Goal: Task Accomplishment & Management: Complete application form

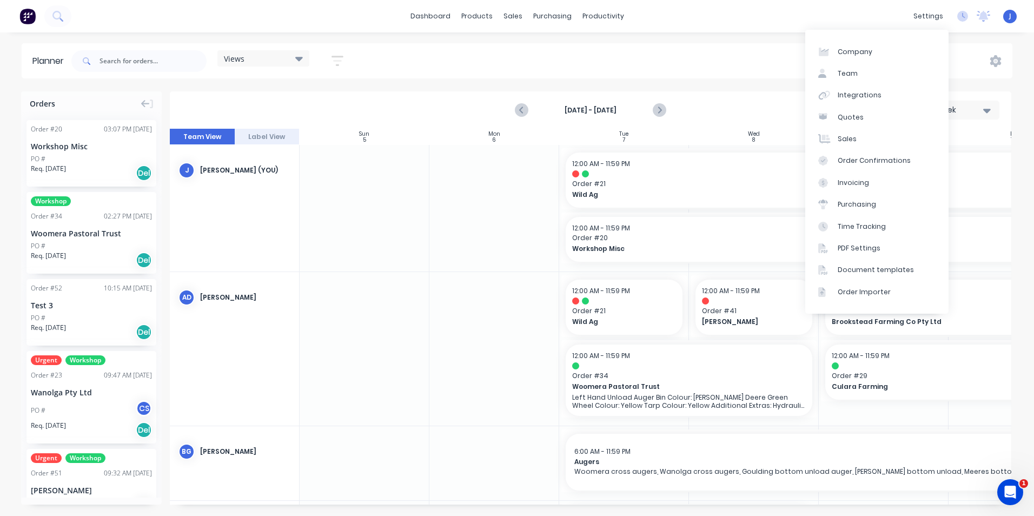
scroll to position [0, 82]
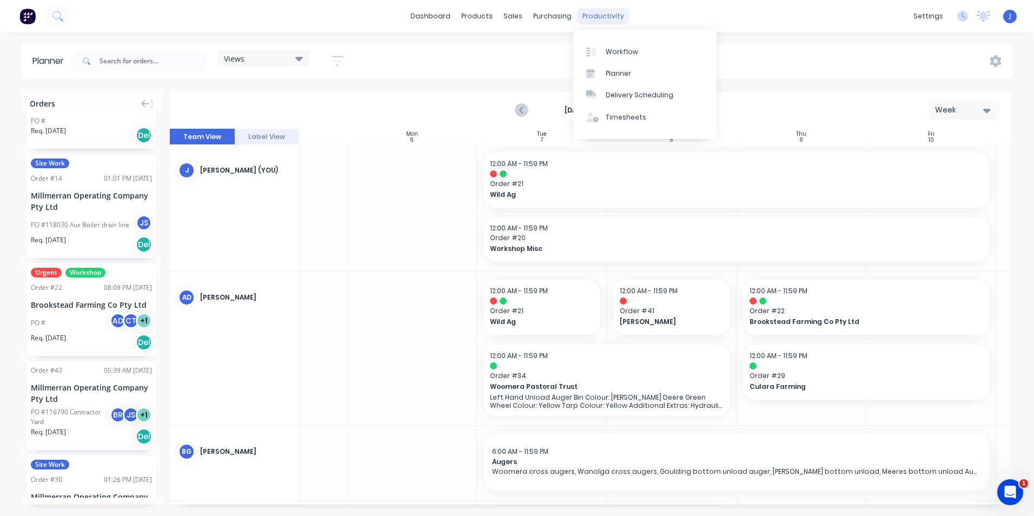
click at [585, 17] on div "productivity" at bounding box center [603, 16] width 52 height 16
click at [630, 120] on div "Timesheets" at bounding box center [626, 117] width 41 height 10
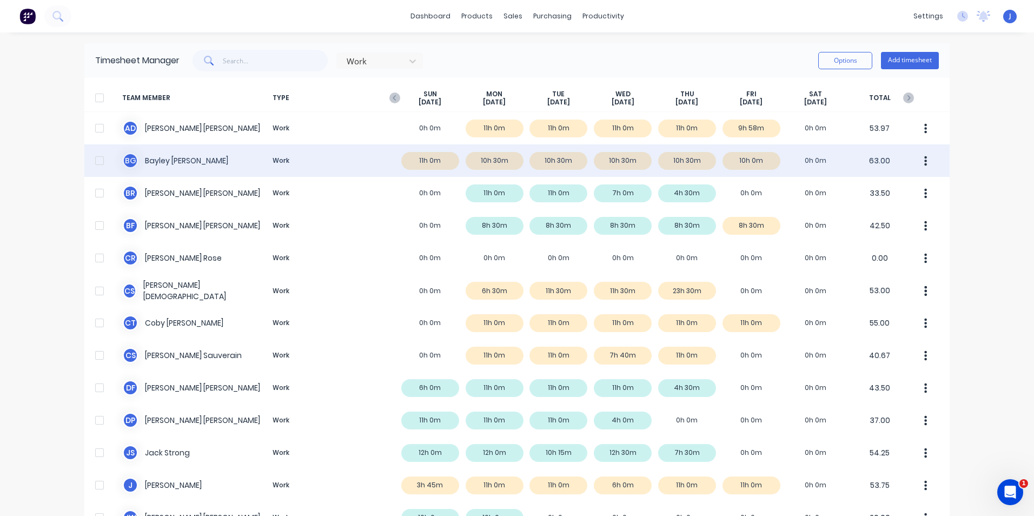
click at [427, 161] on div "B G Bayley Garner Work 11h 0m 10h 30m 10h 30m 10h 30m 10h 30m 10h 0m 0h 0m 63.00" at bounding box center [516, 160] width 865 height 32
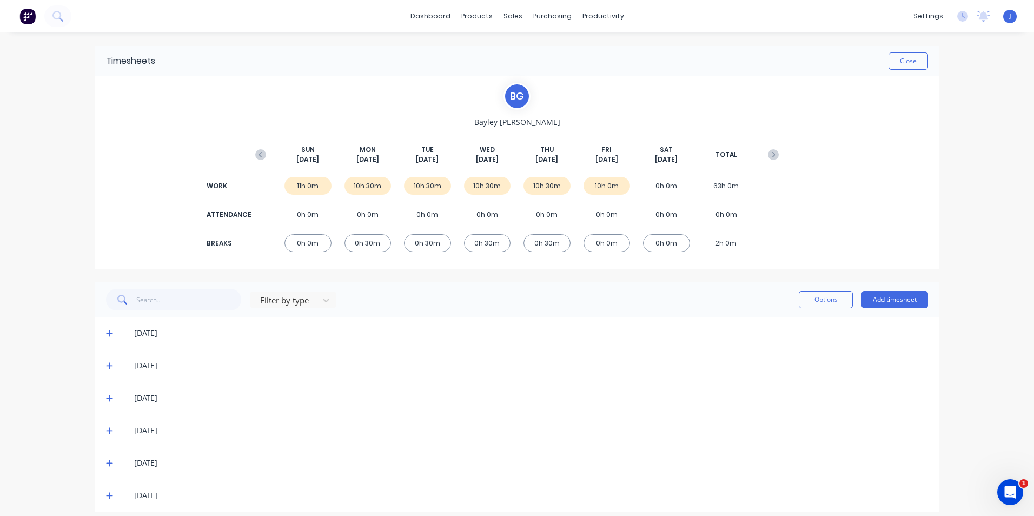
click at [106, 333] on icon at bounding box center [109, 333] width 6 height 6
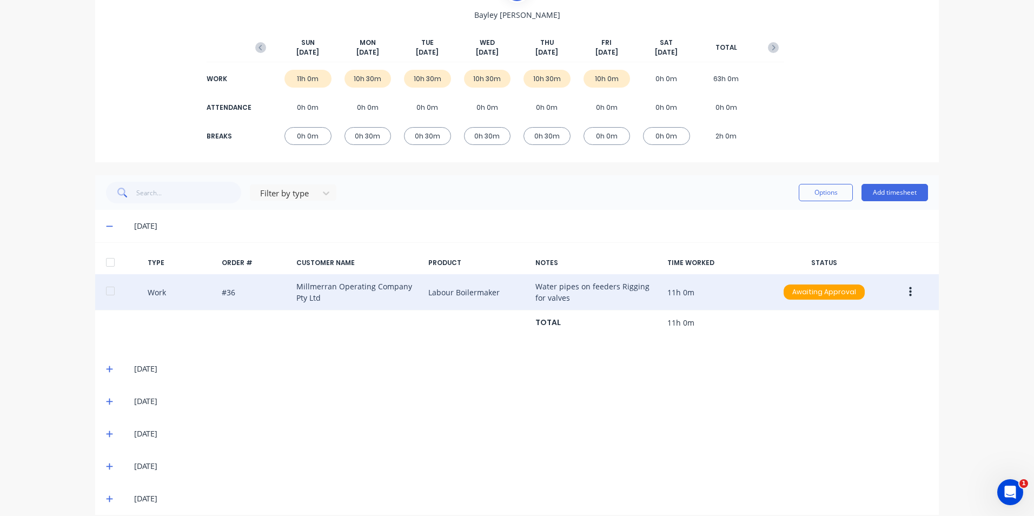
scroll to position [108, 0]
click at [324, 285] on div "Work #36 Millmerran Operating Company Pty Ltd Labour Boilermaker Water pipes on…" at bounding box center [517, 291] width 844 height 36
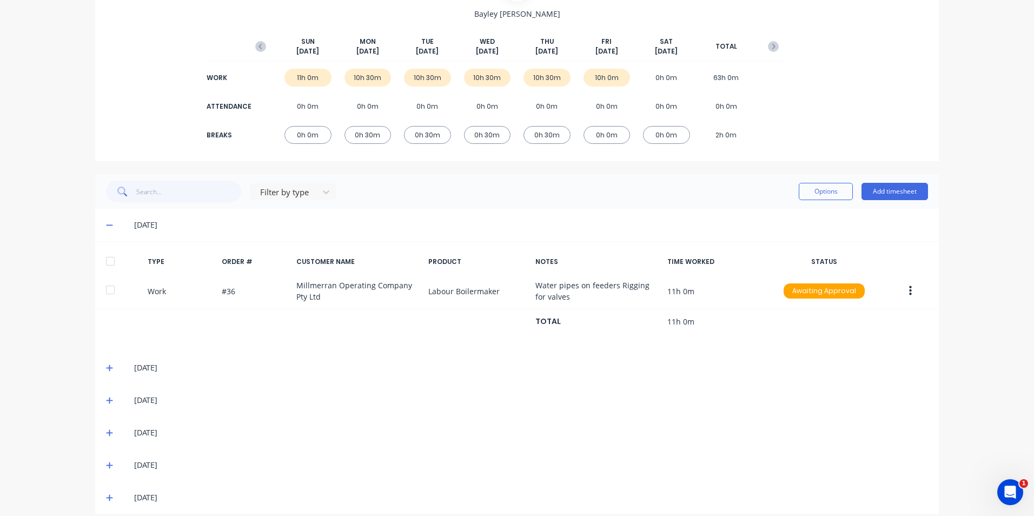
click at [106, 368] on icon at bounding box center [109, 368] width 6 height 6
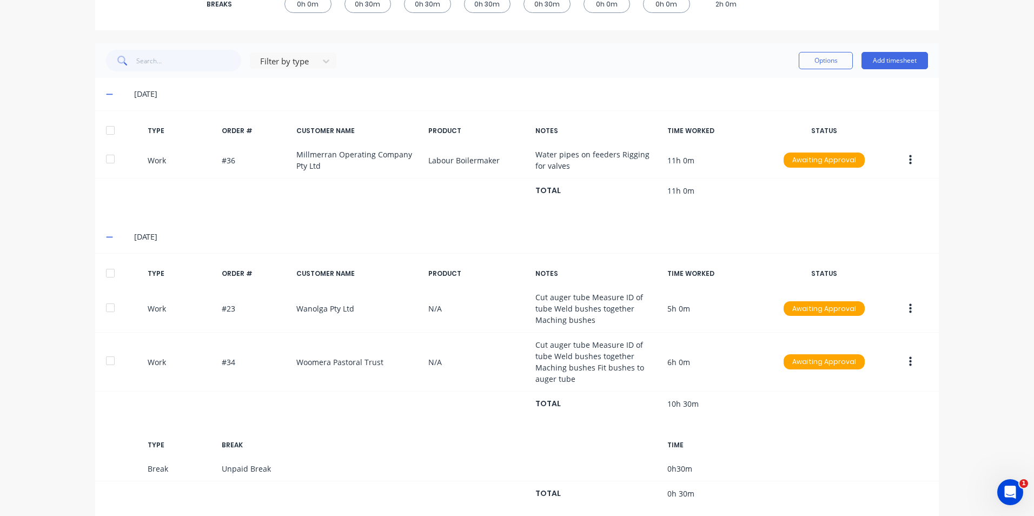
scroll to position [270, 0]
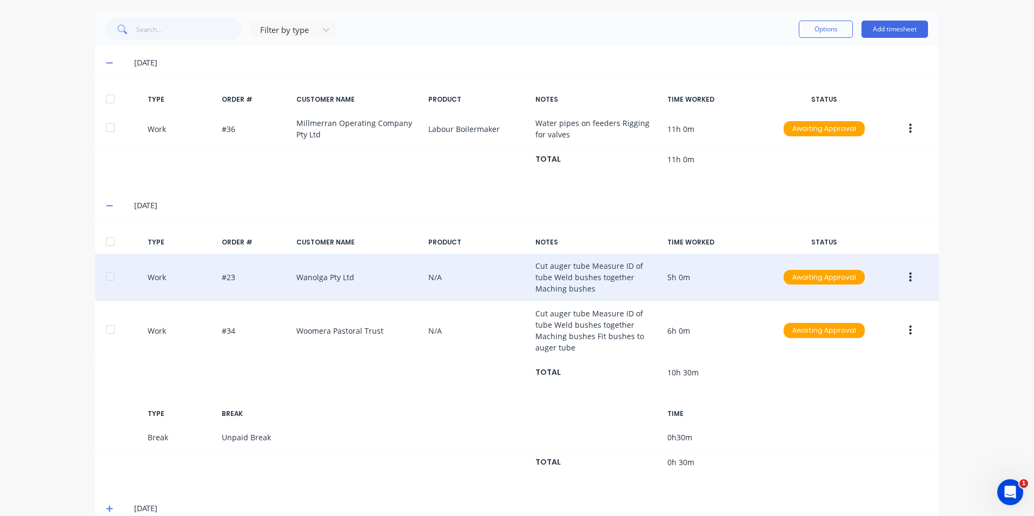
click at [592, 271] on div "Work #23 Wanolga Pty Ltd N/A Cut auger tube Measure ID of tube Weld bushes toge…" at bounding box center [517, 278] width 844 height 48
click at [590, 273] on div "Work #23 Wanolga Pty Ltd N/A Cut auger tube Measure ID of tube Weld bushes toge…" at bounding box center [517, 278] width 844 height 48
click at [588, 275] on div "Work #23 Wanolga Pty Ltd N/A Cut auger tube Measure ID of tube Weld bushes toge…" at bounding box center [517, 278] width 844 height 48
click at [478, 285] on div "Work #23 Wanolga Pty Ltd N/A Cut auger tube Measure ID of tube Weld bushes toge…" at bounding box center [517, 278] width 844 height 48
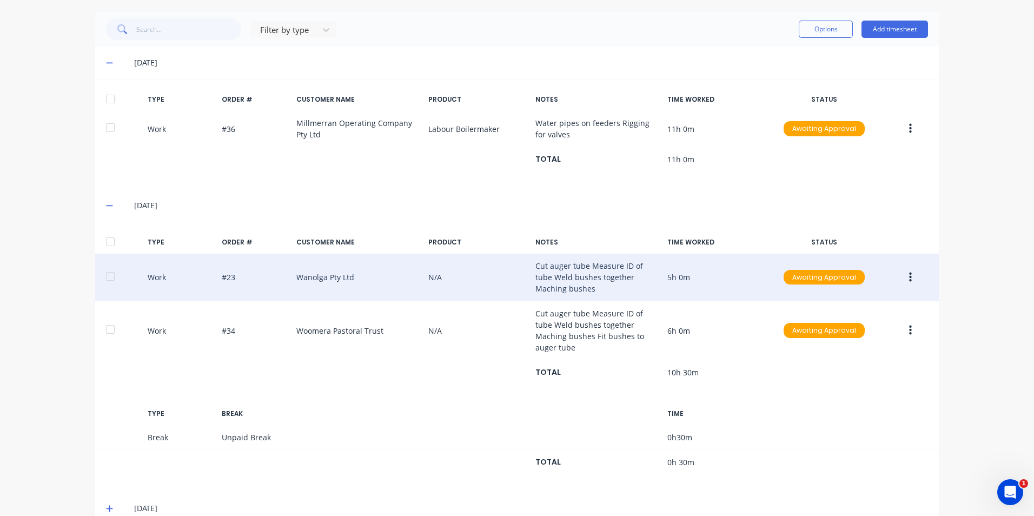
click at [678, 278] on div "Work #23 Wanolga Pty Ltd N/A Cut auger tube Measure ID of tube Weld bushes toge…" at bounding box center [517, 278] width 844 height 48
click at [903, 282] on button "button" at bounding box center [910, 277] width 25 height 19
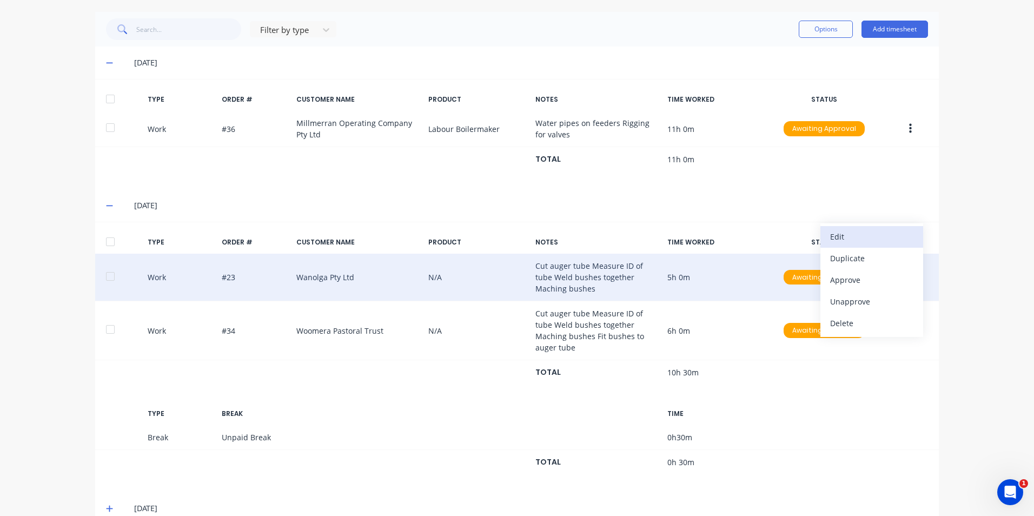
click at [862, 238] on div "Edit" at bounding box center [871, 237] width 83 height 16
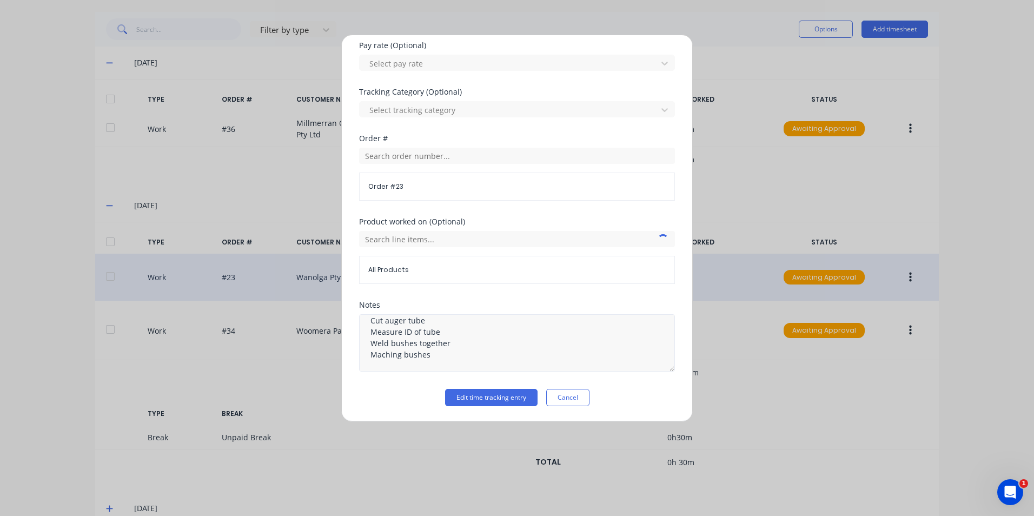
scroll to position [0, 0]
click at [570, 399] on button "Cancel" at bounding box center [567, 397] width 43 height 17
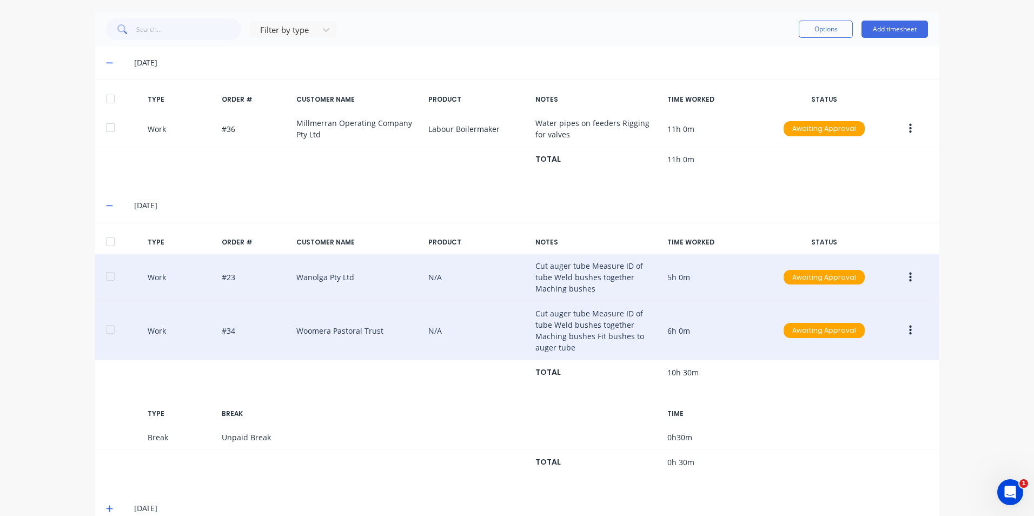
click at [909, 326] on icon "button" at bounding box center [910, 331] width 3 height 10
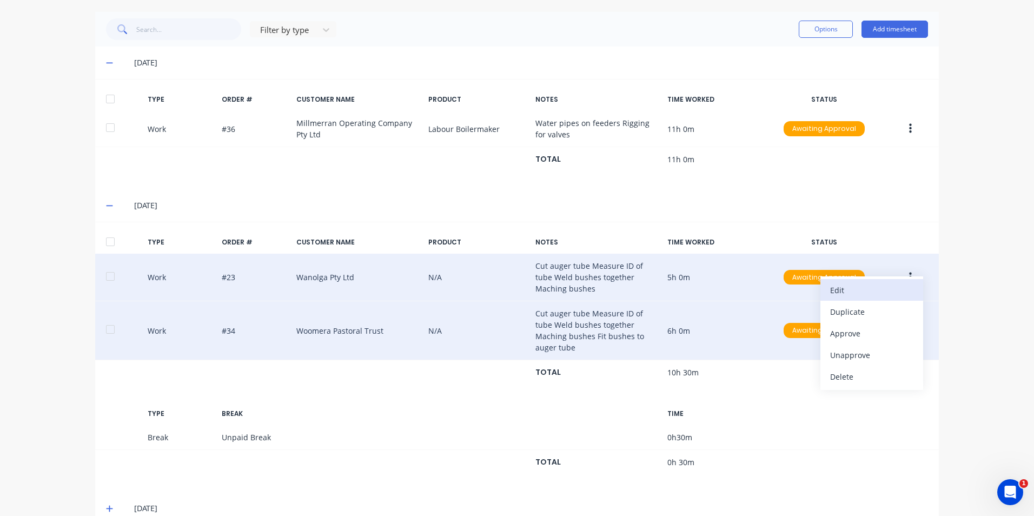
click at [877, 284] on div "Edit" at bounding box center [871, 290] width 83 height 16
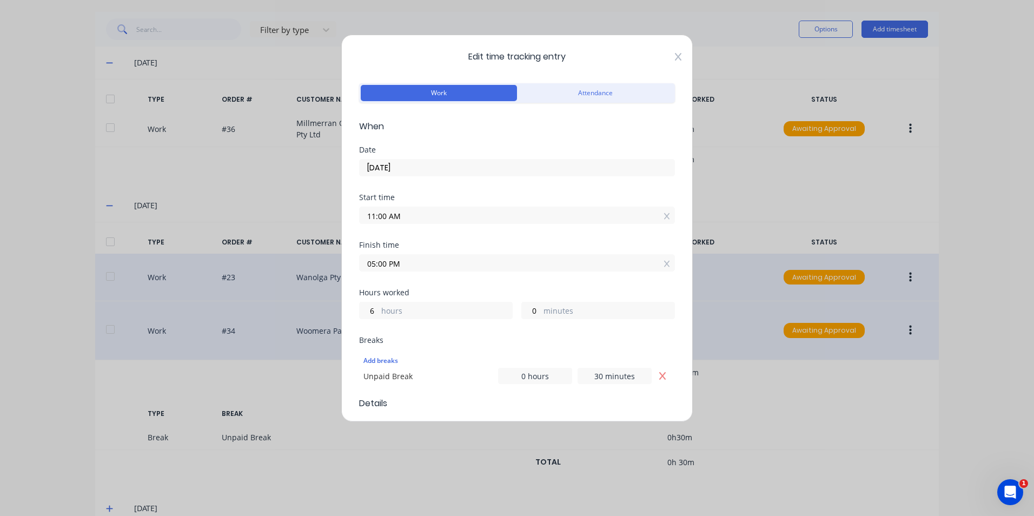
click at [675, 58] on icon at bounding box center [678, 57] width 6 height 8
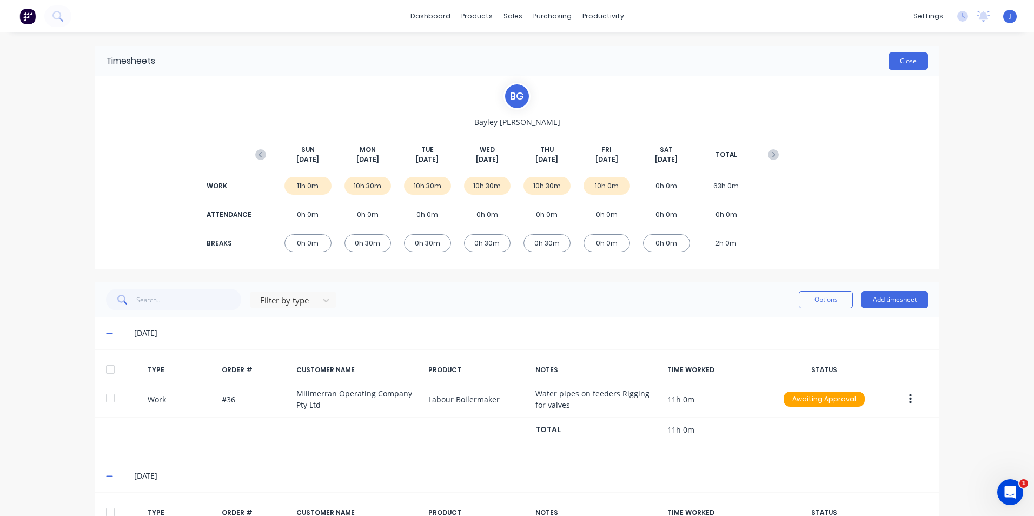
click at [907, 63] on button "Close" at bounding box center [907, 60] width 39 height 17
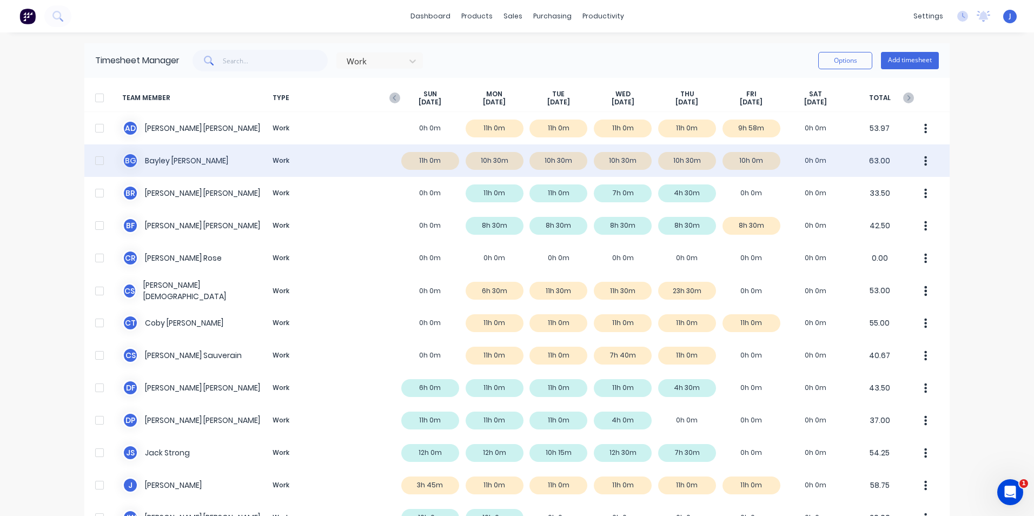
click at [924, 163] on icon "button" at bounding box center [925, 161] width 3 height 12
click at [872, 191] on div "Approve" at bounding box center [884, 191] width 83 height 16
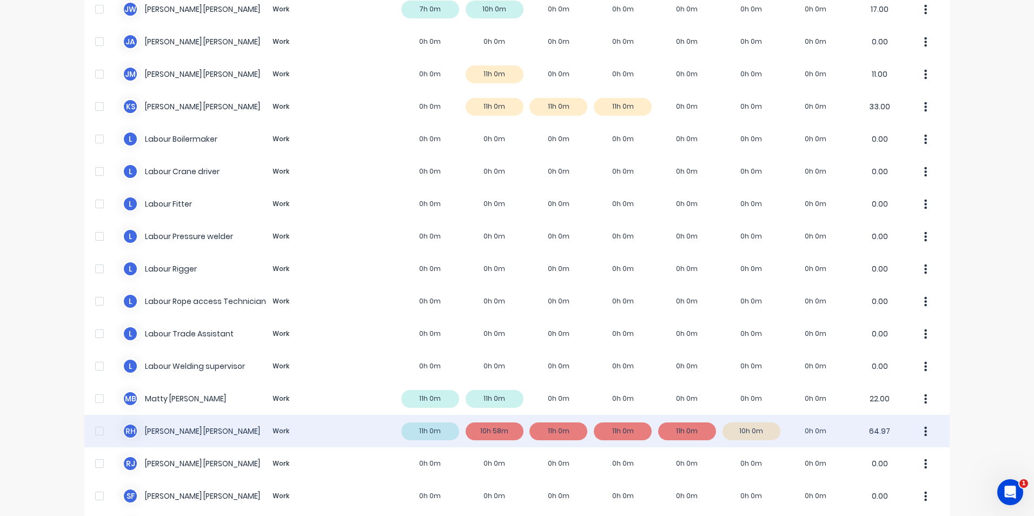
scroll to position [595, 0]
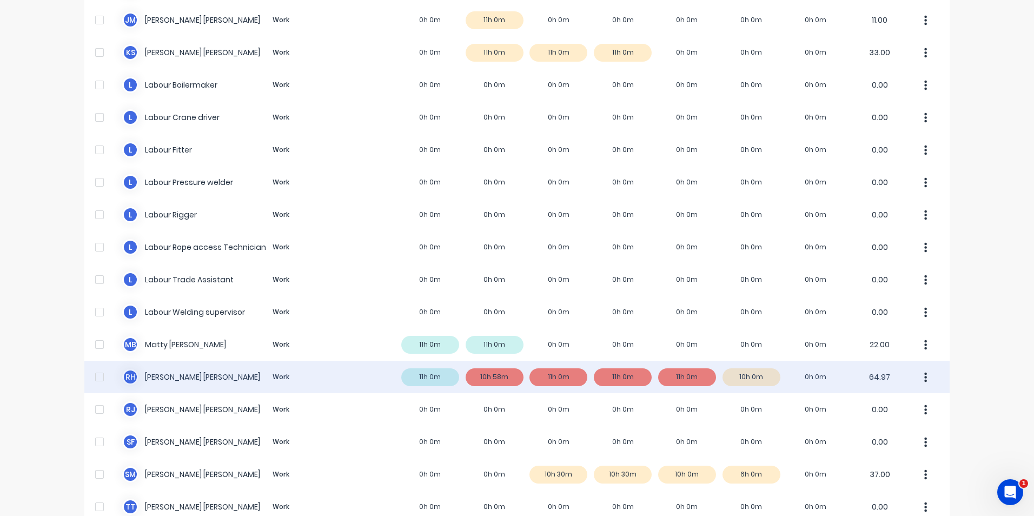
click at [486, 372] on div "R H Reece Hansson Work 11h 0m 10h 58m 11h 0m 11h 0m 11h 0m 10h 0m 0h 0m 64.97" at bounding box center [516, 377] width 865 height 32
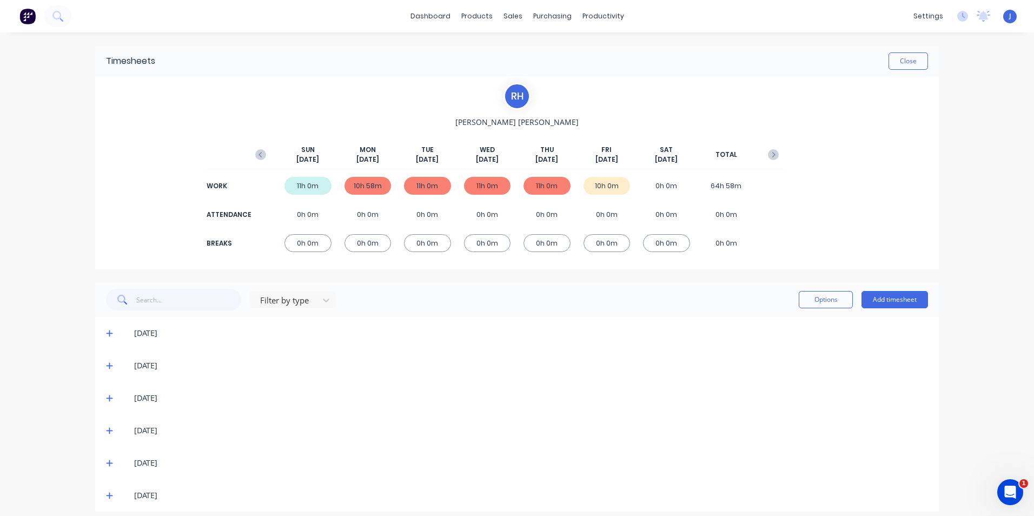
click at [364, 182] on div "10h 58m" at bounding box center [367, 186] width 47 height 18
click at [106, 368] on icon at bounding box center [109, 366] width 6 height 6
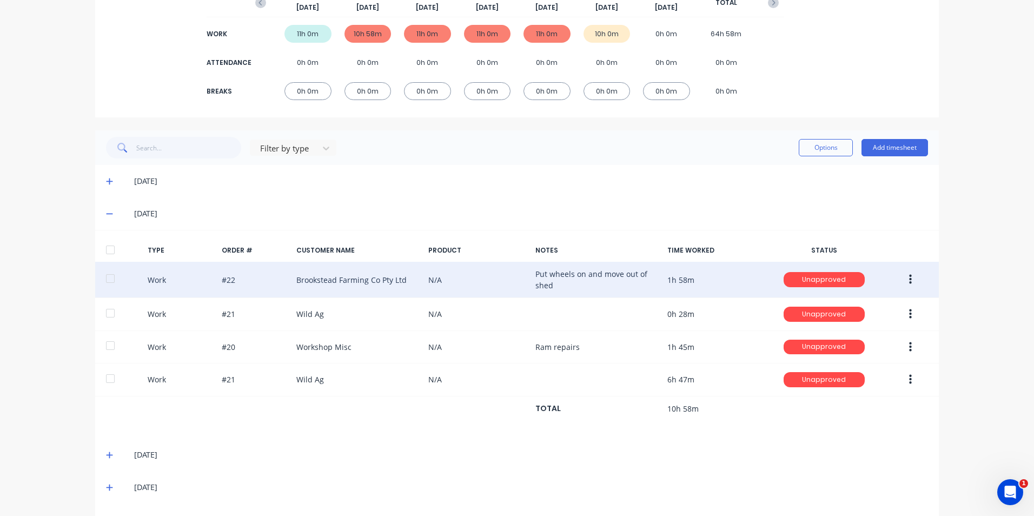
scroll to position [162, 0]
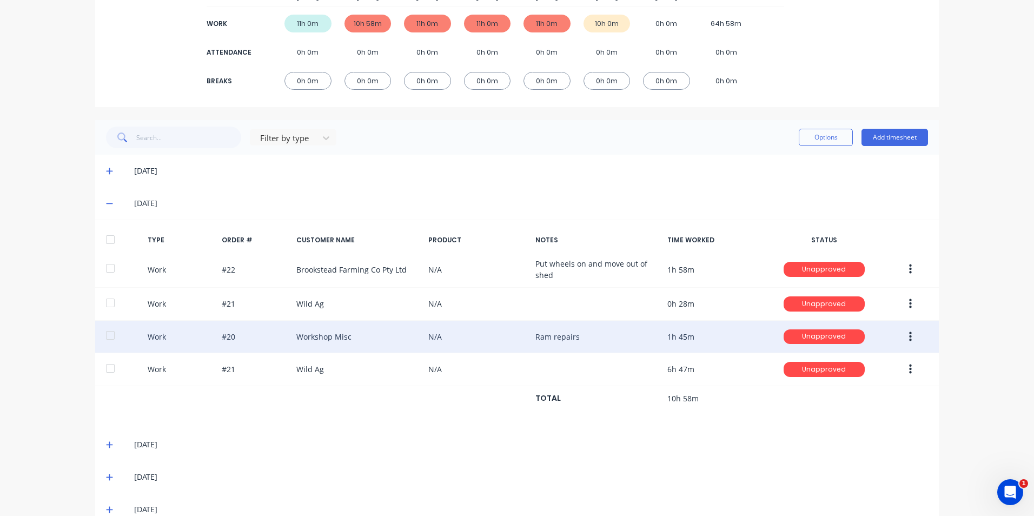
click at [909, 338] on icon "button" at bounding box center [910, 337] width 3 height 12
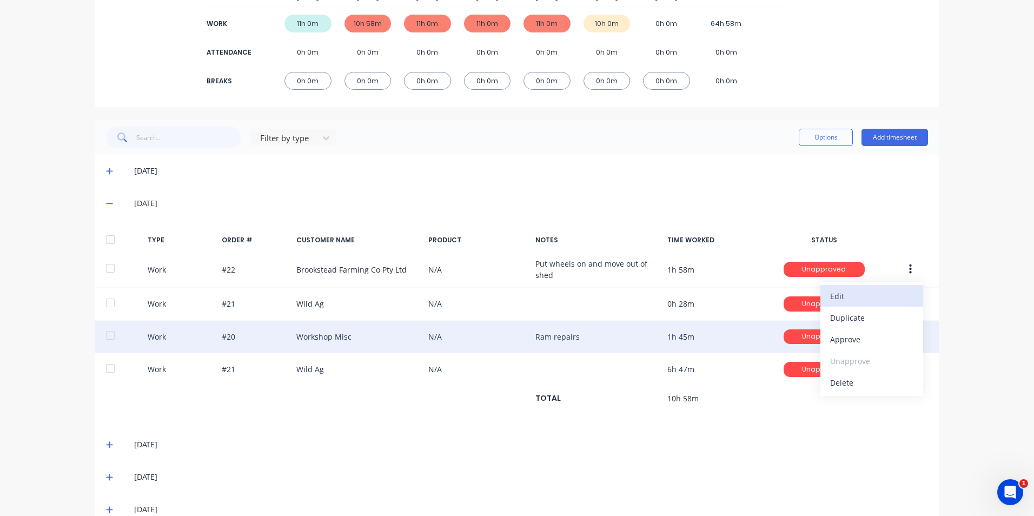
click at [871, 290] on div "Edit" at bounding box center [871, 296] width 83 height 16
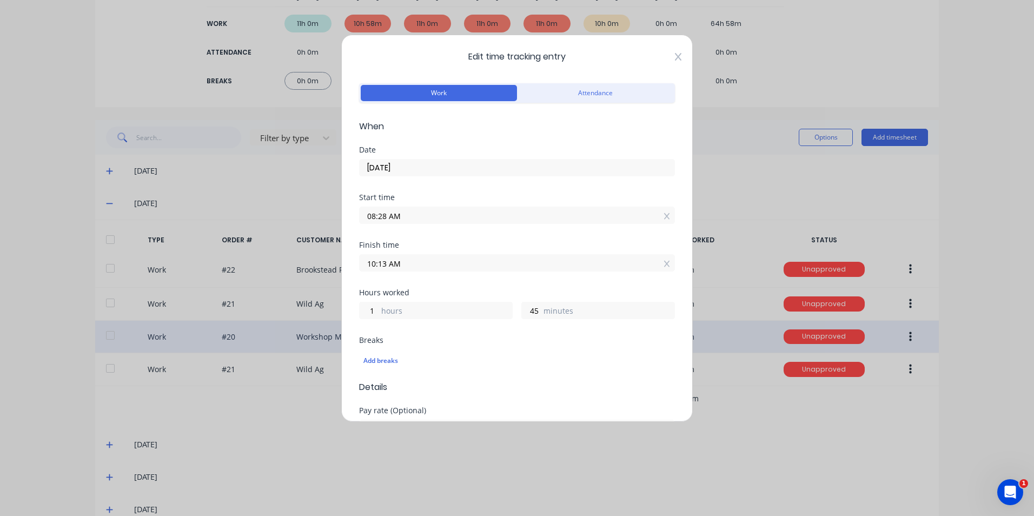
click at [675, 57] on icon at bounding box center [678, 57] width 6 height 8
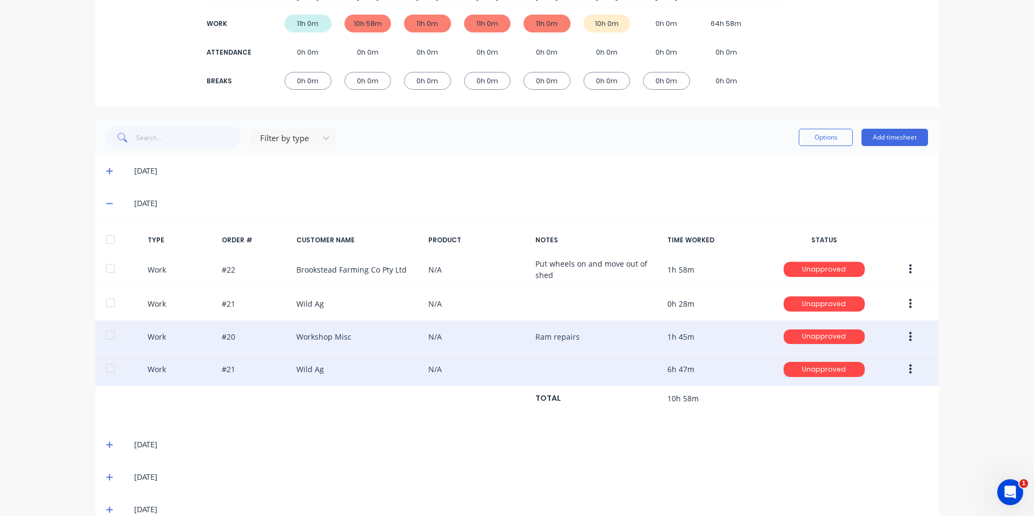
click at [908, 370] on button "button" at bounding box center [910, 369] width 25 height 19
click at [853, 329] on div "Edit" at bounding box center [871, 329] width 83 height 16
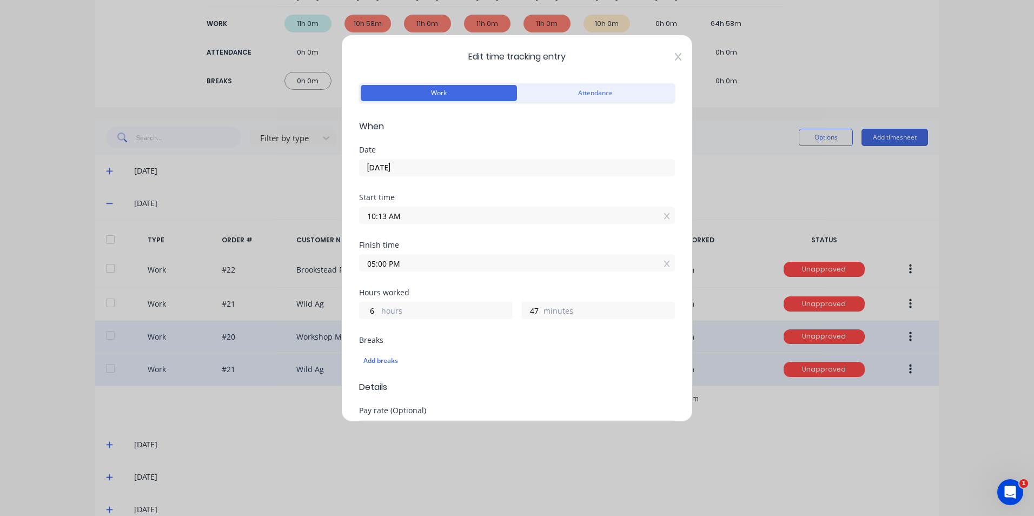
click at [675, 59] on icon at bounding box center [678, 56] width 6 height 9
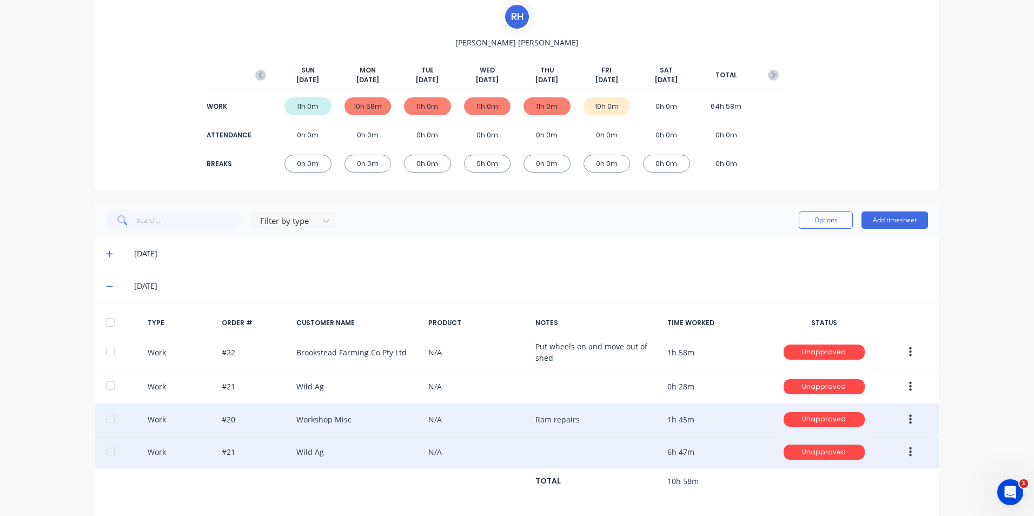
scroll to position [0, 0]
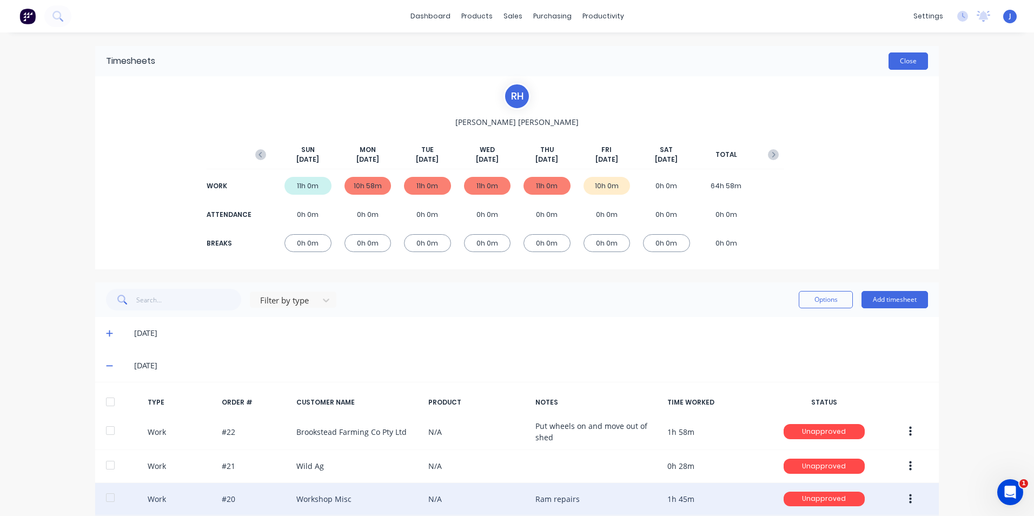
click at [902, 65] on button "Close" at bounding box center [907, 60] width 39 height 17
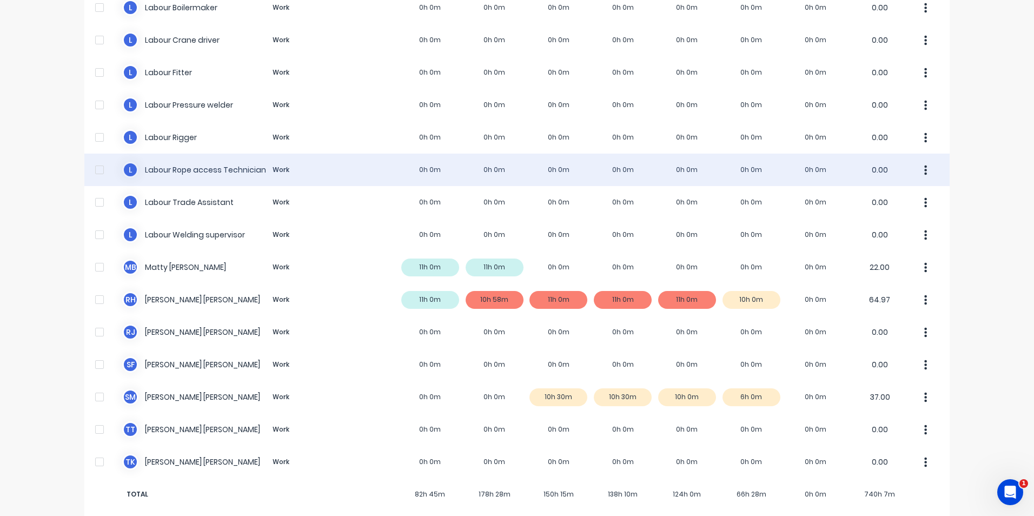
scroll to position [684, 0]
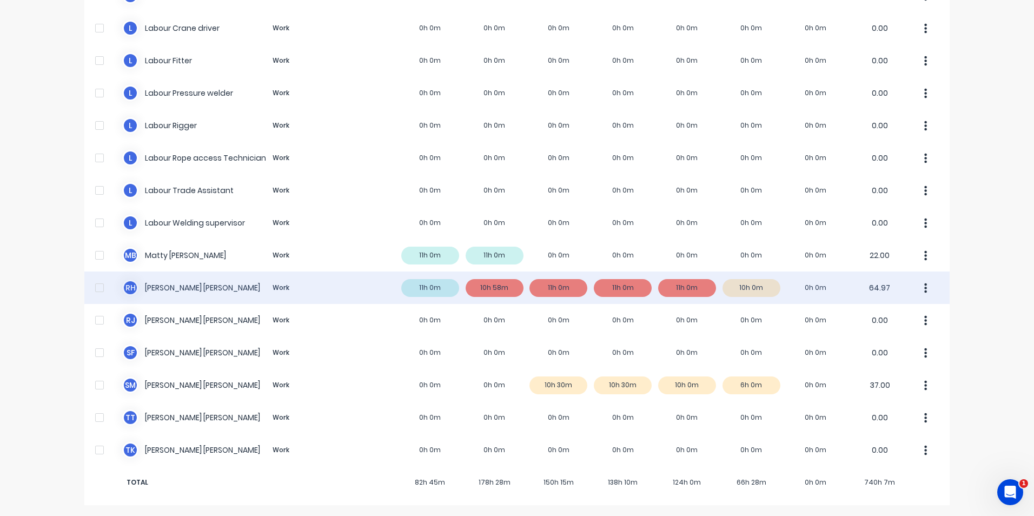
click at [925, 287] on icon "button" at bounding box center [926, 288] width 3 height 10
click at [867, 314] on div "Approve" at bounding box center [884, 318] width 83 height 16
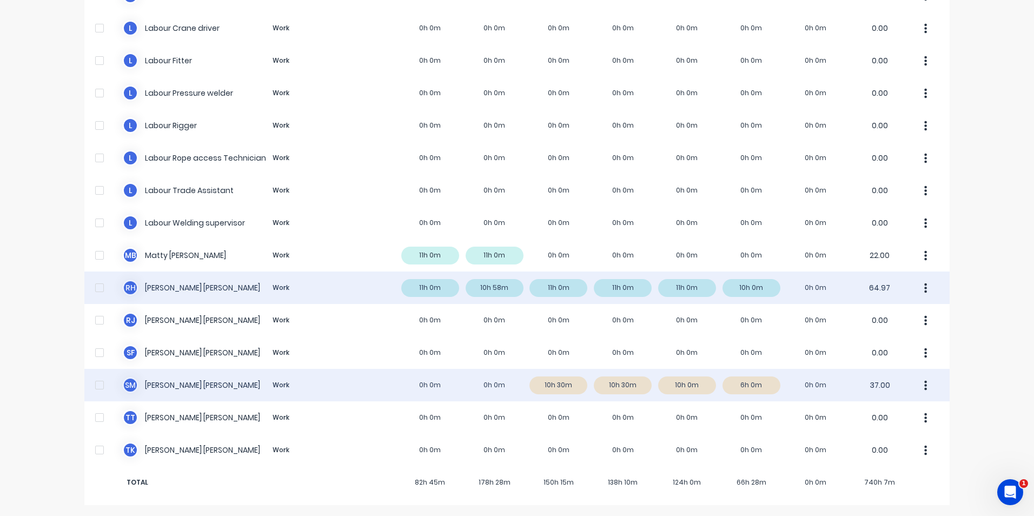
click at [757, 384] on div "S M Sam McGrath Work 0h 0m 0h 0m 10h 30m 10h 30m 10h 0m 6h 0m 0h 0m 37.00" at bounding box center [516, 385] width 865 height 32
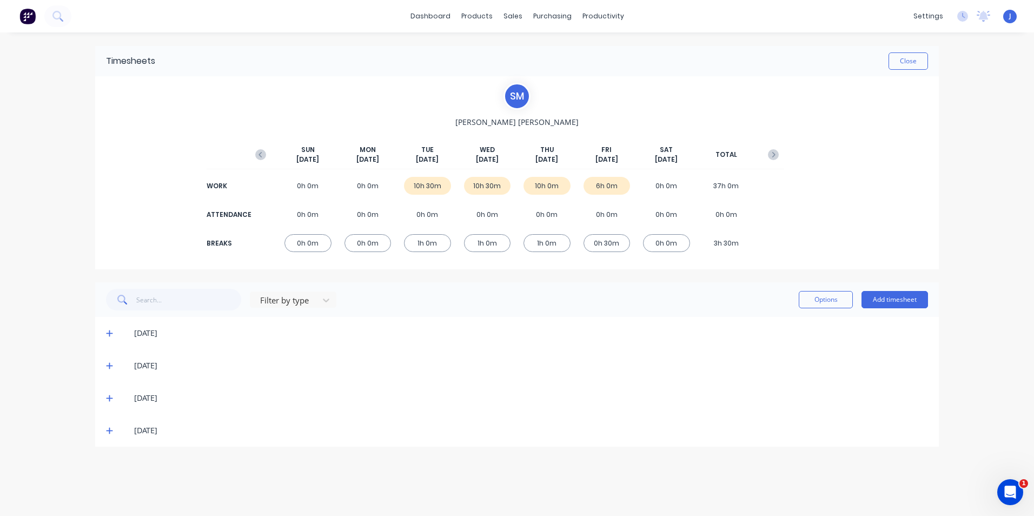
click at [109, 430] on icon at bounding box center [109, 431] width 6 height 6
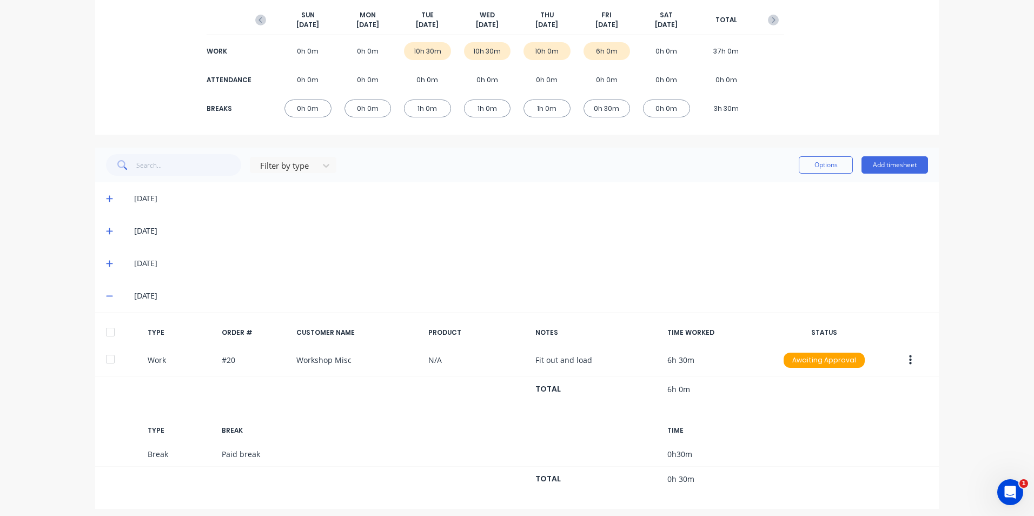
scroll to position [141, 0]
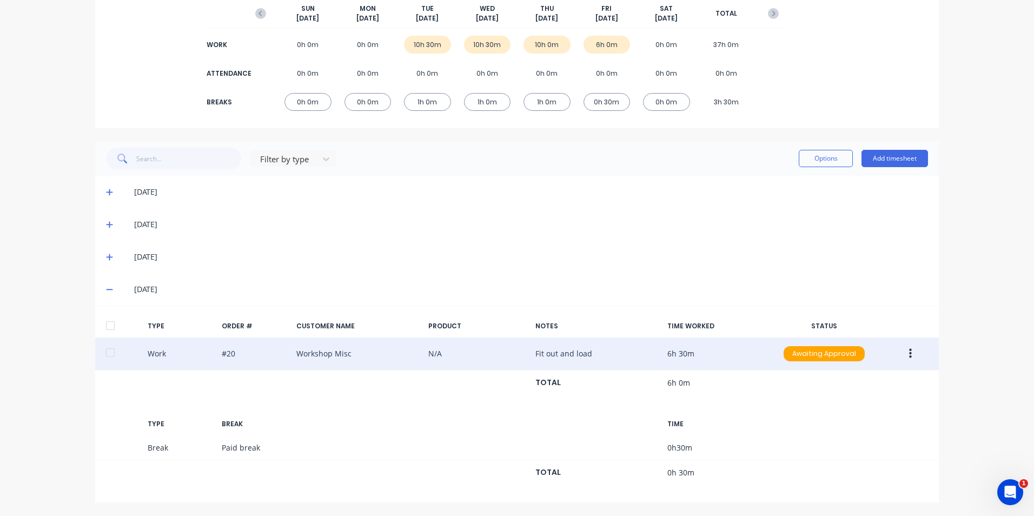
click at [909, 354] on icon "button" at bounding box center [910, 354] width 3 height 10
click at [884, 317] on div "Edit" at bounding box center [871, 313] width 83 height 16
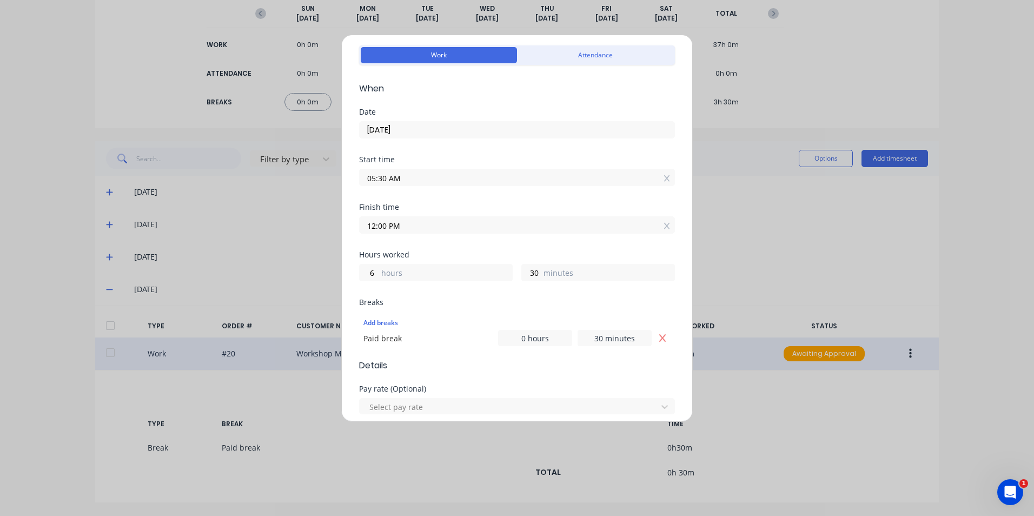
scroll to position [0, 0]
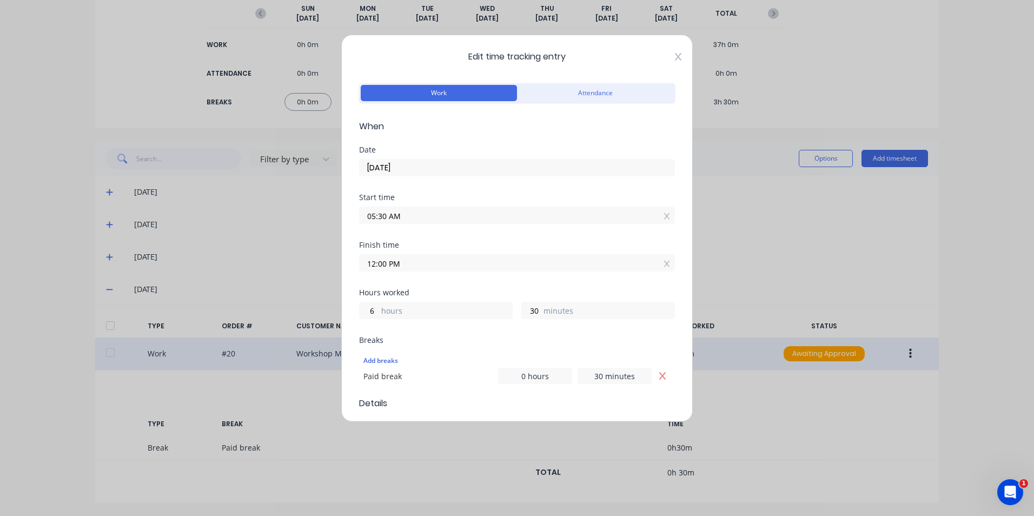
click at [675, 53] on icon at bounding box center [678, 56] width 6 height 9
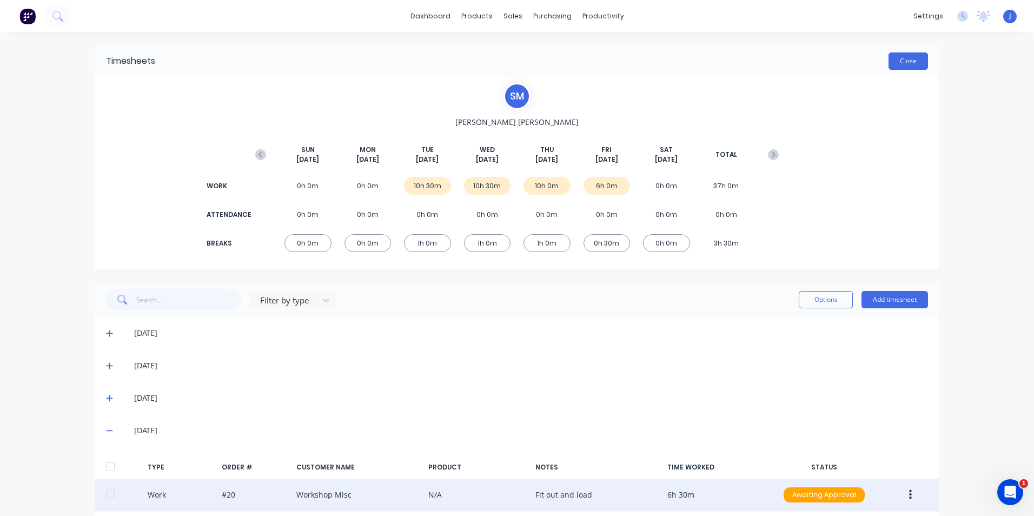
click at [903, 58] on button "Close" at bounding box center [907, 60] width 39 height 17
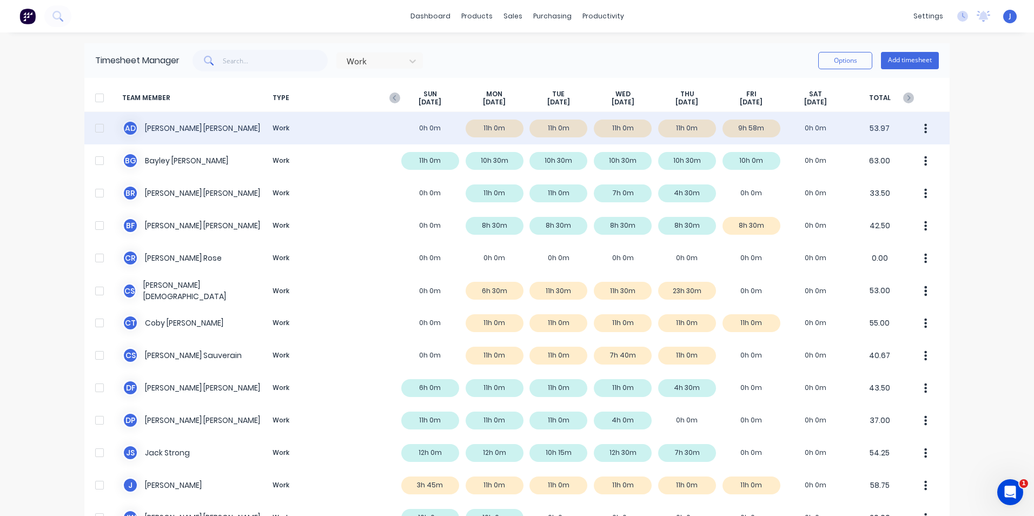
click at [739, 126] on div "A D Anthony Dean Work 0h 0m 11h 0m 11h 0m 11h 0m 11h 0m 9h 58m 0h 0m 53.97" at bounding box center [516, 128] width 865 height 32
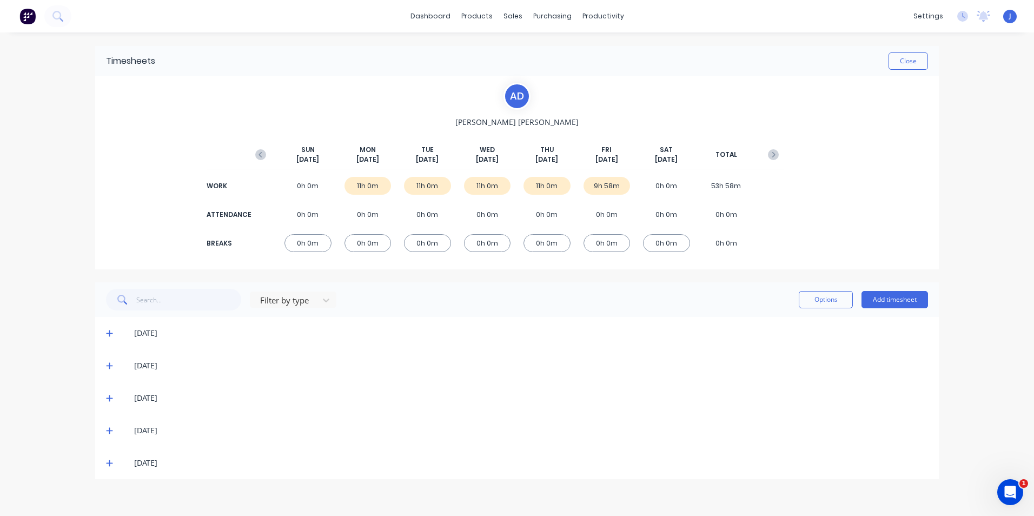
click at [107, 430] on icon at bounding box center [109, 431] width 6 height 6
click at [910, 64] on button "Close" at bounding box center [907, 60] width 39 height 17
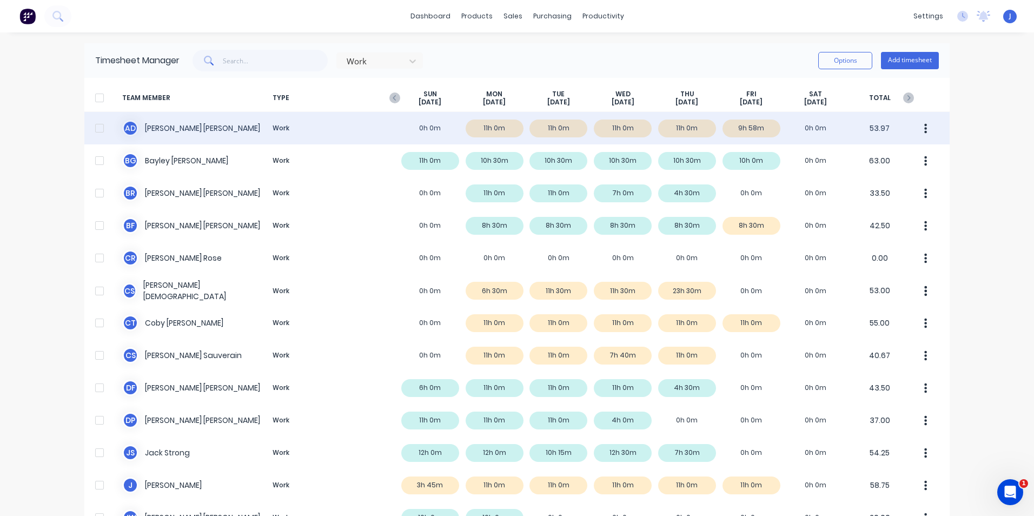
click at [925, 128] on icon "button" at bounding box center [926, 128] width 3 height 10
click at [904, 160] on div "Approve" at bounding box center [884, 158] width 83 height 16
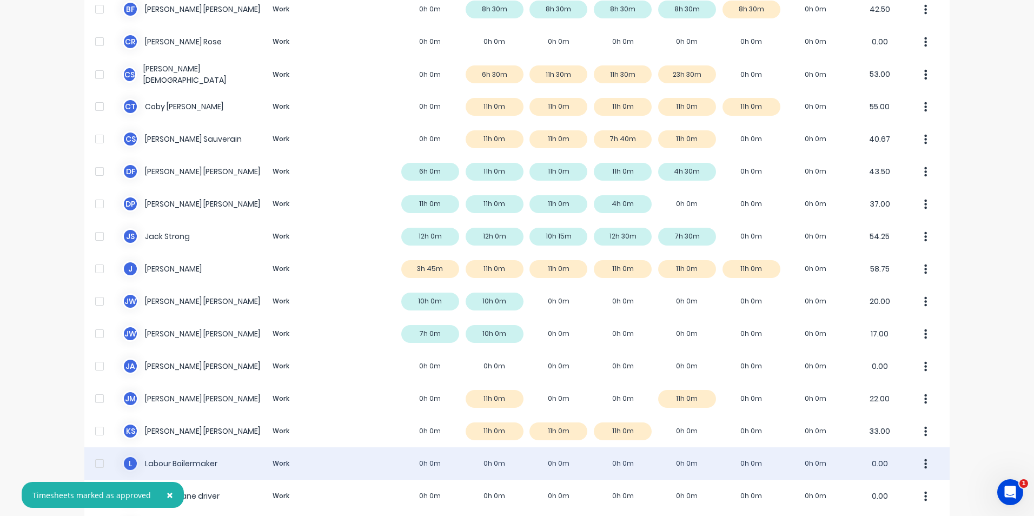
scroll to position [433, 0]
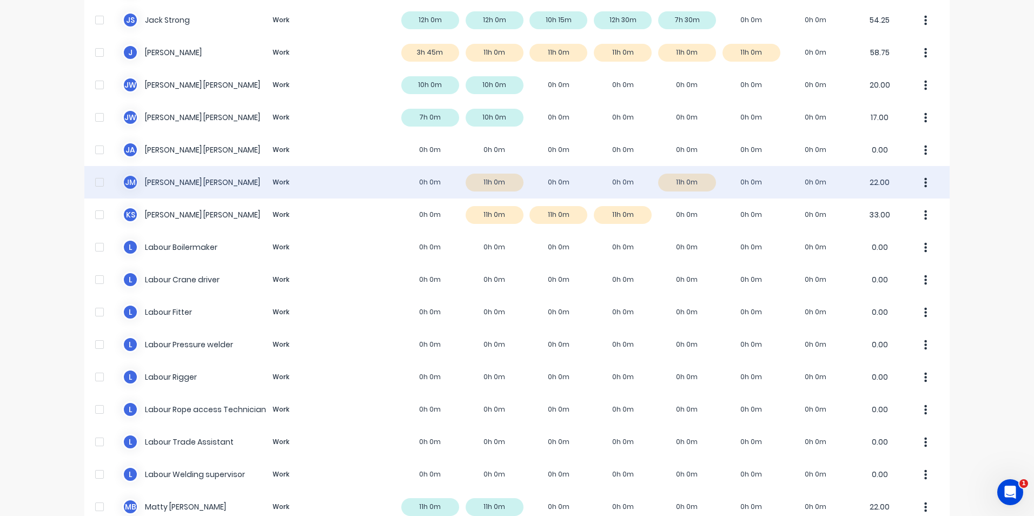
click at [610, 184] on div "J M Joel Markey Work 0h 0m 11h 0m 0h 0m 0h 0m 11h 0m 0h 0m 0h 0m 22.00" at bounding box center [516, 182] width 865 height 32
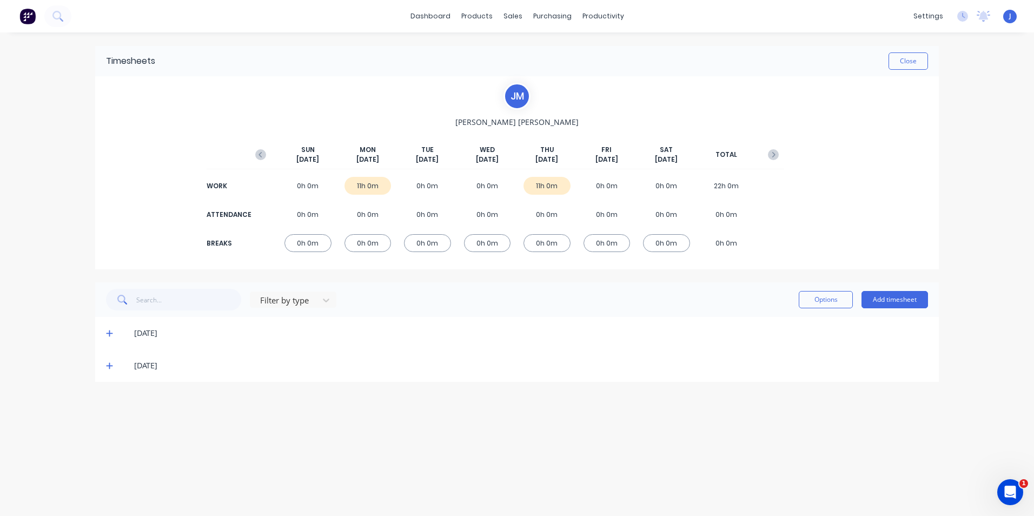
click at [112, 362] on icon at bounding box center [109, 366] width 7 height 8
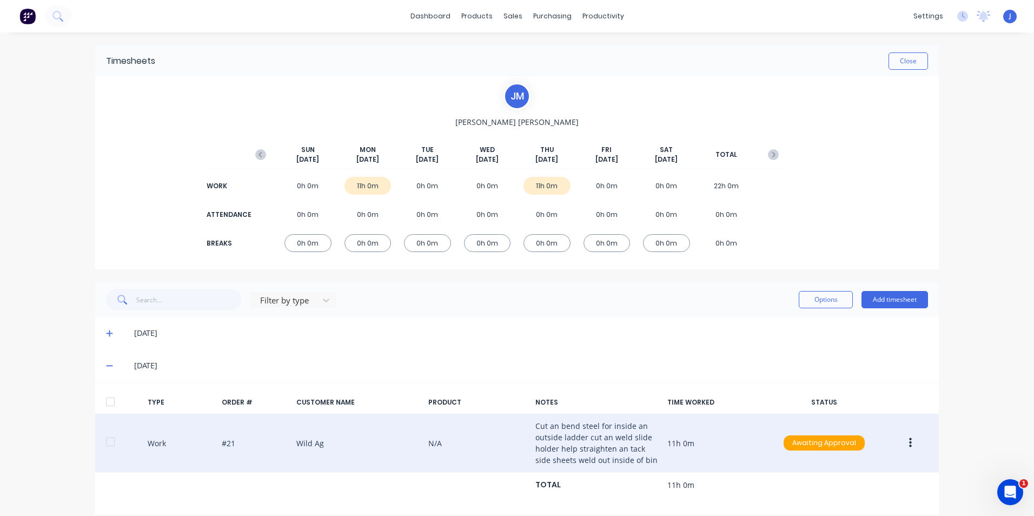
click at [901, 443] on button "button" at bounding box center [910, 442] width 25 height 19
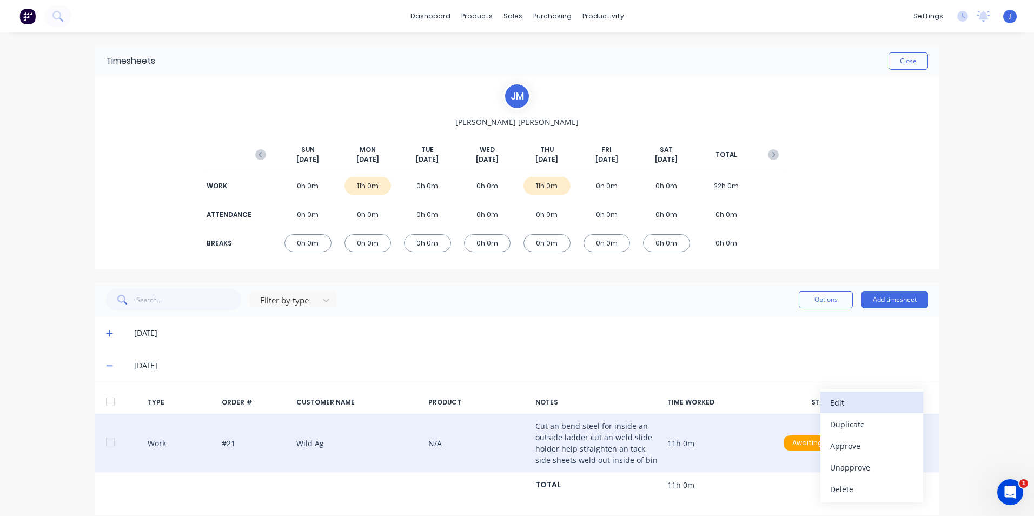
click at [873, 407] on div "Edit" at bounding box center [871, 403] width 83 height 16
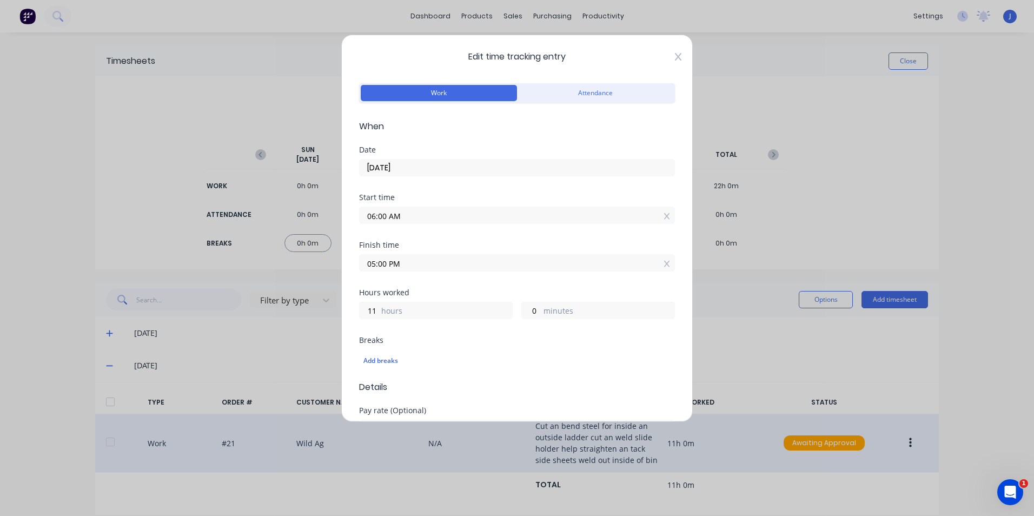
click at [675, 56] on icon at bounding box center [678, 56] width 6 height 9
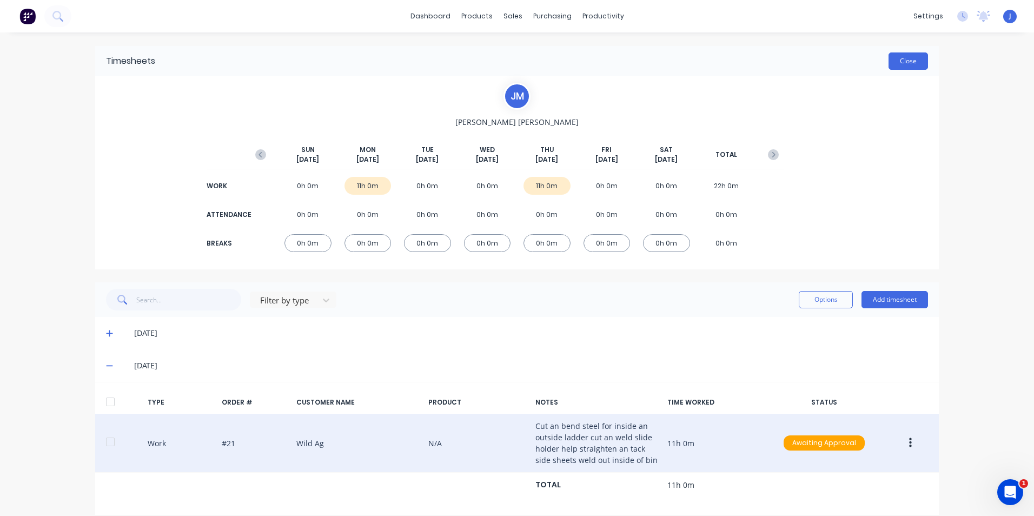
click at [903, 61] on button "Close" at bounding box center [907, 60] width 39 height 17
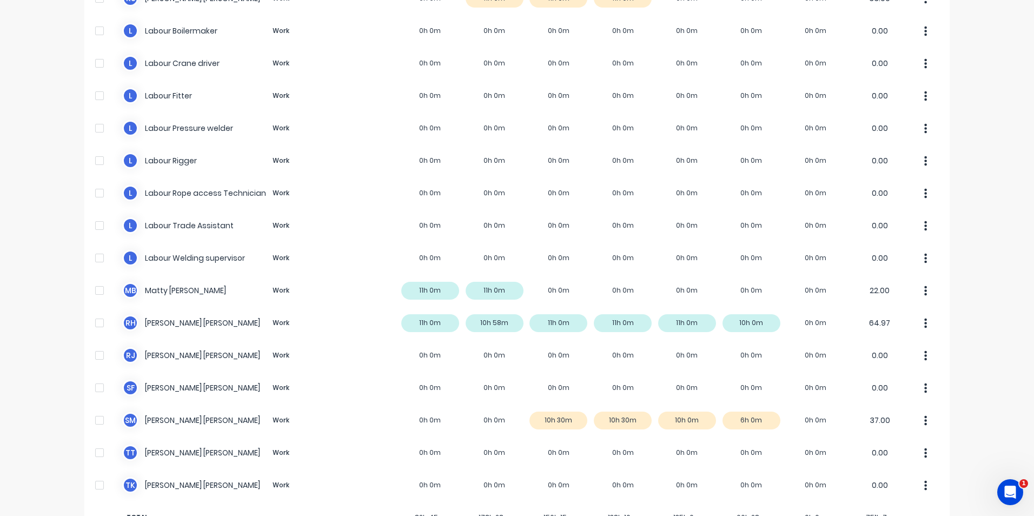
scroll to position [684, 0]
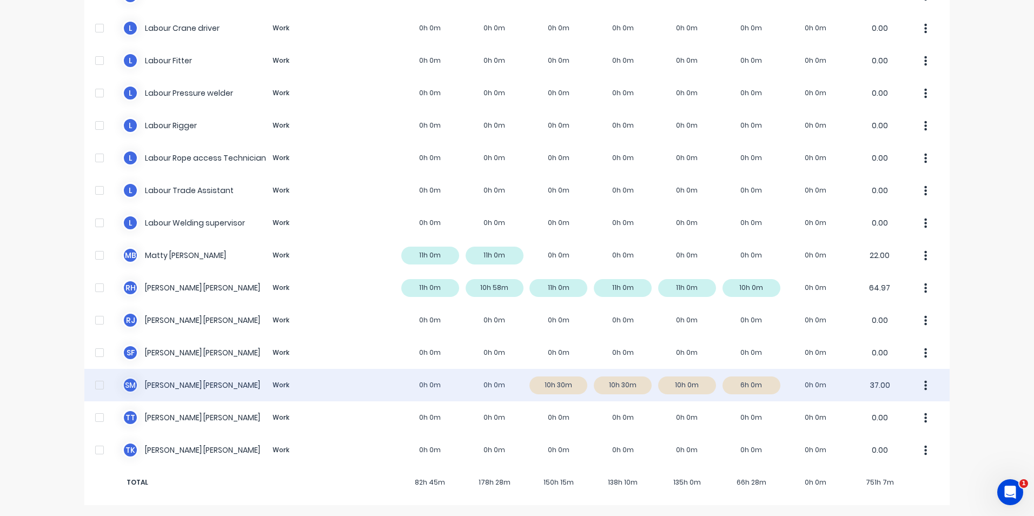
click at [552, 382] on div "S M Sam McGrath Work 0h 0m 0h 0m 10h 30m 10h 30m 10h 0m 6h 0m 0h 0m 37.00" at bounding box center [516, 385] width 865 height 32
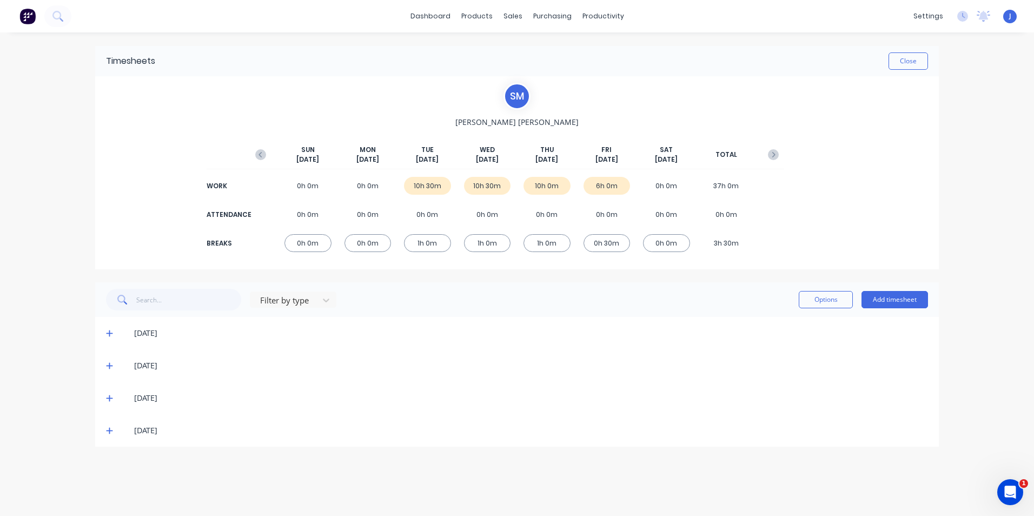
click at [109, 333] on icon at bounding box center [109, 333] width 6 height 6
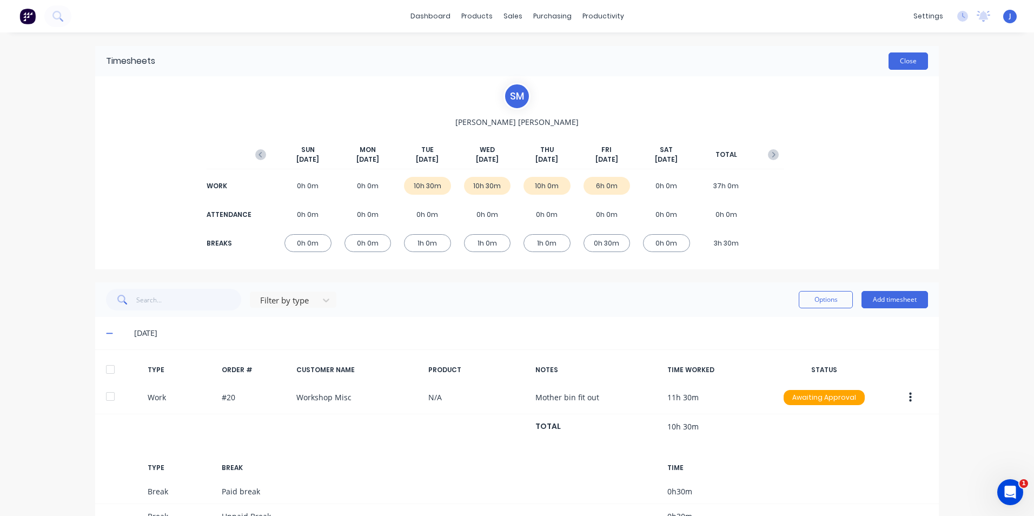
click at [907, 67] on button "Close" at bounding box center [907, 60] width 39 height 17
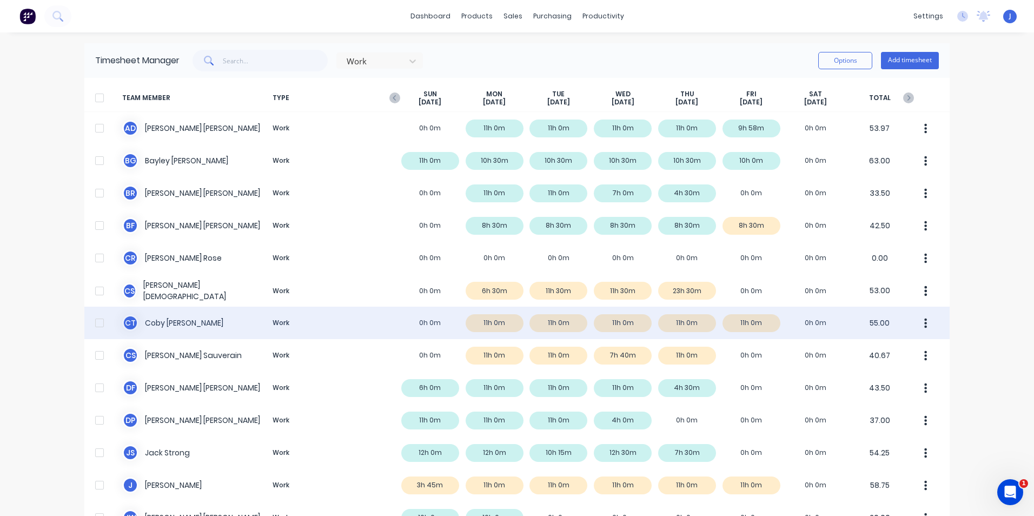
click at [924, 322] on icon "button" at bounding box center [925, 323] width 3 height 12
click at [880, 350] on div "Approve" at bounding box center [884, 353] width 83 height 16
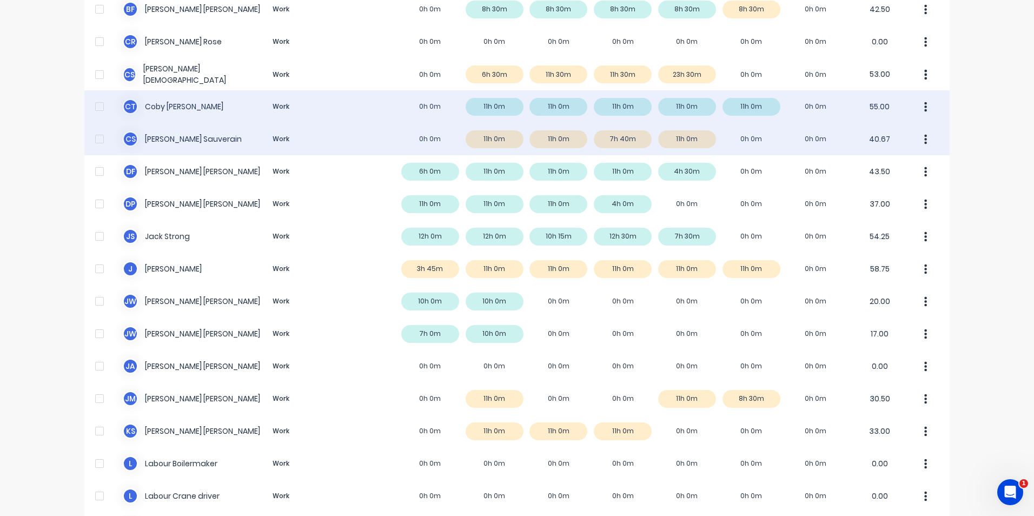
scroll to position [324, 0]
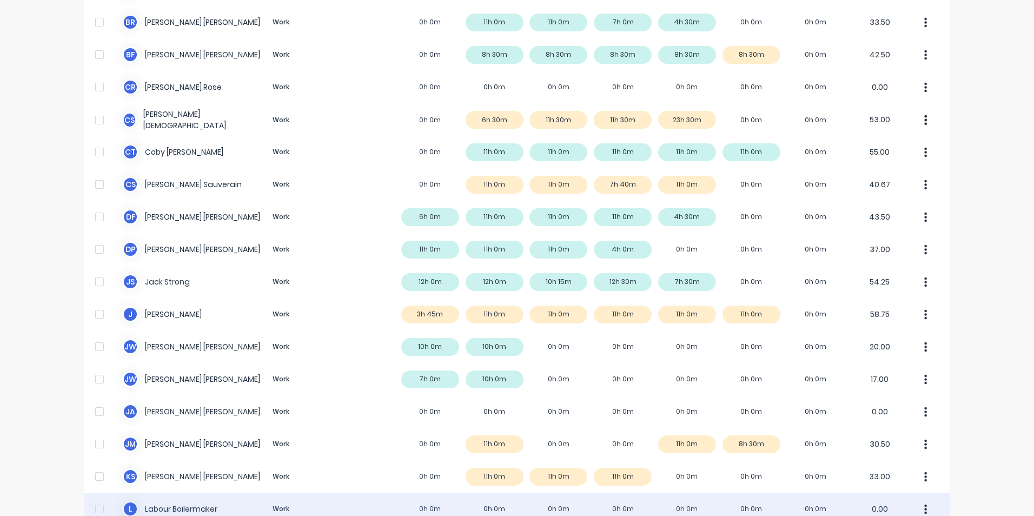
scroll to position [270, 0]
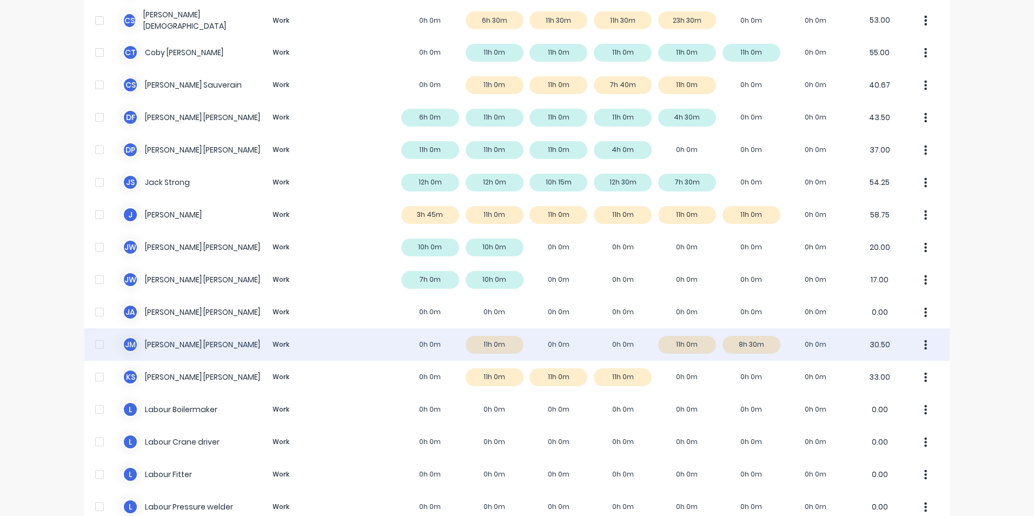
click at [918, 341] on button "button" at bounding box center [925, 345] width 23 height 22
click at [898, 374] on div "Approve" at bounding box center [884, 375] width 83 height 16
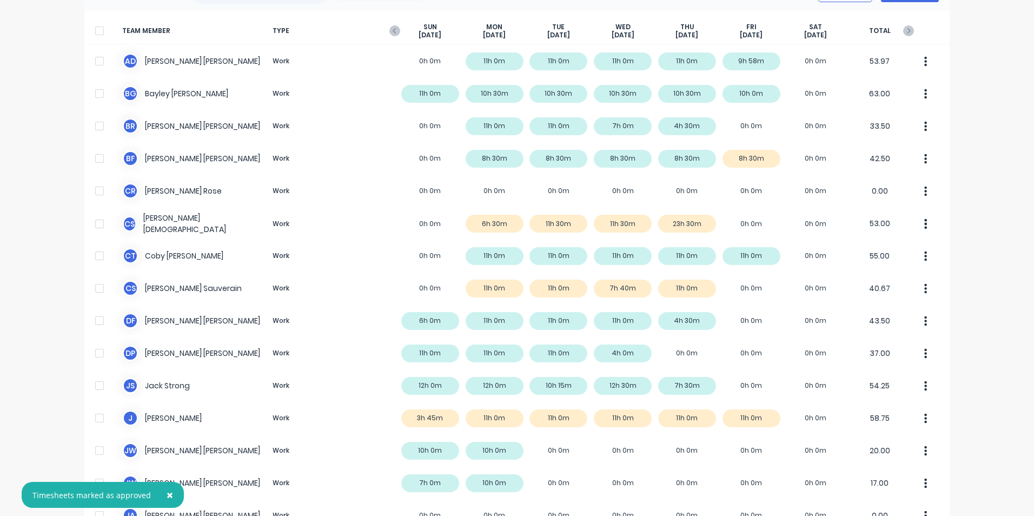
scroll to position [0, 0]
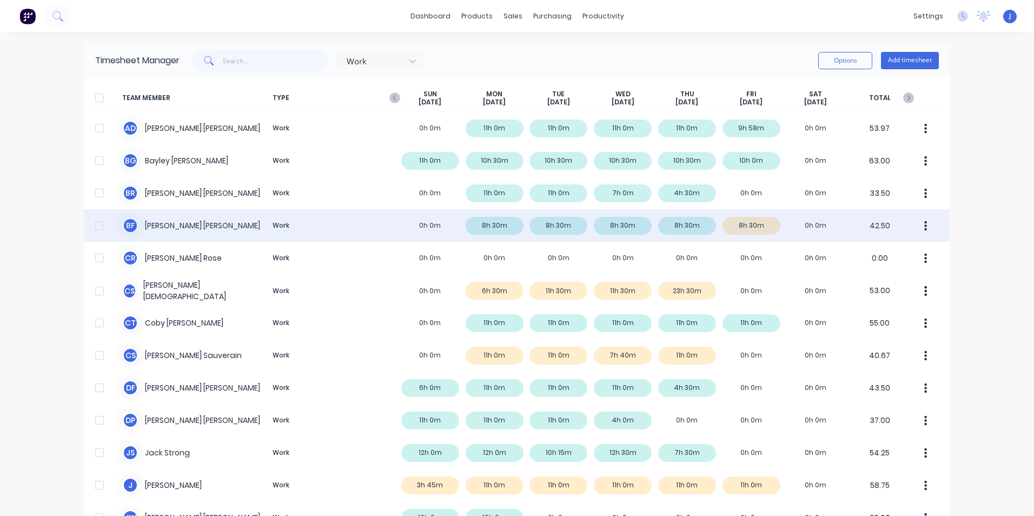
click at [742, 225] on div "B F [PERSON_NAME] Work 0h 0m 8h 30m 8h 30m 8h 30m 8h 30m 8h 30m 0h 0m 42.50" at bounding box center [516, 225] width 865 height 32
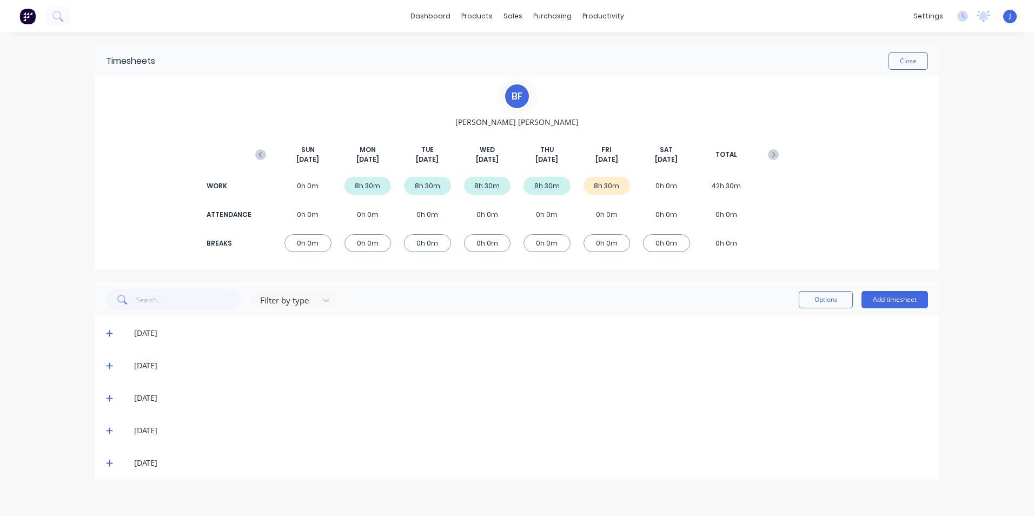
click at [109, 464] on icon at bounding box center [109, 463] width 7 height 8
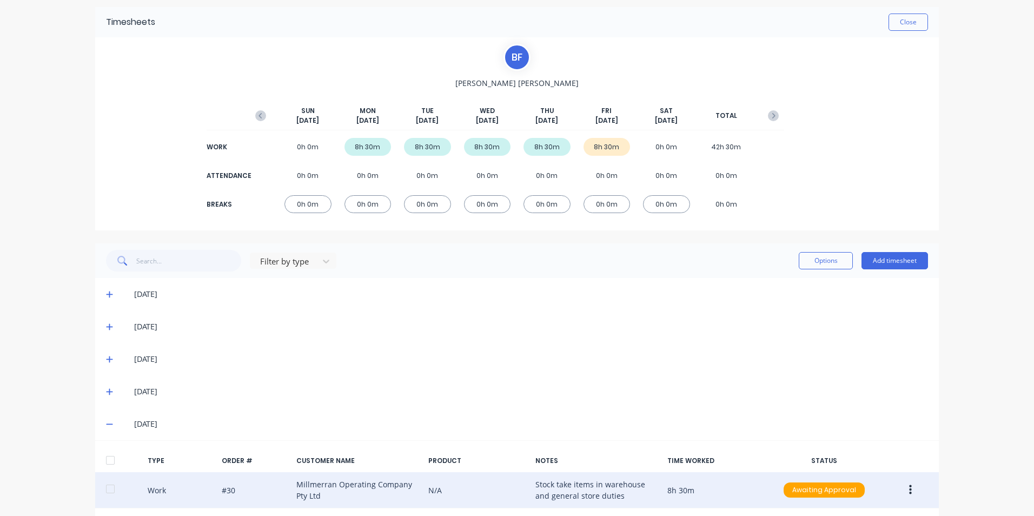
scroll to position [87, 0]
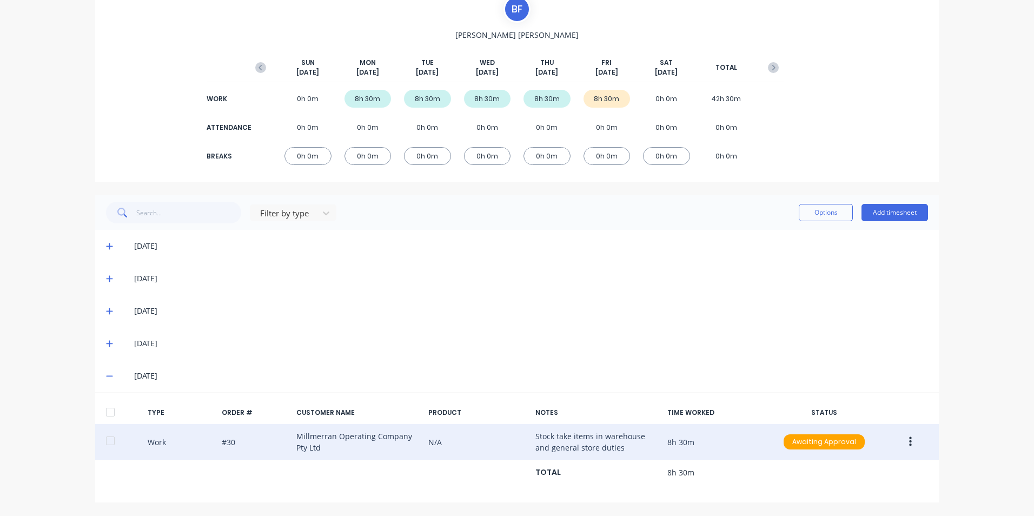
click at [908, 443] on button "button" at bounding box center [910, 441] width 25 height 19
click at [862, 446] on div "Approve" at bounding box center [871, 445] width 83 height 16
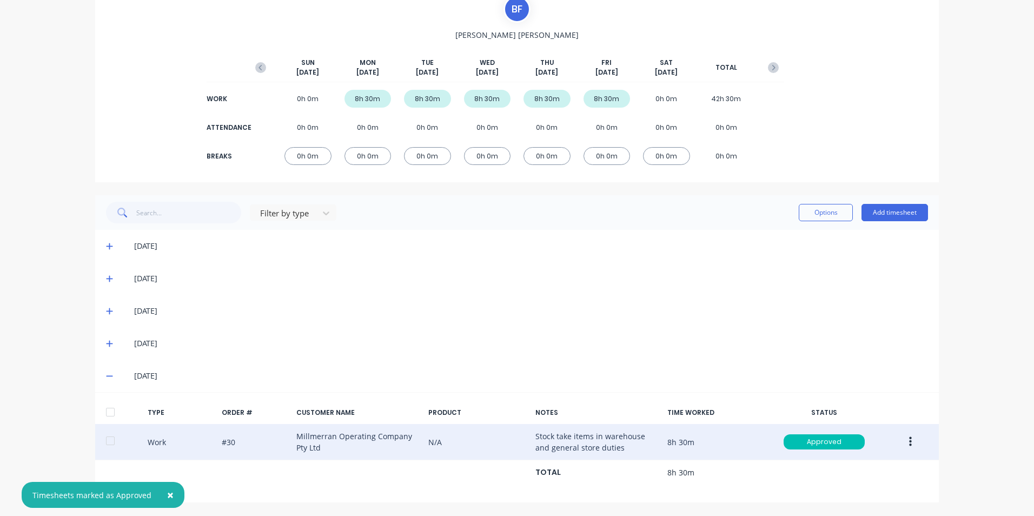
scroll to position [0, 0]
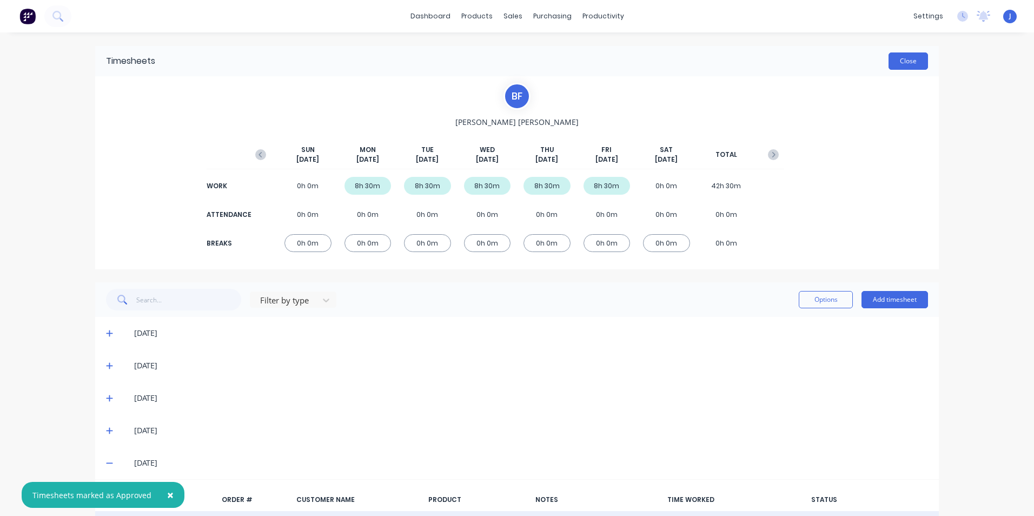
click at [894, 61] on button "Close" at bounding box center [907, 60] width 39 height 17
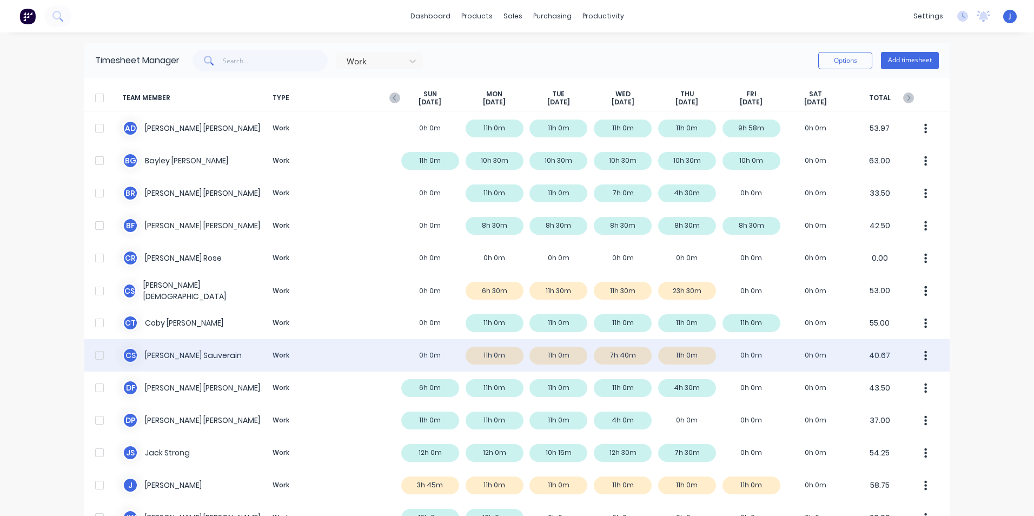
click at [918, 359] on button "button" at bounding box center [925, 355] width 23 height 22
click at [494, 353] on div "[PERSON_NAME] Sauverain Work 0h 0m 11h 0m 11h 0m 7h 40m 11h 0m 0h 0m 0h 0m 40.6…" at bounding box center [516, 355] width 865 height 32
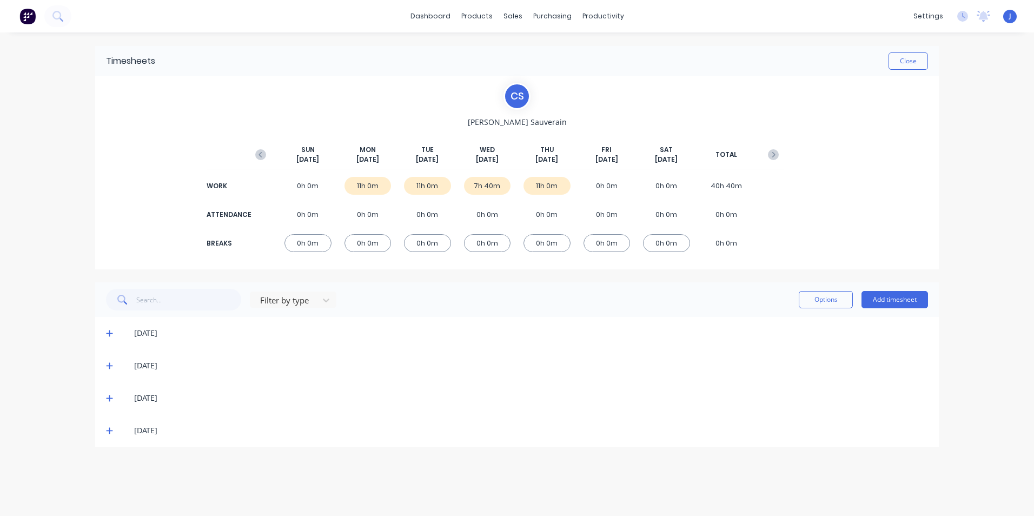
click at [105, 334] on div "[DATE]" at bounding box center [517, 333] width 844 height 32
click at [108, 333] on icon at bounding box center [109, 333] width 6 height 6
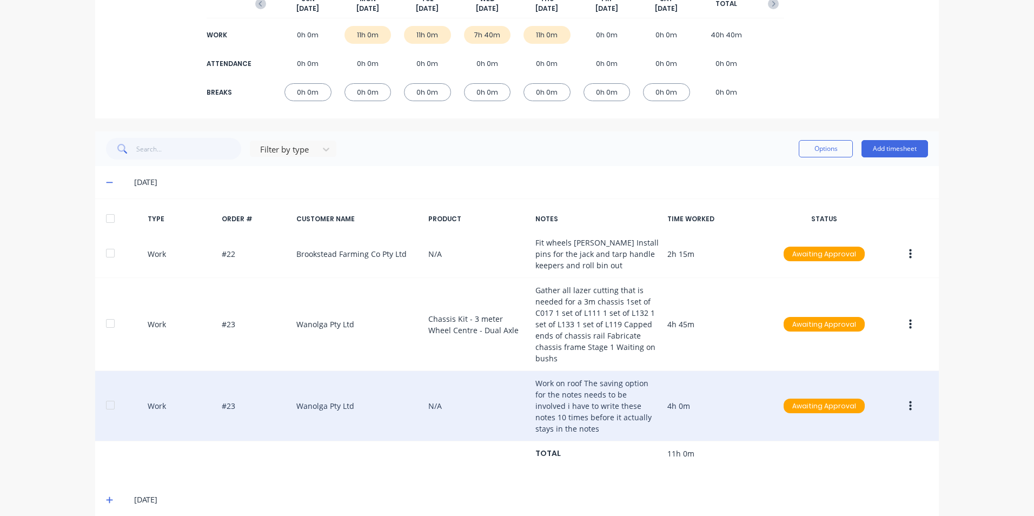
scroll to position [162, 0]
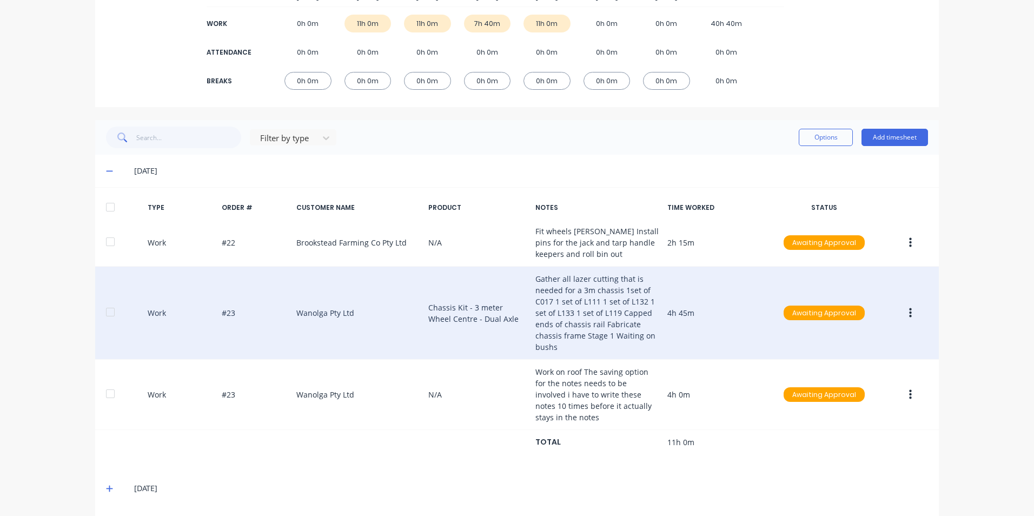
click at [909, 317] on icon "button" at bounding box center [910, 313] width 3 height 10
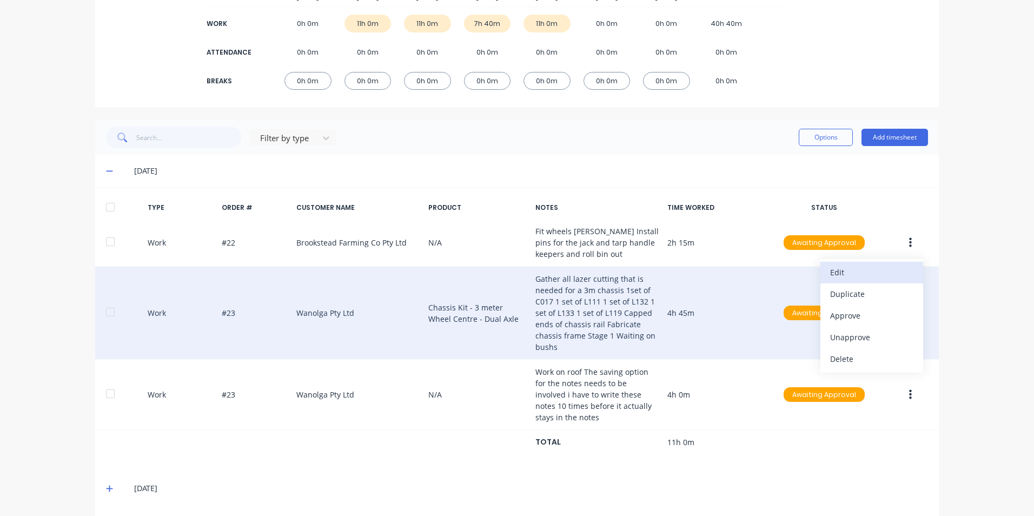
click at [897, 274] on div "Edit" at bounding box center [871, 272] width 83 height 16
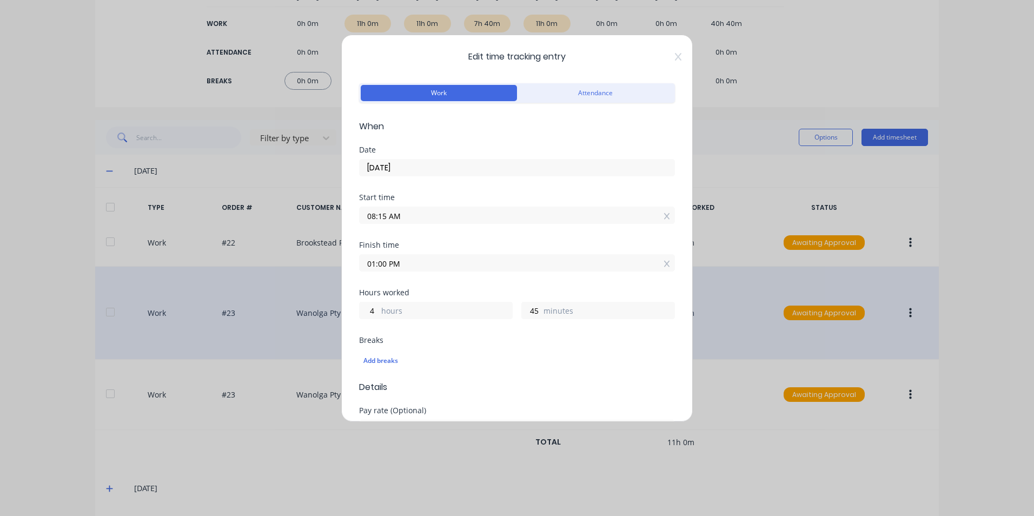
click at [666, 58] on span "Edit time tracking entry" at bounding box center [517, 56] width 316 height 13
click at [675, 52] on icon at bounding box center [678, 56] width 6 height 9
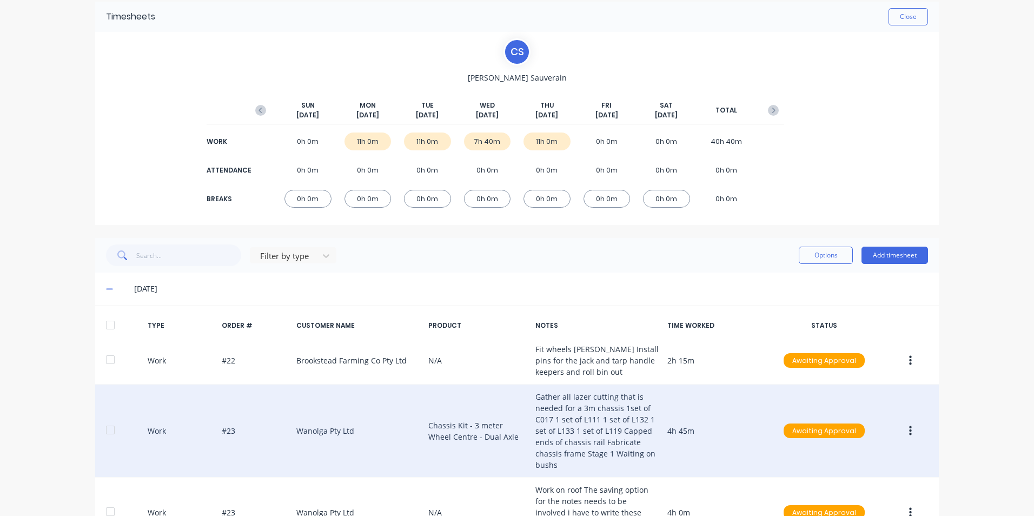
scroll to position [0, 0]
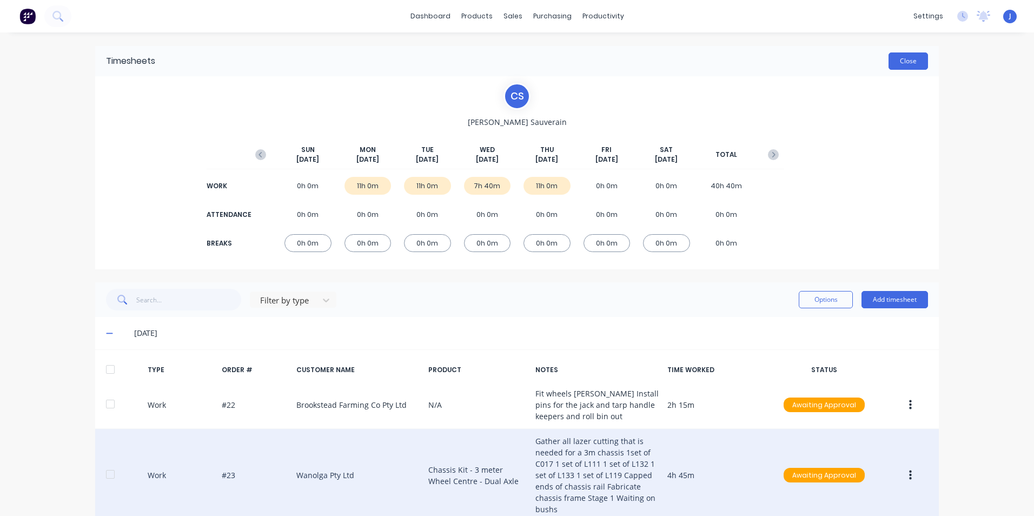
click at [900, 63] on button "Close" at bounding box center [907, 60] width 39 height 17
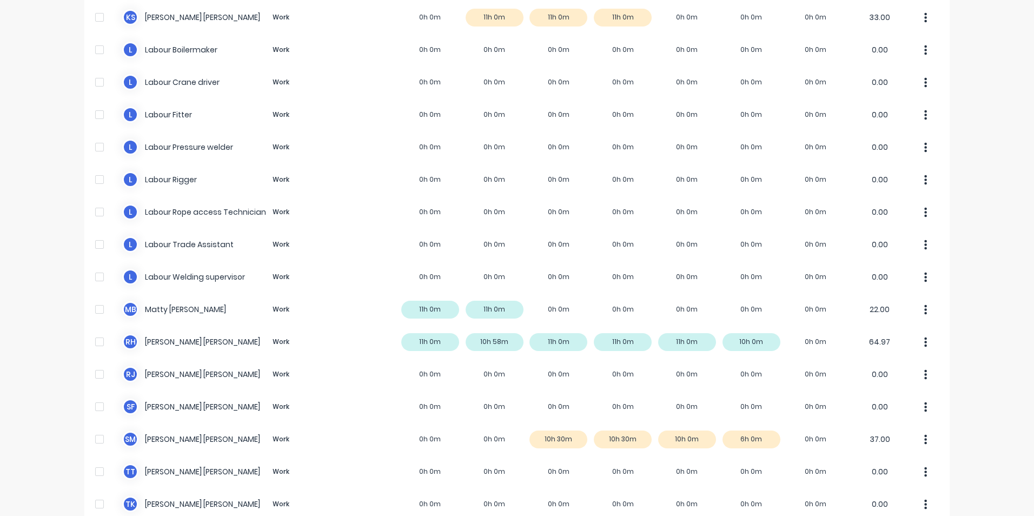
scroll to position [684, 0]
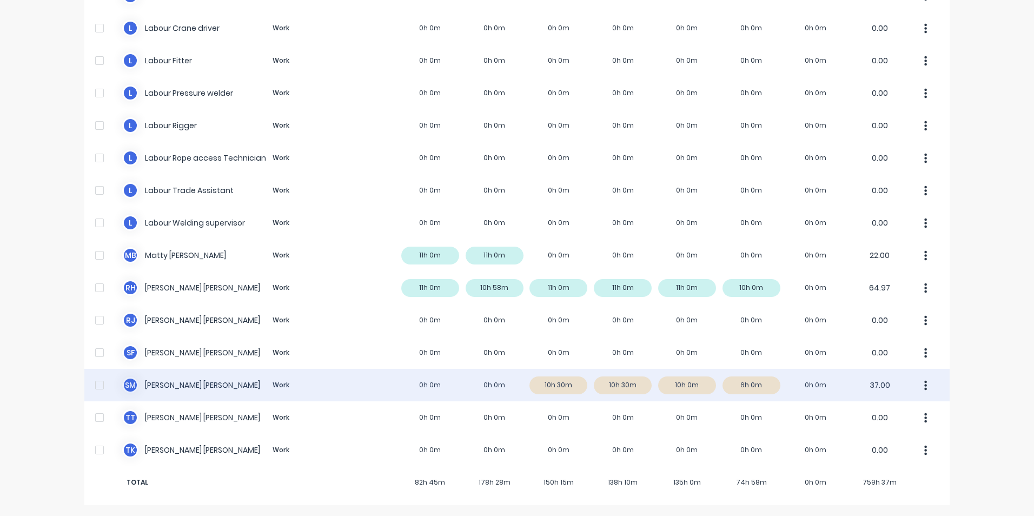
click at [924, 386] on icon "button" at bounding box center [925, 386] width 3 height 12
click at [733, 381] on div "S M [PERSON_NAME] Work 0h 0m 0h 0m 10h 30m 10h 30m 10h 0m 6h 0m 0h 0m 37.00 App…" at bounding box center [516, 385] width 865 height 32
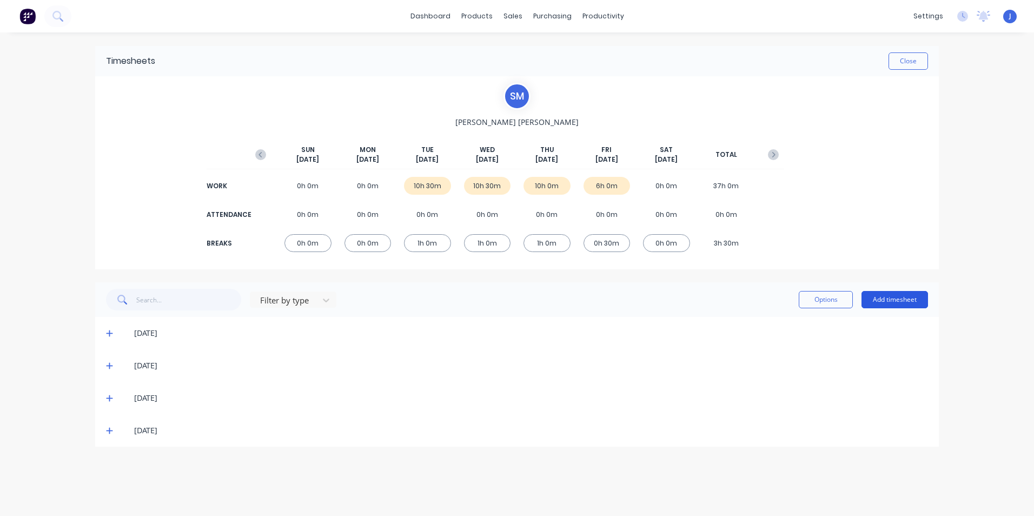
click at [885, 301] on button "Add timesheet" at bounding box center [894, 299] width 67 height 17
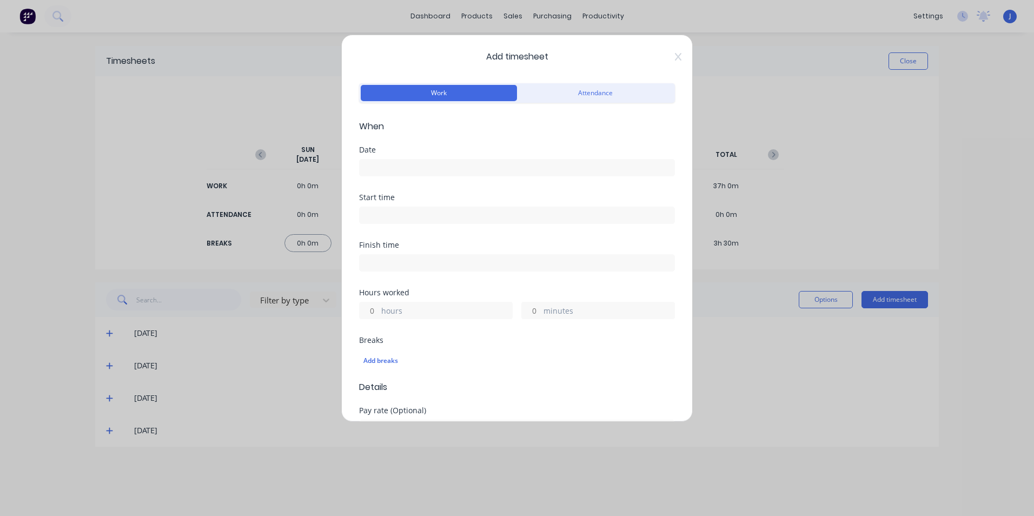
click at [377, 165] on input at bounding box center [517, 168] width 315 height 16
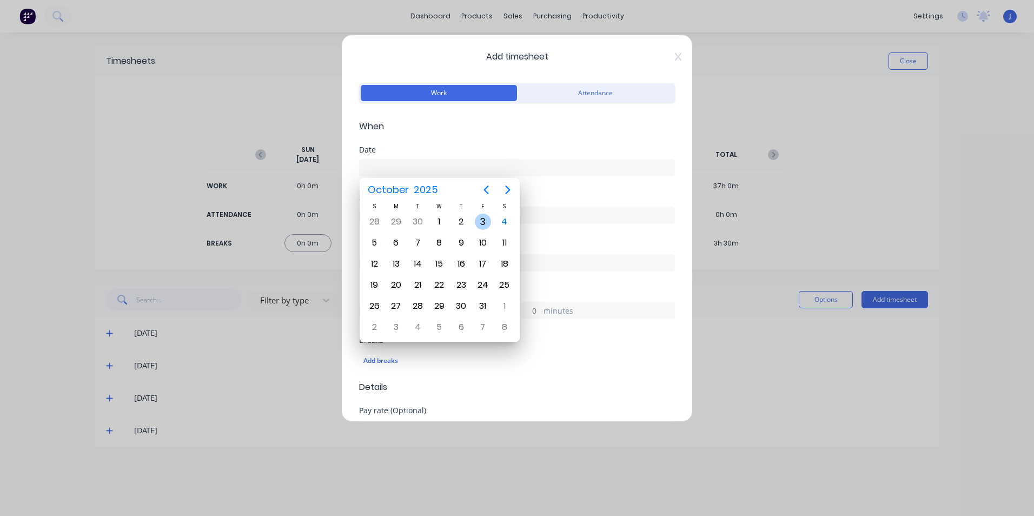
click at [482, 222] on div "3" at bounding box center [483, 222] width 16 height 16
type input "[DATE]"
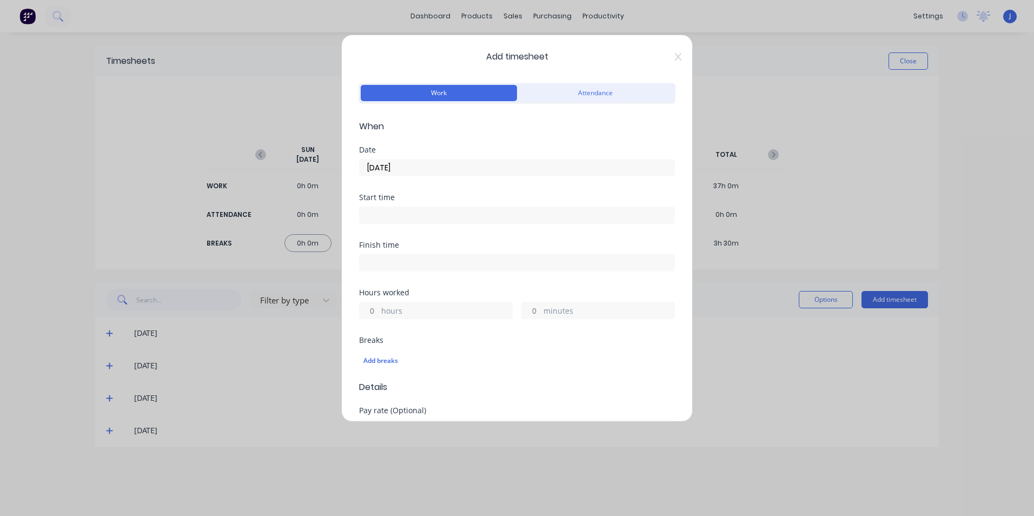
click at [376, 214] on input at bounding box center [517, 215] width 315 height 16
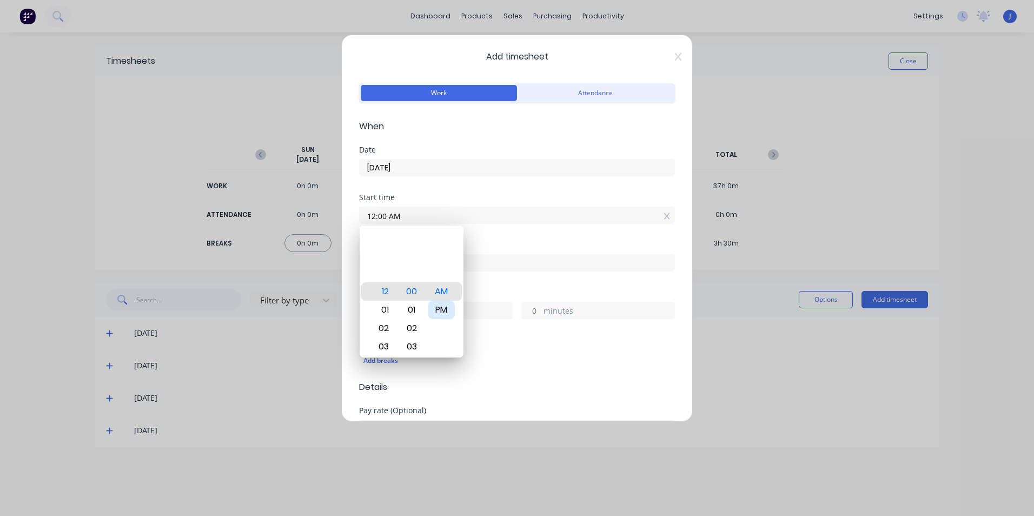
click at [440, 305] on div "PM" at bounding box center [441, 310] width 26 height 18
type input "12:00 PM"
click at [516, 343] on div "Breaks" at bounding box center [517, 340] width 316 height 8
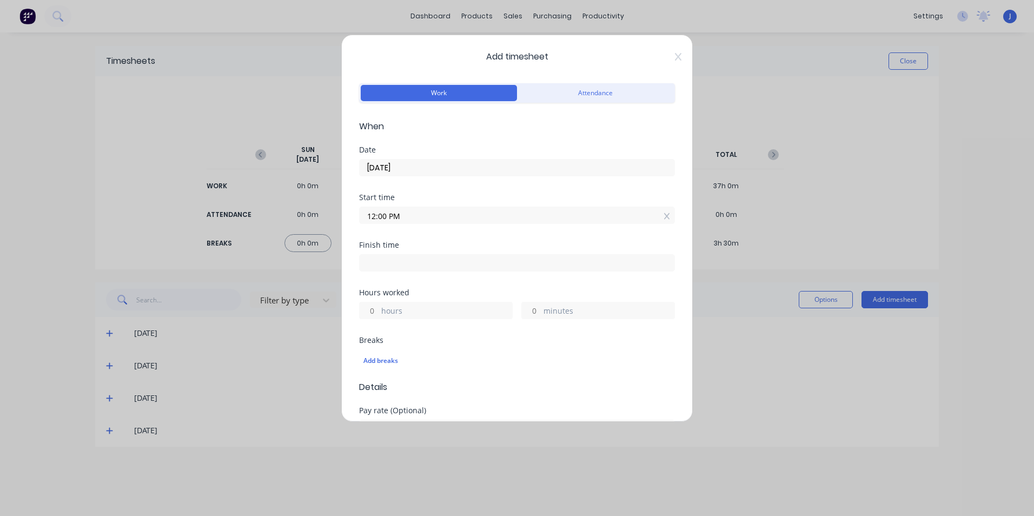
click at [393, 256] on input at bounding box center [517, 263] width 315 height 16
type input "07:11 AM"
type input "19"
type input "11"
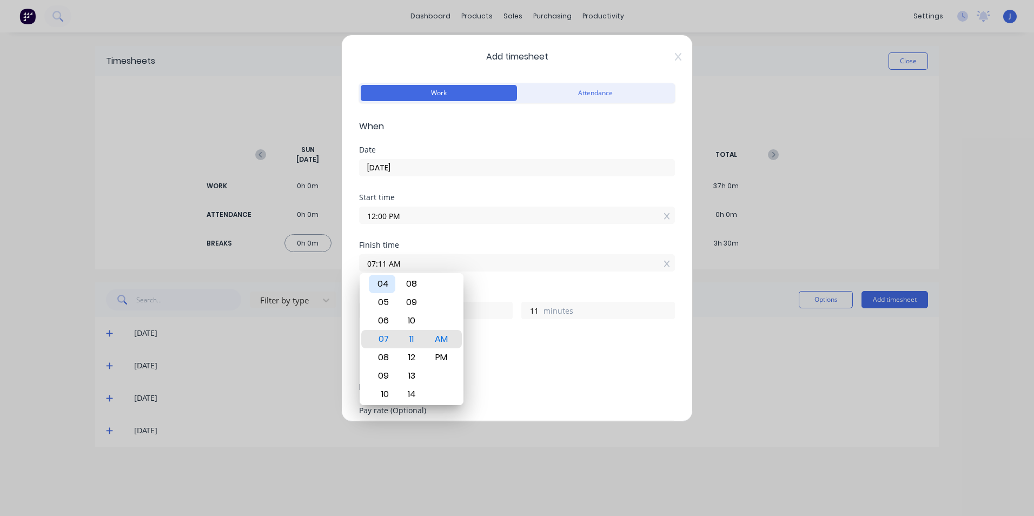
click at [389, 288] on div "04" at bounding box center [382, 284] width 26 height 18
type input "04:11 AM"
type input "16"
type input "04:12 AM"
type input "12"
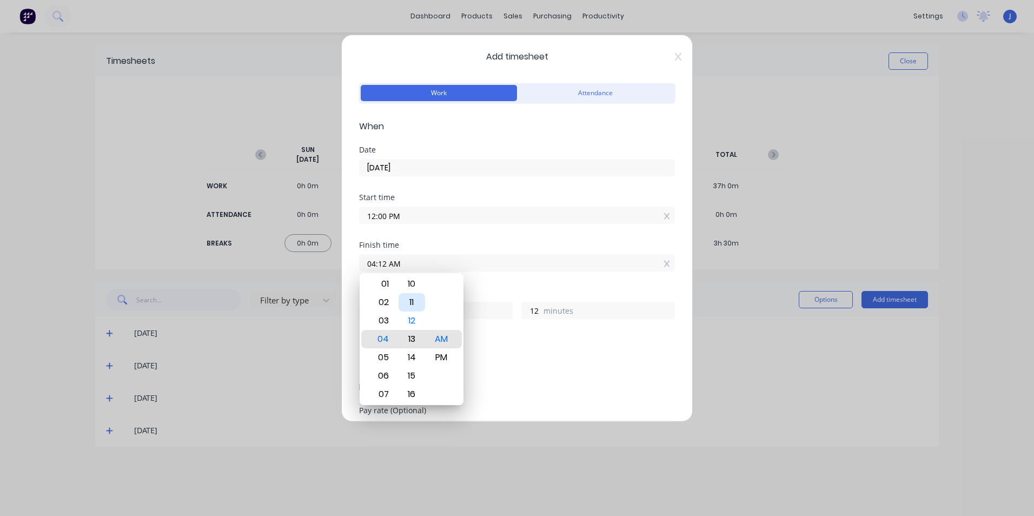
type input "04:13 AM"
type input "13"
type input "04:15 AM"
type input "15"
type input "04:17 AM"
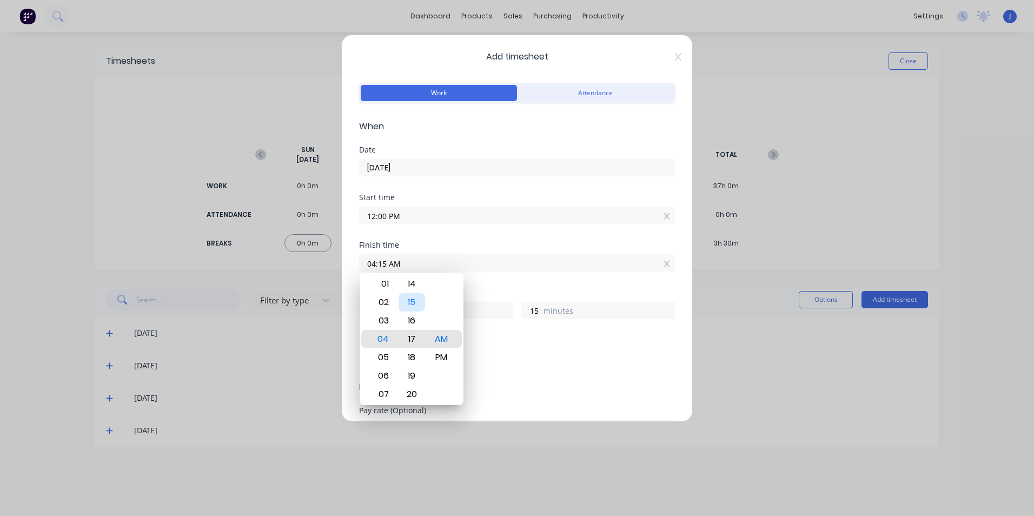
type input "17"
type input "04:19 AM"
type input "19"
type input "04:14 AM"
type input "14"
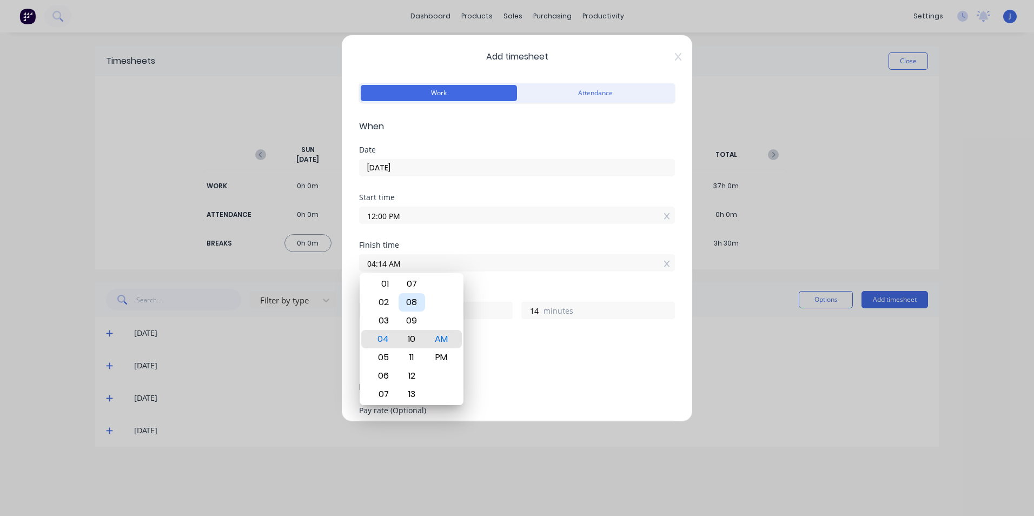
type input "04:10 AM"
type input "10"
type input "04:07 AM"
type input "7"
type input "04:03 AM"
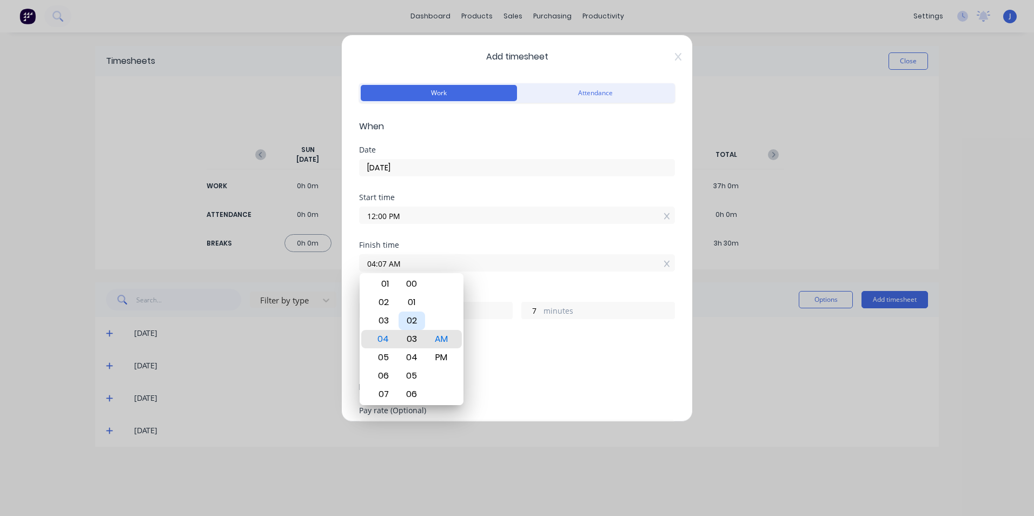
type input "3"
type input "04:00 AM"
type input "0"
click at [411, 339] on div "00" at bounding box center [412, 339] width 26 height 18
click at [440, 354] on div "PM" at bounding box center [441, 357] width 26 height 18
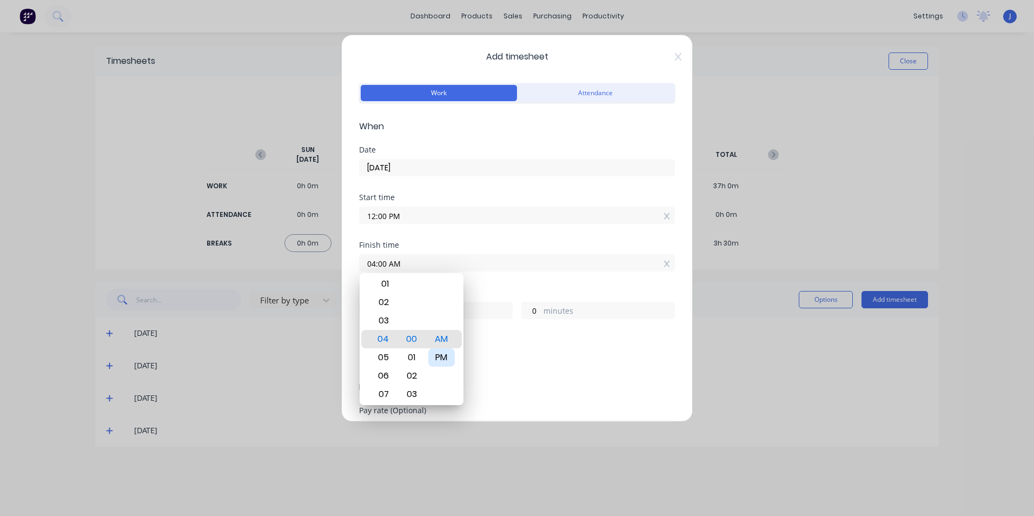
type input "04:00 PM"
type input "4"
click at [532, 349] on div "Add breaks" at bounding box center [517, 359] width 316 height 25
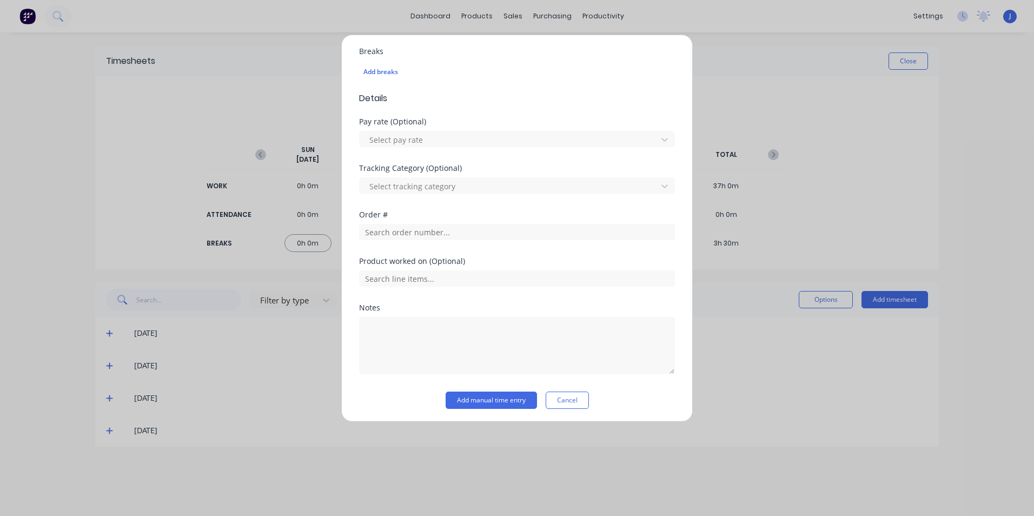
scroll to position [291, 0]
click at [402, 232] on input "text" at bounding box center [517, 229] width 316 height 16
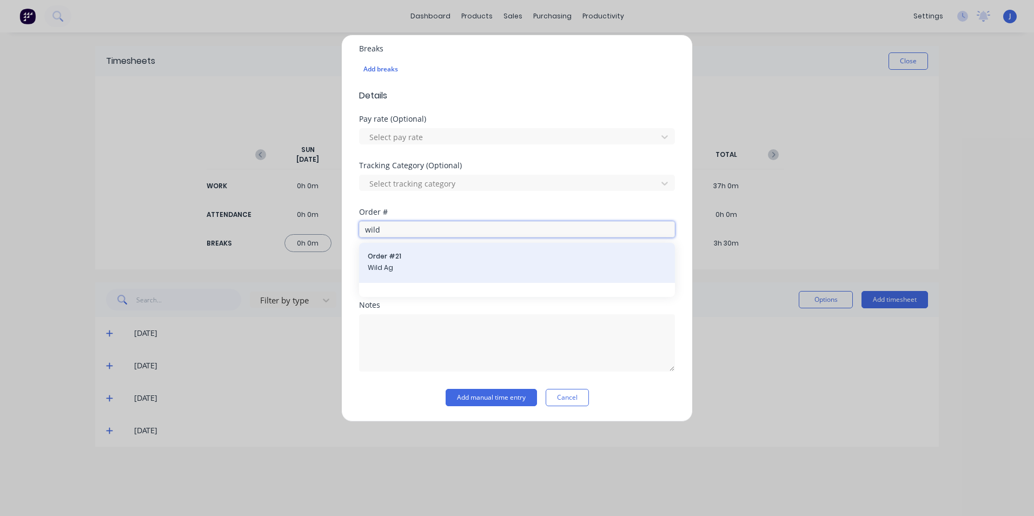
type input "wild"
click at [411, 263] on span "Wild Ag" at bounding box center [517, 268] width 298 height 10
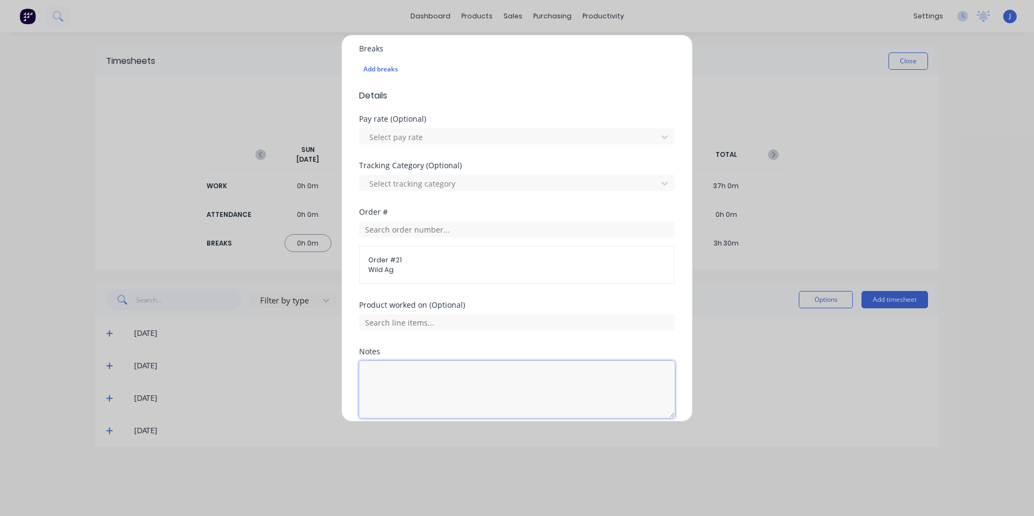
click at [409, 373] on textarea at bounding box center [517, 389] width 316 height 57
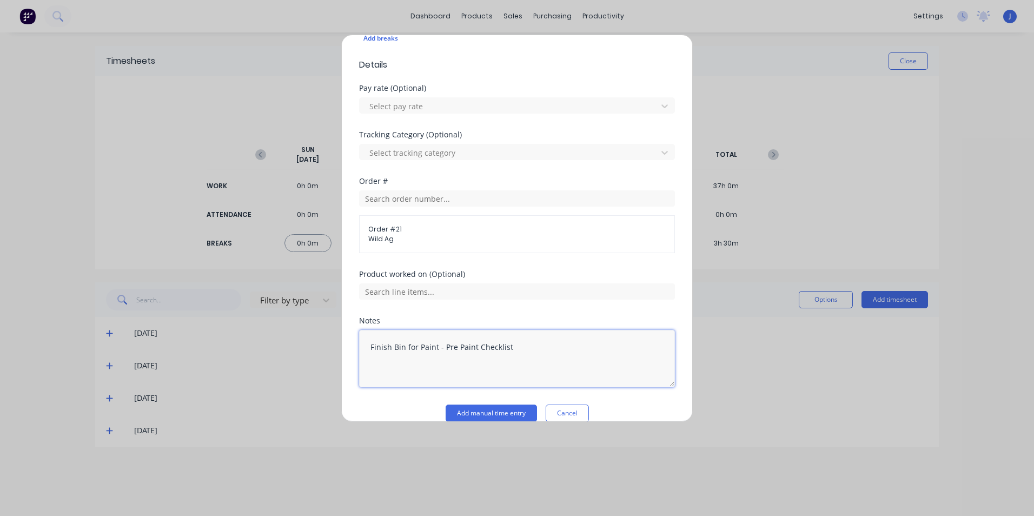
scroll to position [338, 0]
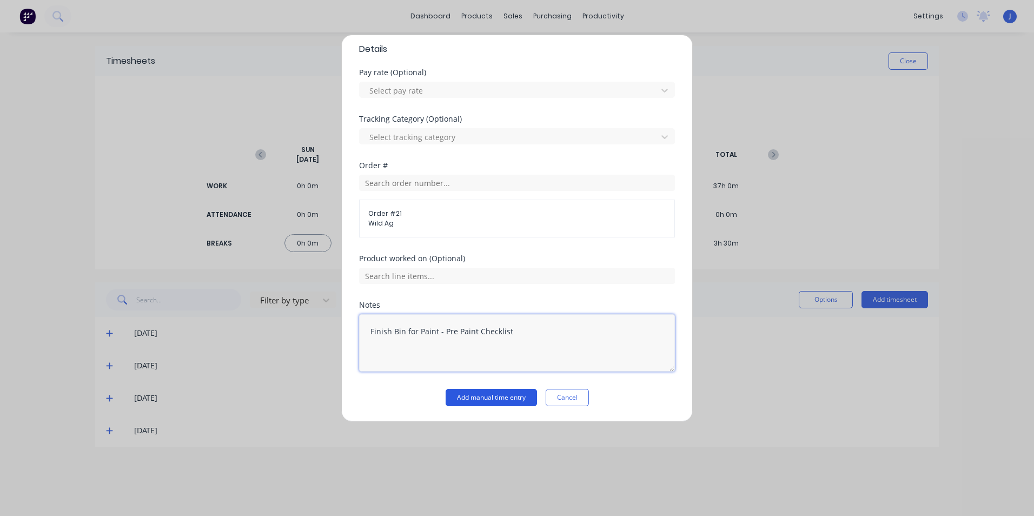
type textarea "Finish Bin for Paint - Pre Paint Checklist"
click at [491, 394] on button "Add manual time entry" at bounding box center [491, 397] width 91 height 17
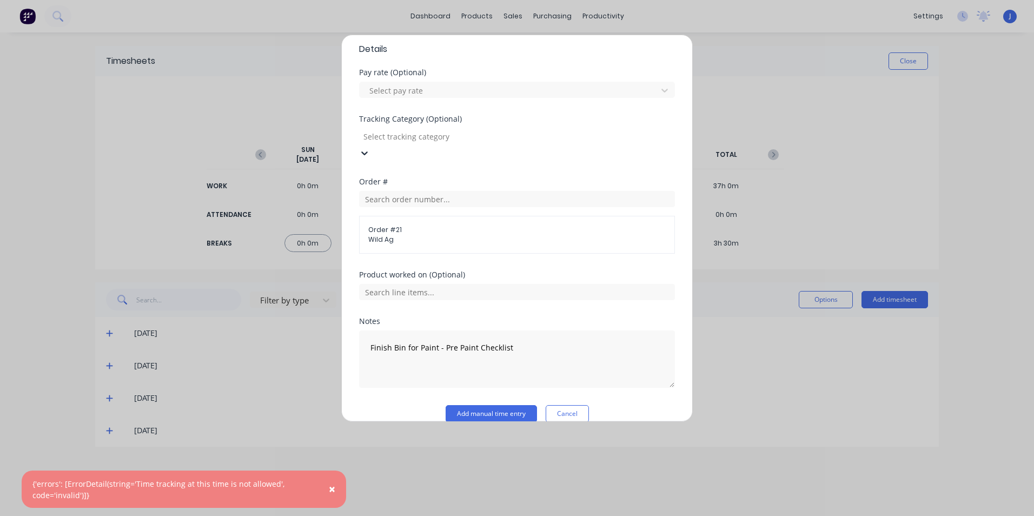
click at [502, 136] on div at bounding box center [440, 137] width 156 height 14
click at [455, 515] on div "Select tracking category" at bounding box center [517, 521] width 1034 height 11
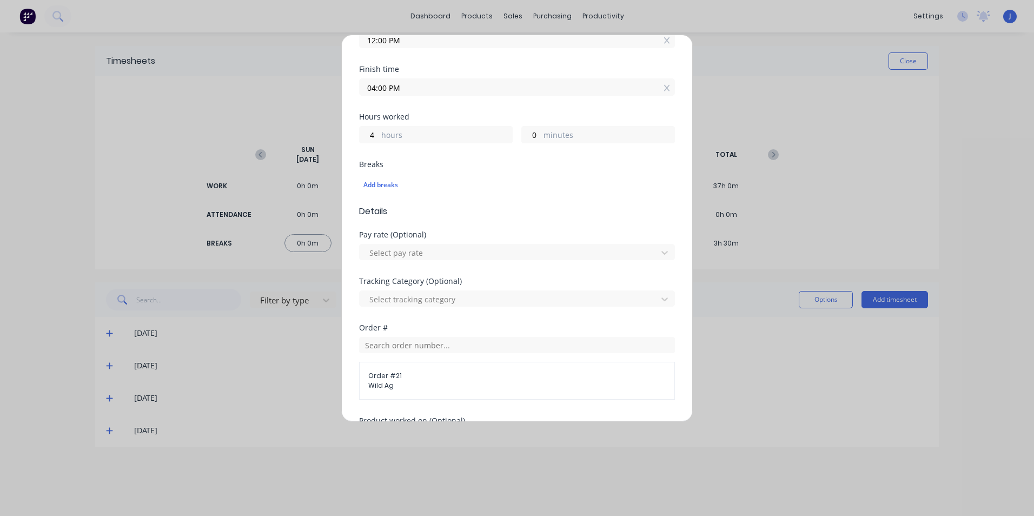
scroll to position [0, 0]
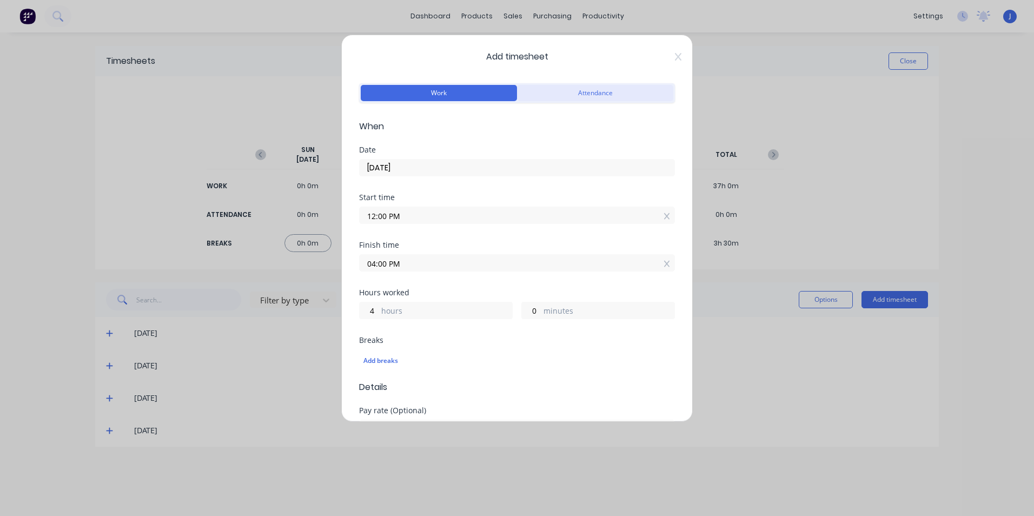
click at [585, 92] on button "Attendance" at bounding box center [595, 93] width 156 height 16
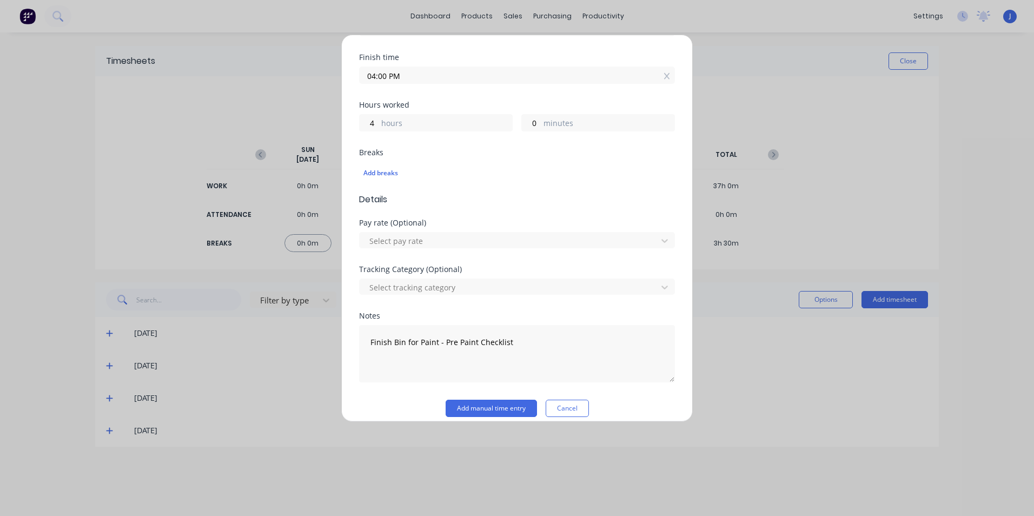
scroll to position [198, 0]
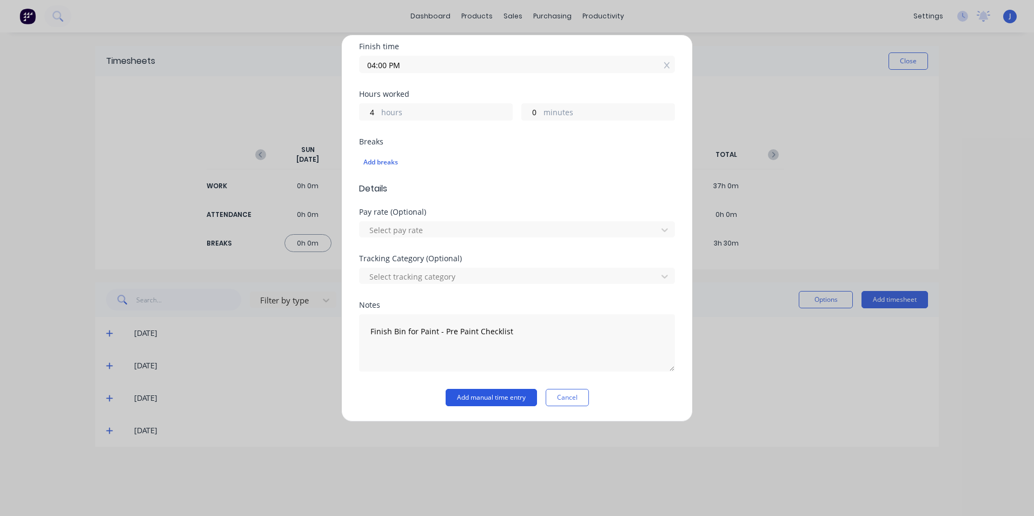
click at [459, 395] on button "Add manual time entry" at bounding box center [491, 397] width 91 height 17
click at [569, 397] on button "Cancel" at bounding box center [567, 397] width 43 height 17
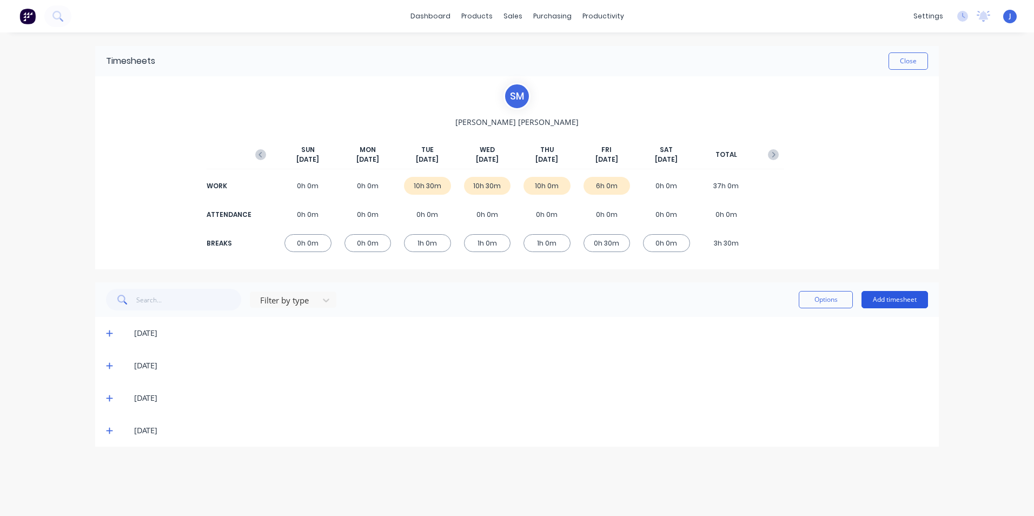
click at [907, 301] on button "Add timesheet" at bounding box center [894, 299] width 67 height 17
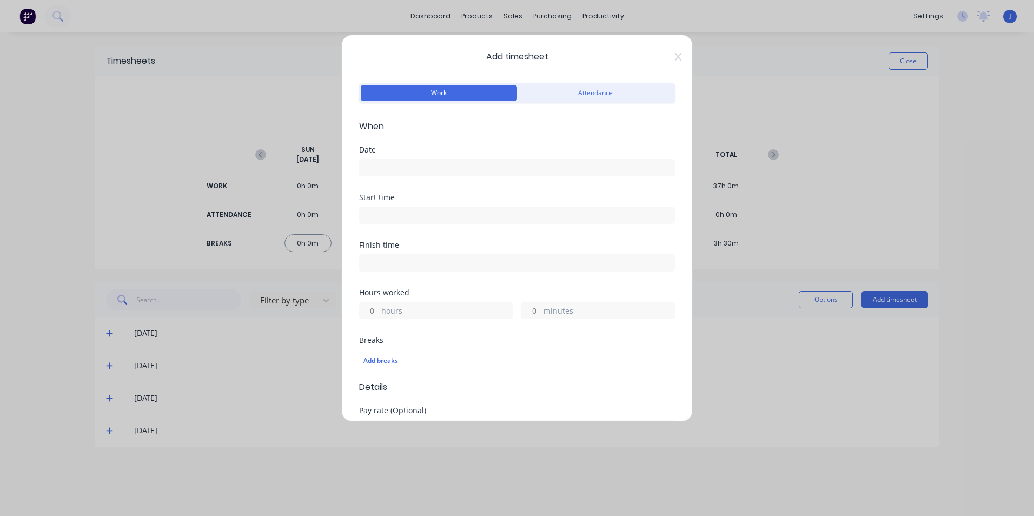
click at [393, 171] on input at bounding box center [517, 168] width 315 height 16
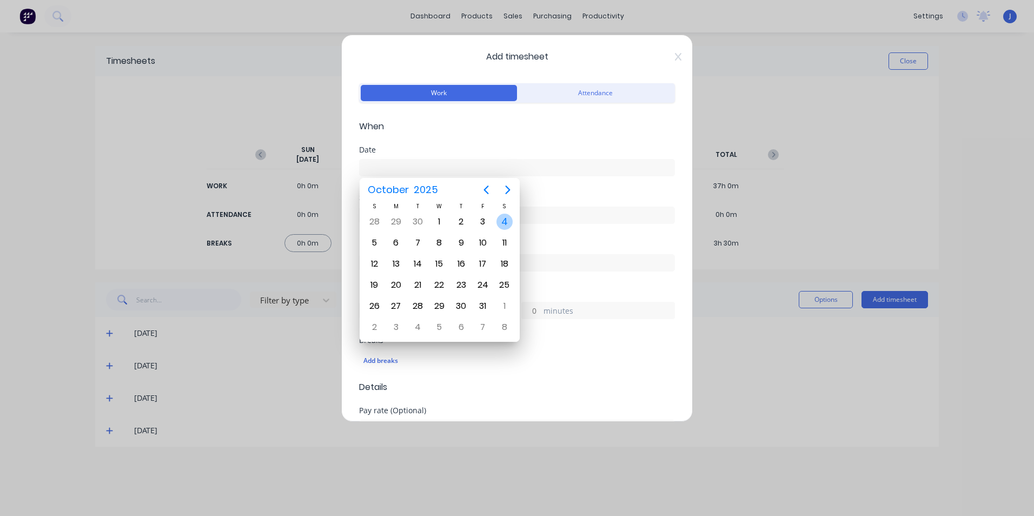
click at [504, 225] on div "4" at bounding box center [504, 222] width 16 height 16
type input "[DATE]"
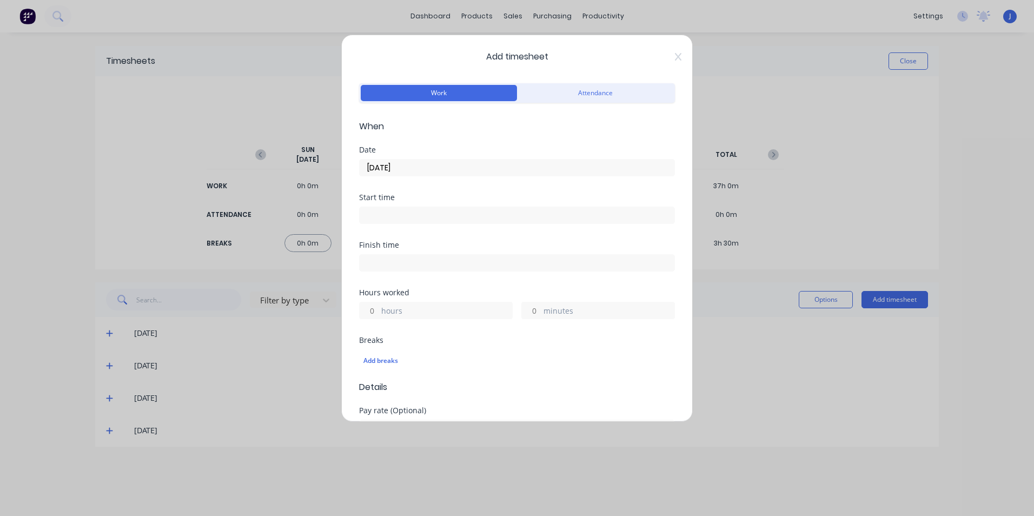
click at [387, 211] on input at bounding box center [517, 215] width 315 height 16
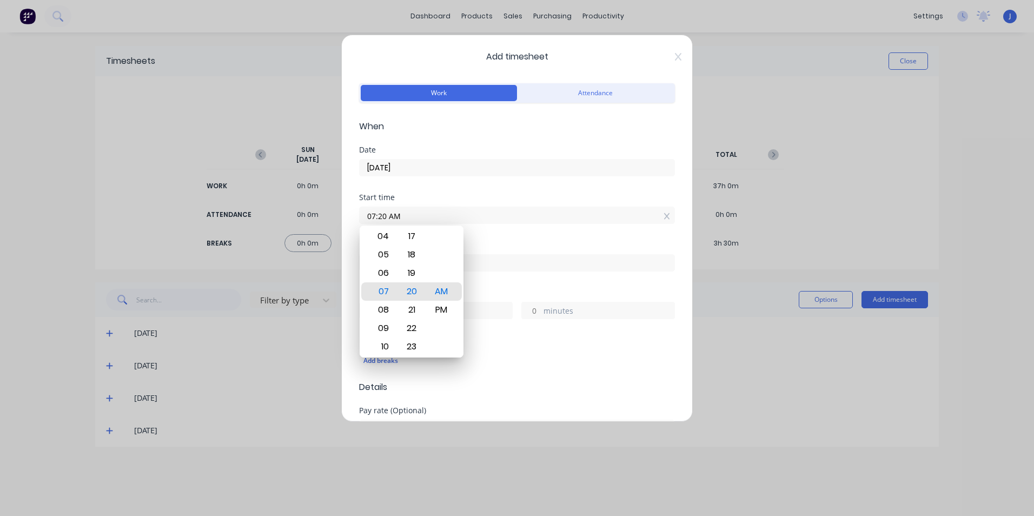
click at [654, 215] on input "07:20 AM" at bounding box center [517, 215] width 315 height 16
click at [663, 216] on icon at bounding box center [666, 216] width 6 height 6
type input "07:20 AM"
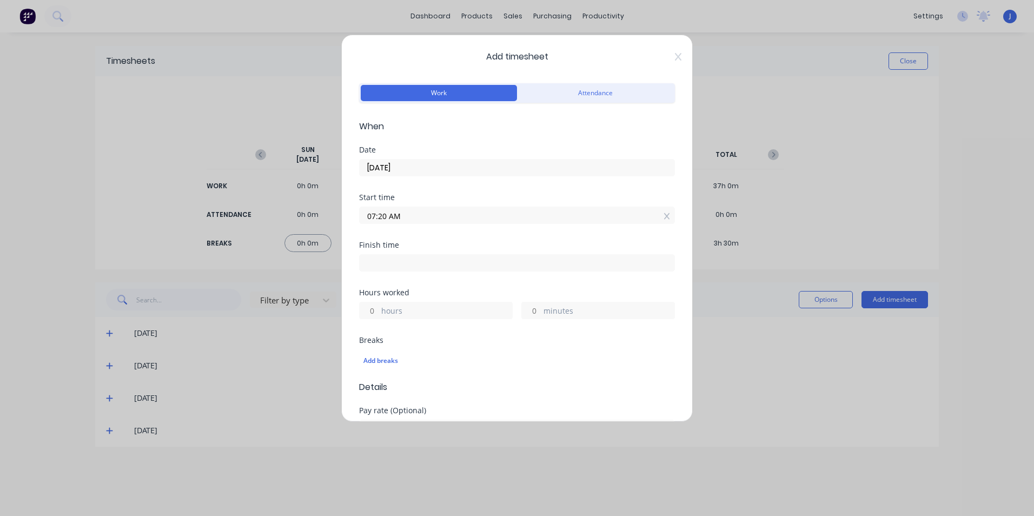
click at [389, 313] on label "hours" at bounding box center [446, 312] width 131 height 14
click at [379, 313] on input "hours" at bounding box center [369, 310] width 19 height 16
type input "4"
type input "11:20 AM"
type input "0"
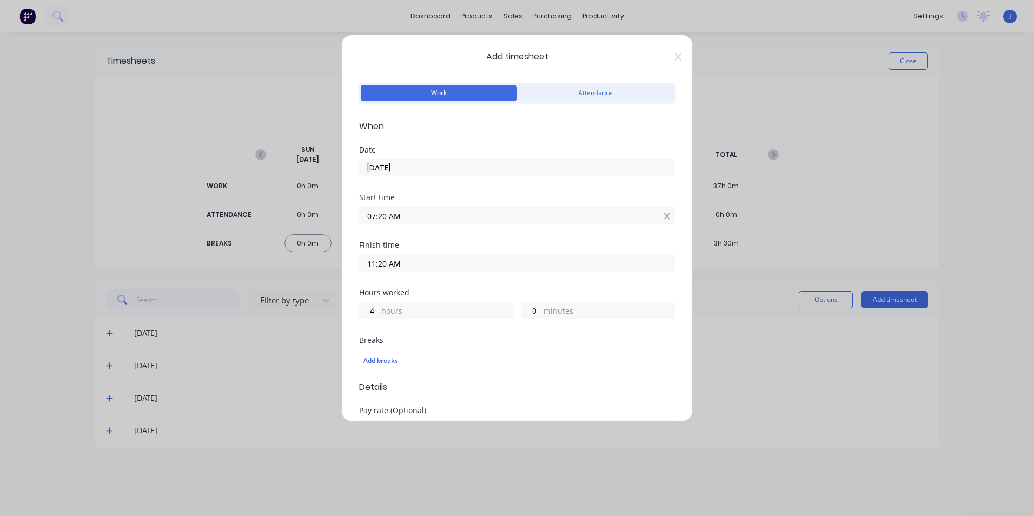
click at [663, 218] on icon at bounding box center [666, 216] width 6 height 6
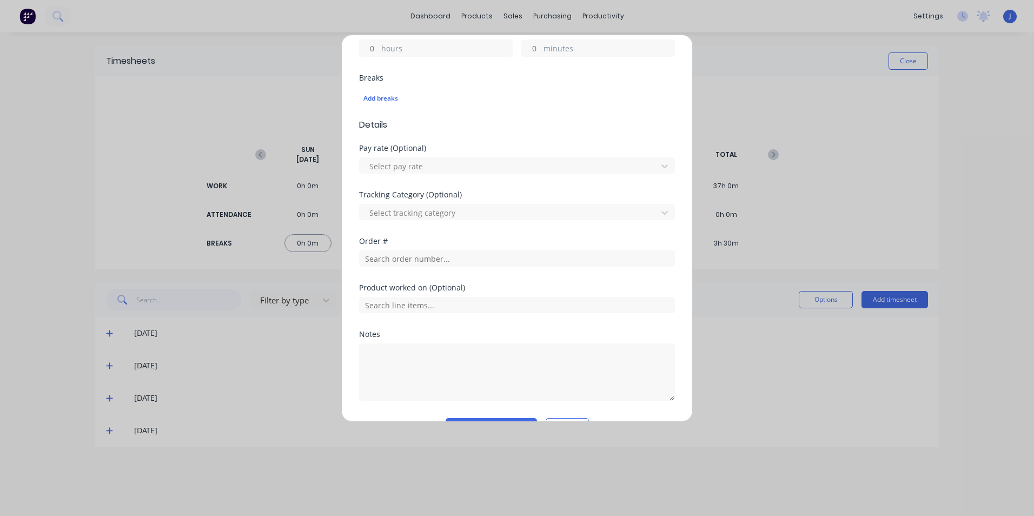
scroll to position [300, 0]
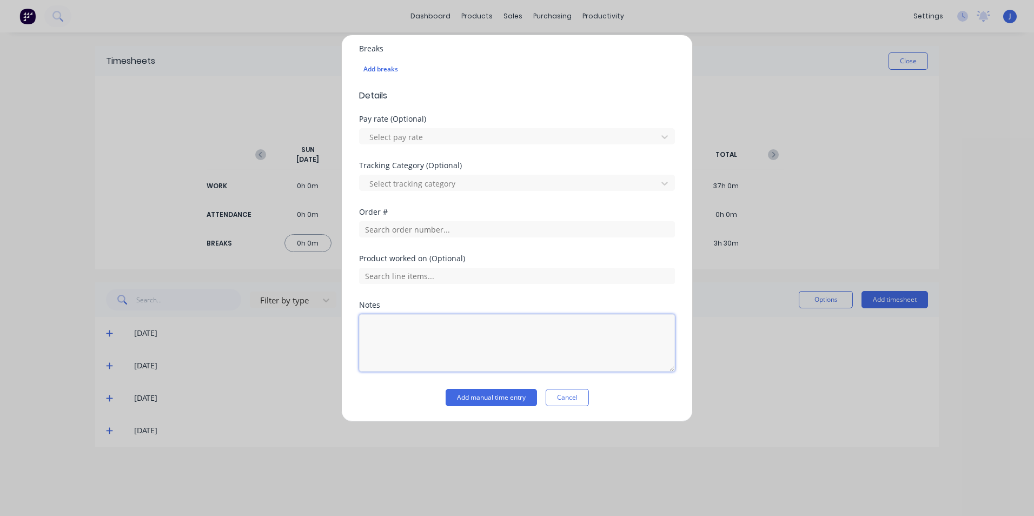
click at [423, 322] on textarea at bounding box center [517, 342] width 316 height 57
type textarea "Prepaint check"
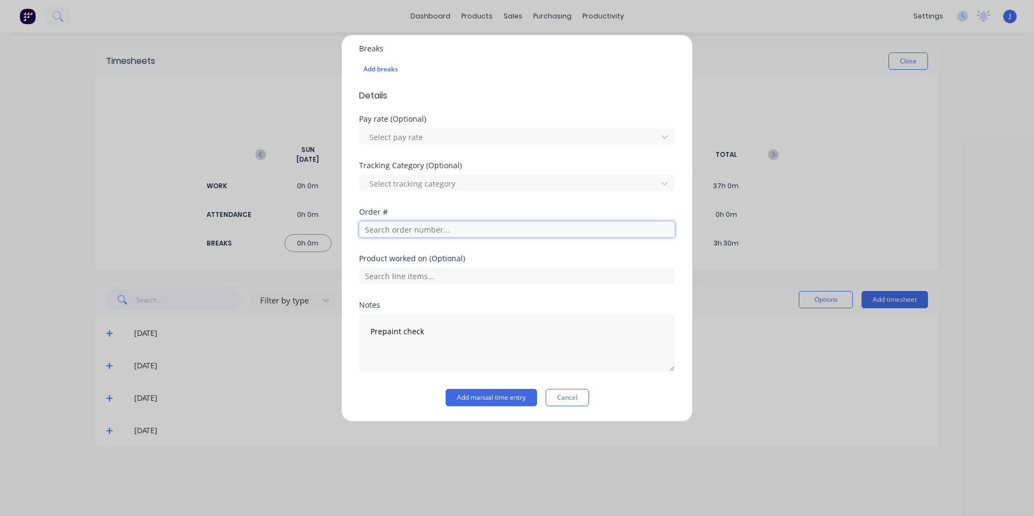
click at [430, 227] on input "text" at bounding box center [517, 229] width 316 height 16
click at [415, 234] on input "text" at bounding box center [517, 229] width 316 height 16
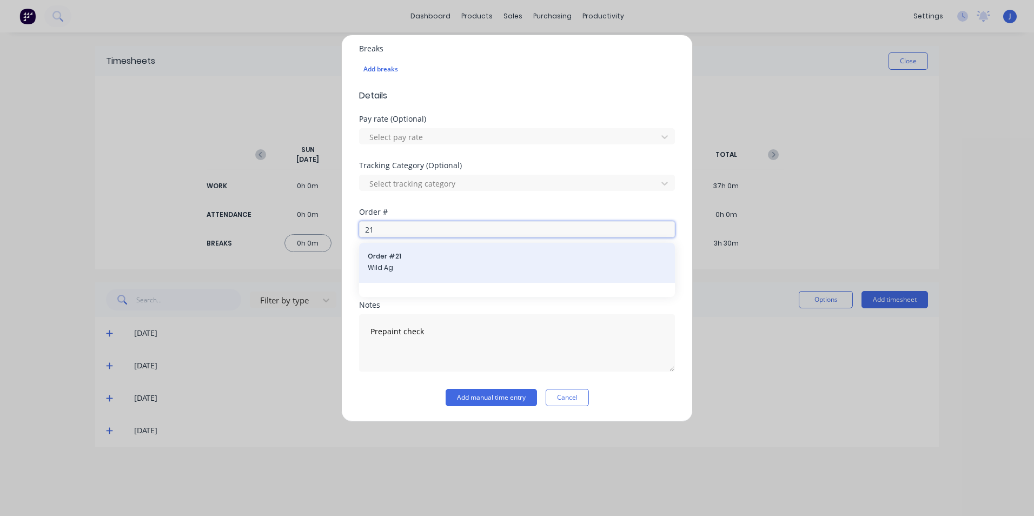
type input "21"
click at [403, 253] on span "Order # 21" at bounding box center [517, 256] width 298 height 10
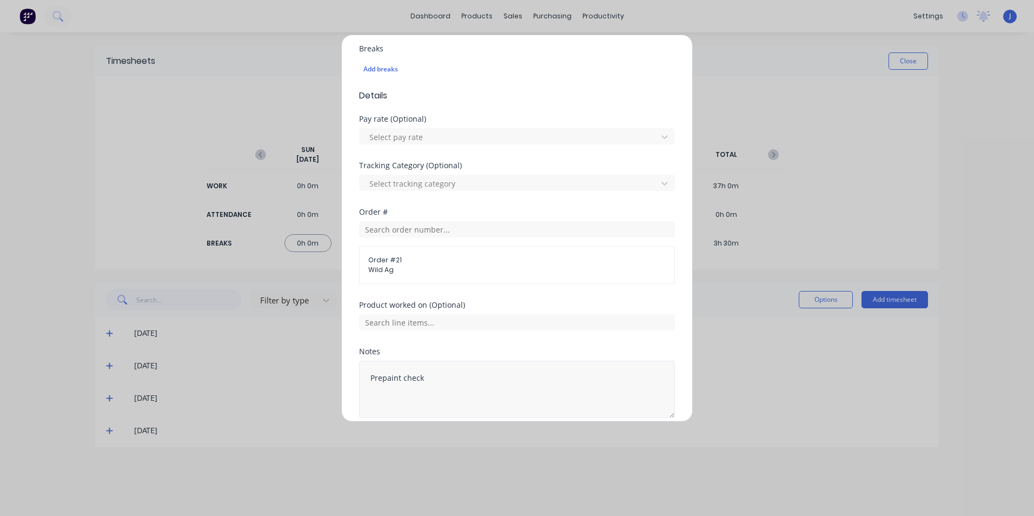
scroll to position [346, 0]
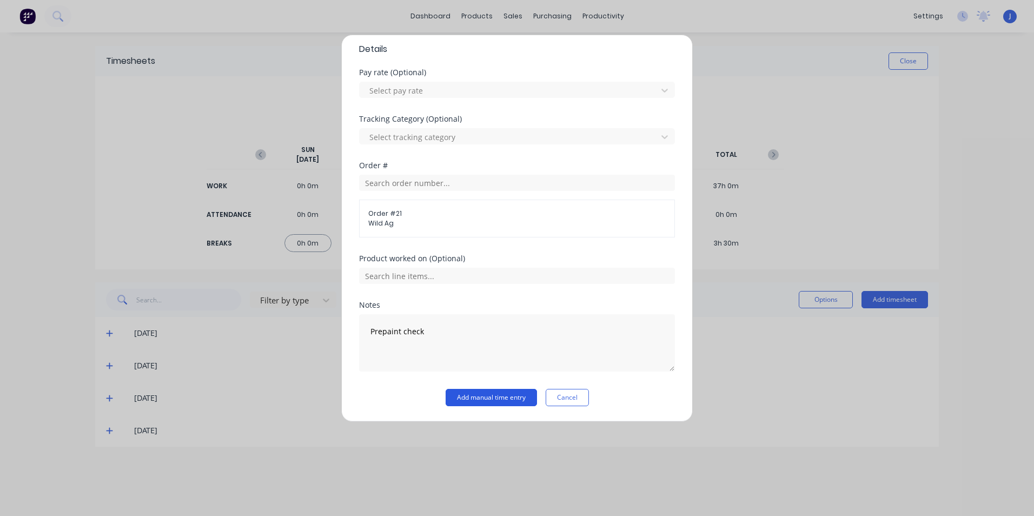
click at [480, 399] on button "Add manual time entry" at bounding box center [491, 397] width 91 height 17
click at [486, 398] on button "Add manual time entry" at bounding box center [491, 397] width 91 height 17
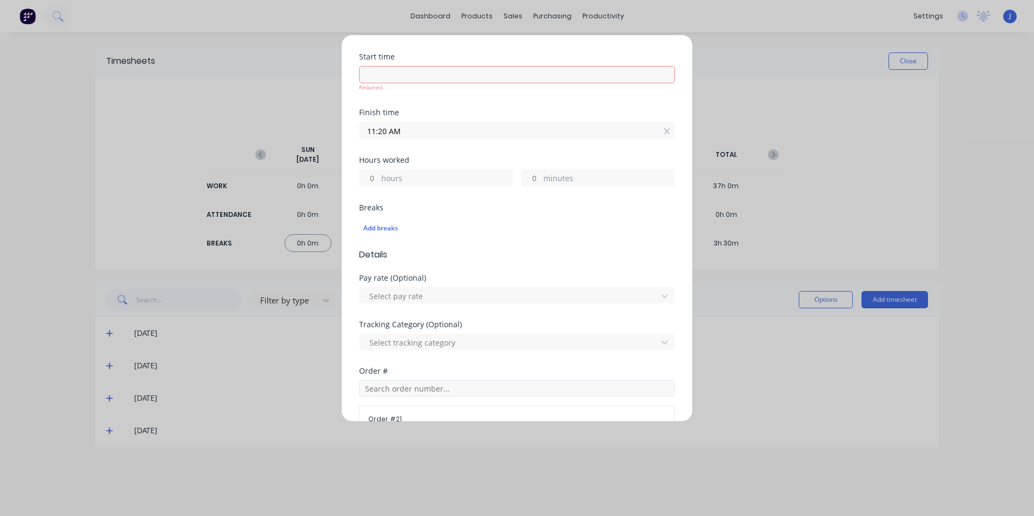
scroll to position [22, 0]
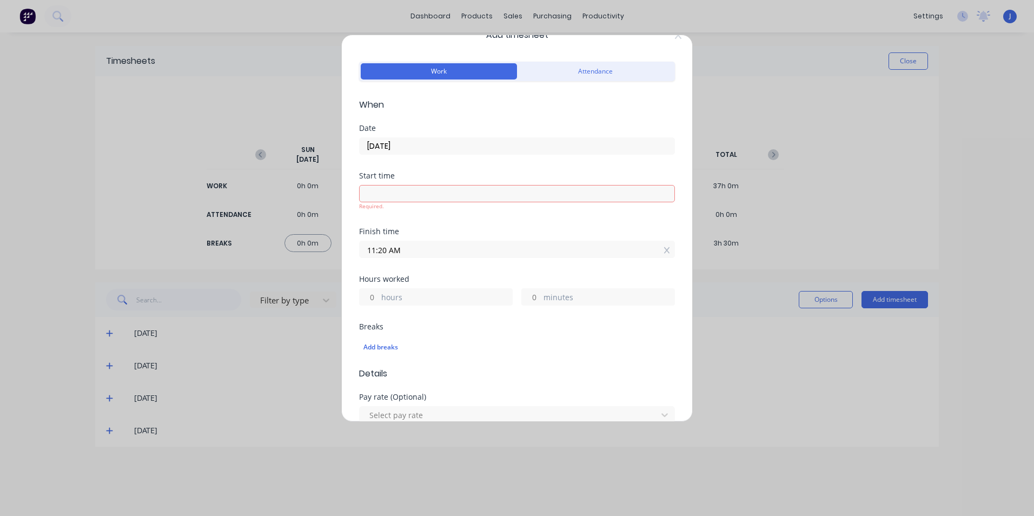
click at [402, 190] on input at bounding box center [517, 193] width 315 height 16
type input "07:21 AM"
type input "3"
type input "59"
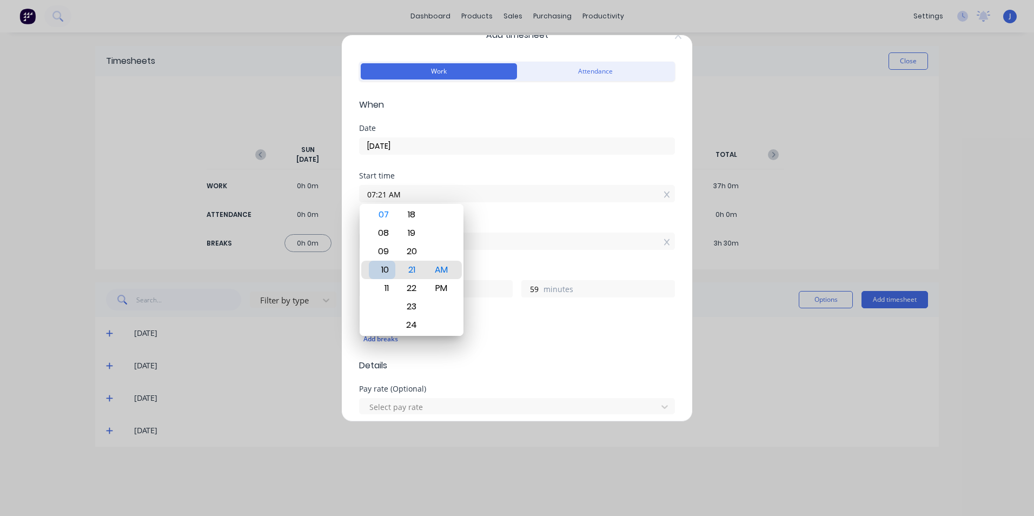
type input "10:21 AM"
type input "0"
type input "04:21 AM"
type input "6"
type input "12:21 AM"
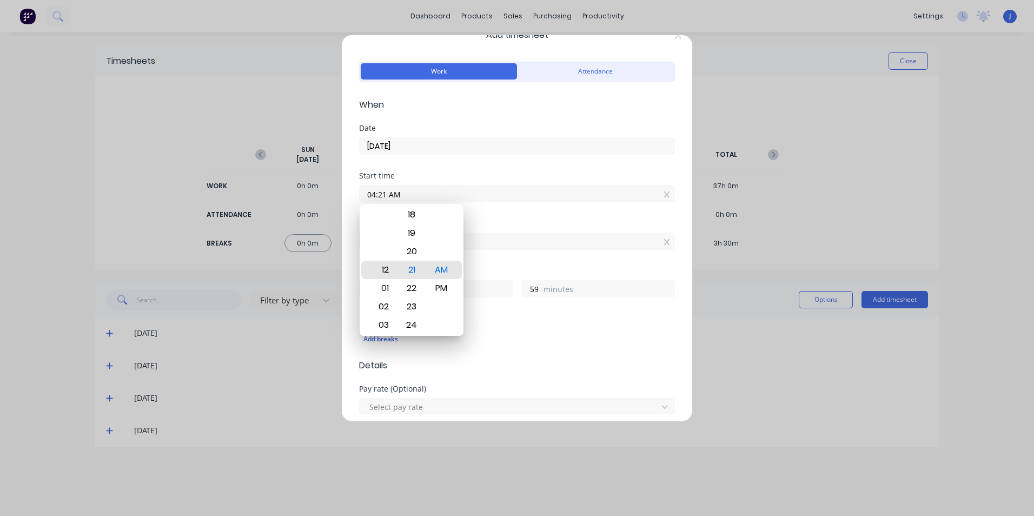
type input "10"
click at [383, 271] on div "12" at bounding box center [382, 270] width 26 height 18
type input "12:14 AM"
type input "11"
type input "6"
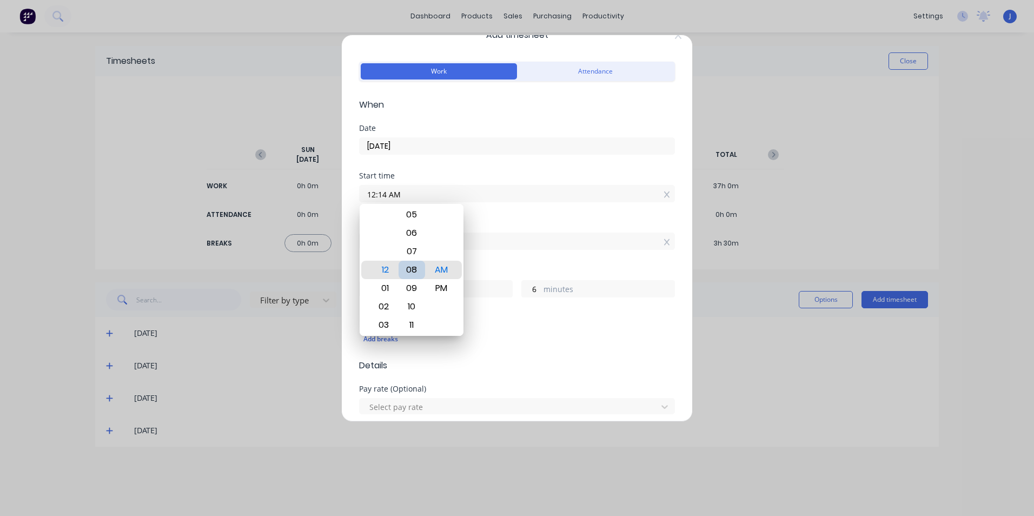
type input "12:08 AM"
type input "12"
type input "12:03 AM"
type input "17"
type input "12:00 AM"
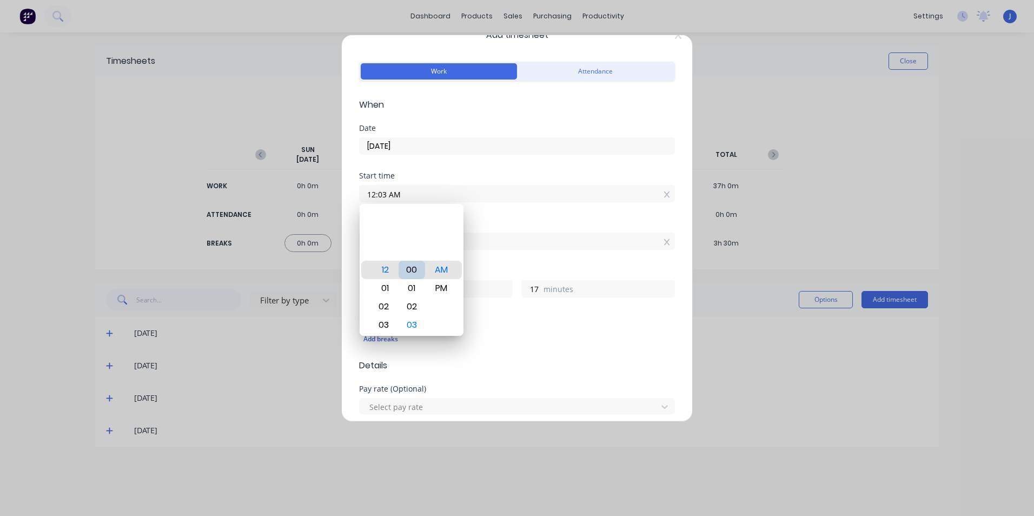
type input "20"
type input "12:00 PM"
type input "23"
click at [416, 270] on div "00" at bounding box center [412, 270] width 26 height 18
click at [541, 222] on div "Finish time" at bounding box center [517, 224] width 316 height 8
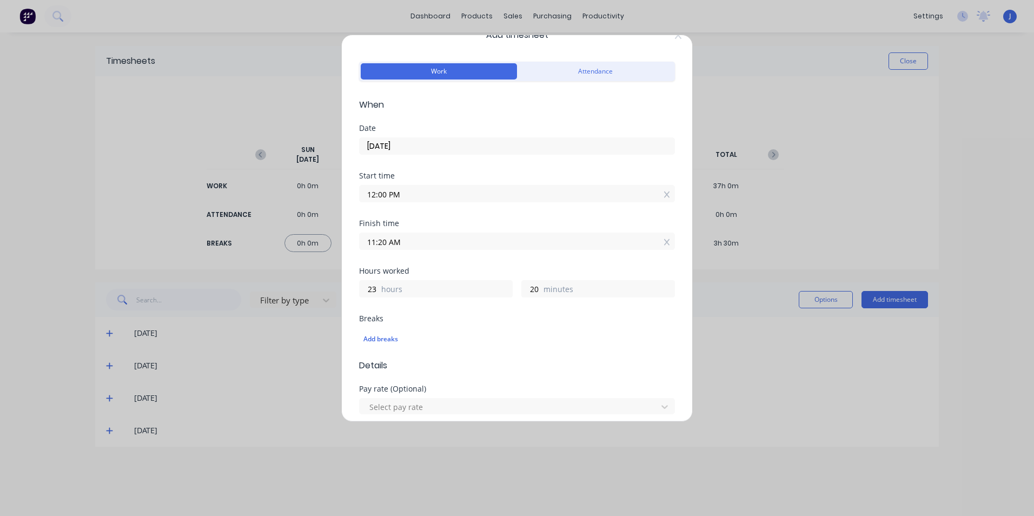
drag, startPoint x: 408, startPoint y: 238, endPoint x: 339, endPoint y: 243, distance: 69.4
click at [339, 242] on div "Add timesheet Work Attendance When Date [DATE] Start time 12:00 PM Finish time …" at bounding box center [517, 258] width 1034 height 516
click at [540, 247] on input "4.00pm" at bounding box center [517, 241] width 315 height 16
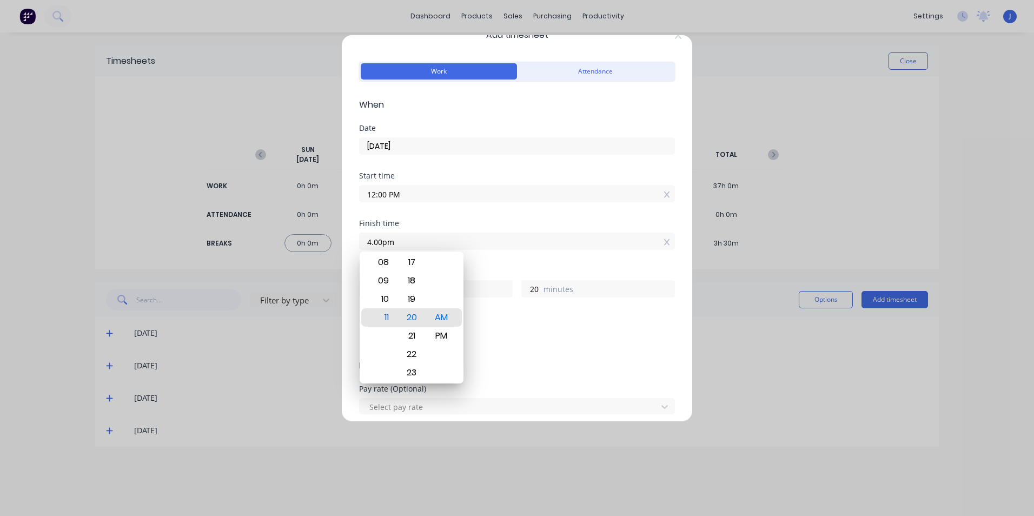
click at [515, 205] on div "Start time 12:00 PM" at bounding box center [517, 196] width 316 height 48
type input "04:00 AM"
type input "16"
type input "0"
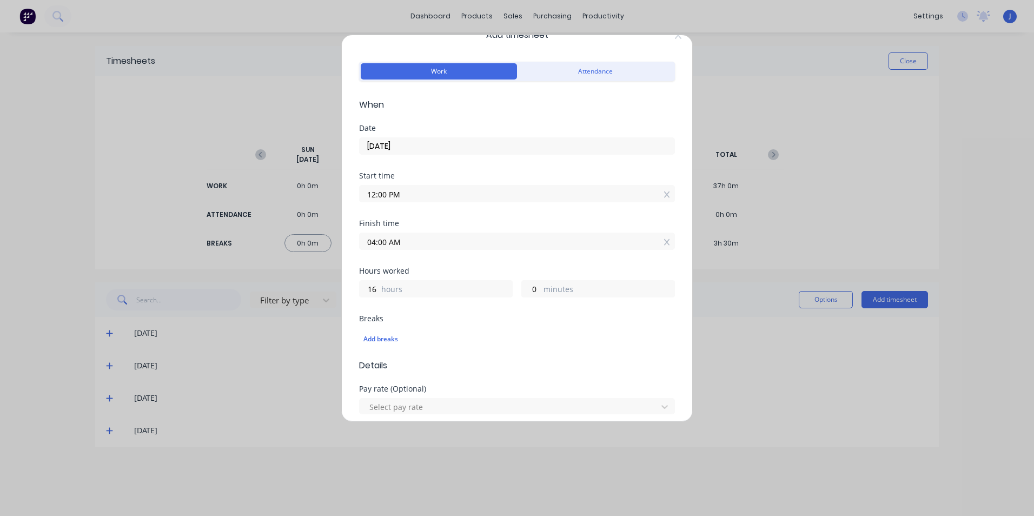
click at [400, 242] on input "04:00 AM" at bounding box center [517, 241] width 315 height 16
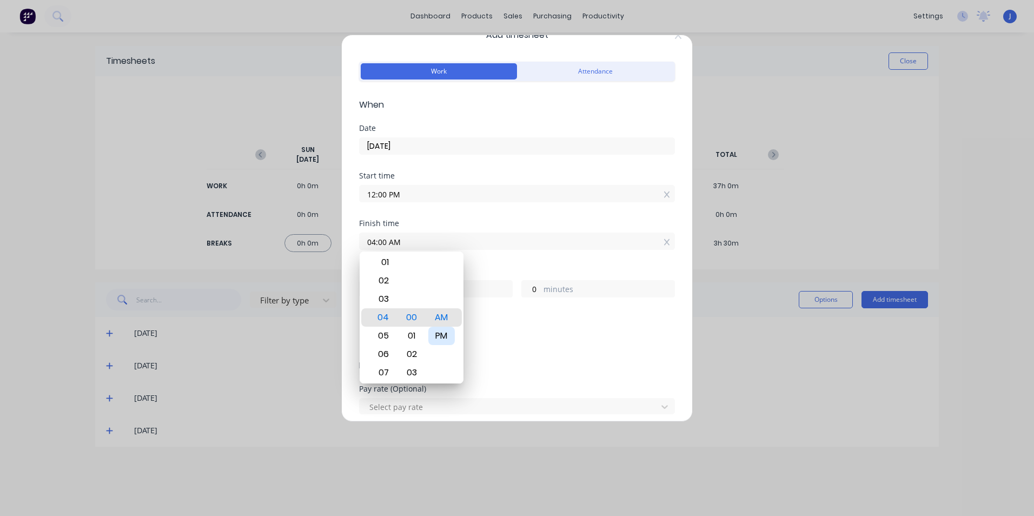
click at [441, 335] on div "PM" at bounding box center [441, 336] width 26 height 18
type input "04:00 PM"
type input "4"
click at [586, 341] on div "Add breaks" at bounding box center [516, 339] width 307 height 14
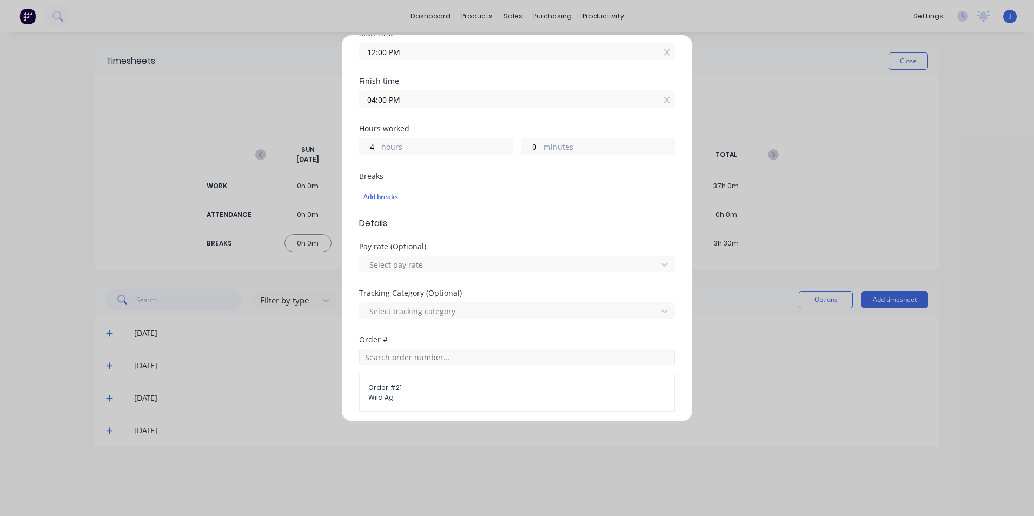
scroll to position [338, 0]
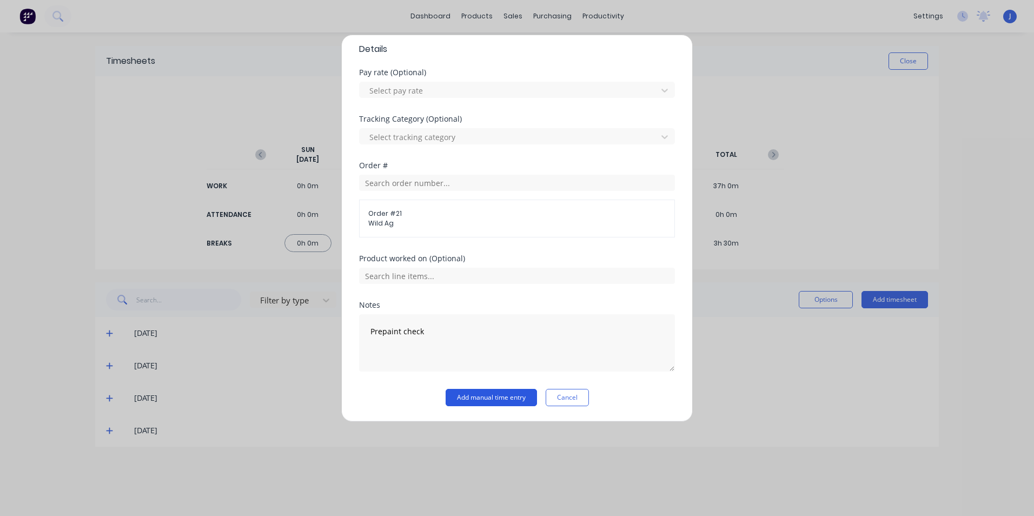
click at [494, 399] on button "Add manual time entry" at bounding box center [491, 397] width 91 height 17
click at [851, 220] on div "Add timesheet Work Attendance When Date [DATE] Start time 12:00 PM Finish time …" at bounding box center [517, 258] width 1034 height 516
click at [502, 395] on button "Add manual time entry" at bounding box center [491, 397] width 91 height 17
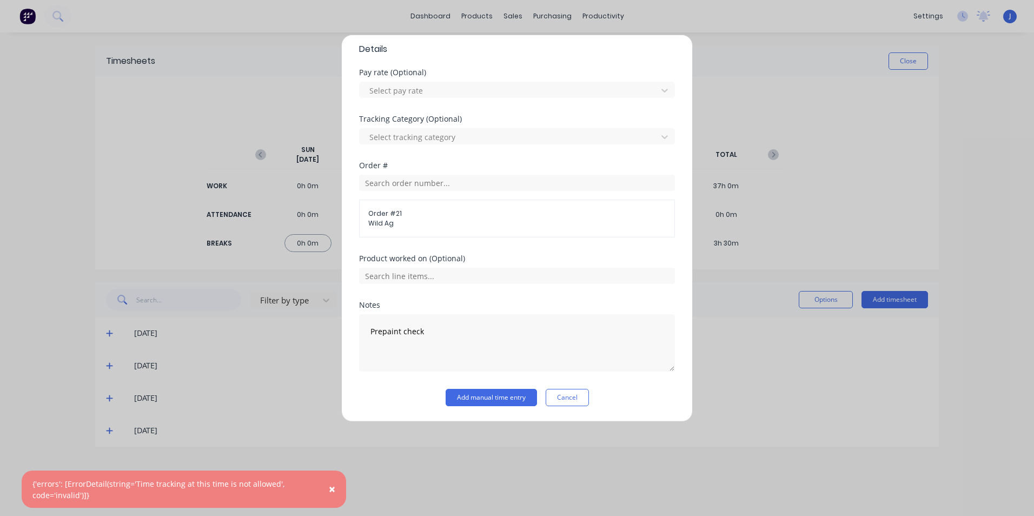
click at [903, 61] on div "Add timesheet Work Attendance When Date [DATE] Start time 12:00 PM Finish time …" at bounding box center [517, 258] width 1034 height 516
click at [748, 220] on div "Add timesheet Work Attendance When Date [DATE] Start time 12:00 PM Finish time …" at bounding box center [517, 258] width 1034 height 516
click at [566, 395] on button "Cancel" at bounding box center [567, 397] width 43 height 17
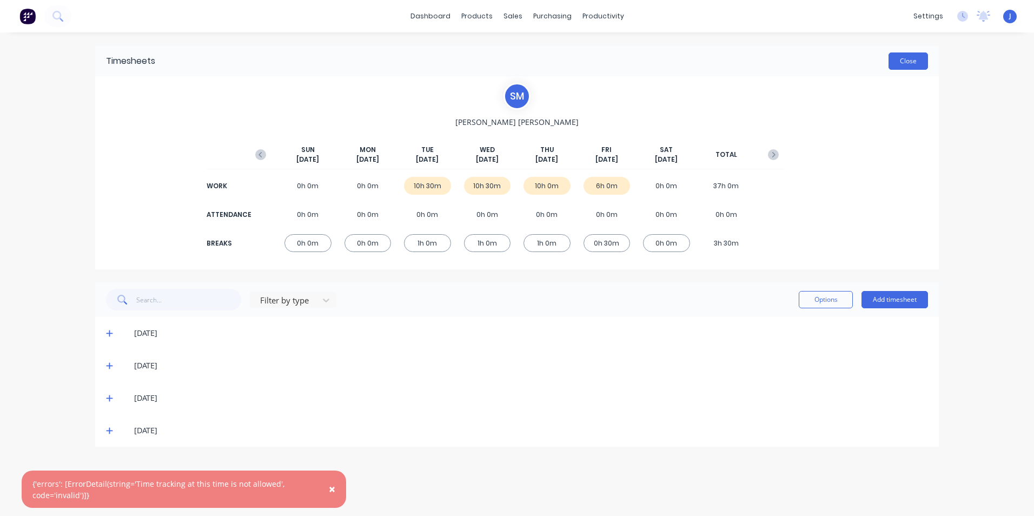
click at [901, 61] on button "Close" at bounding box center [907, 60] width 39 height 17
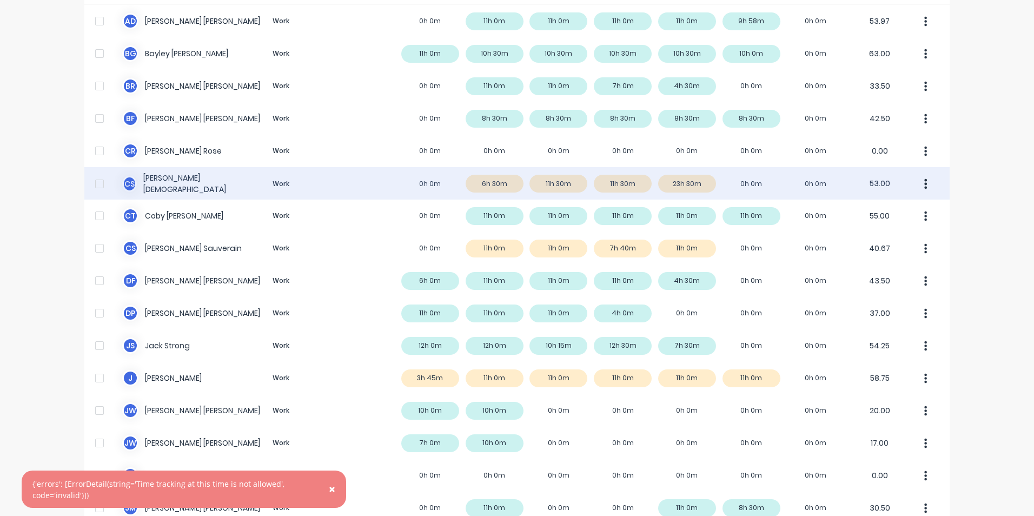
scroll to position [108, 0]
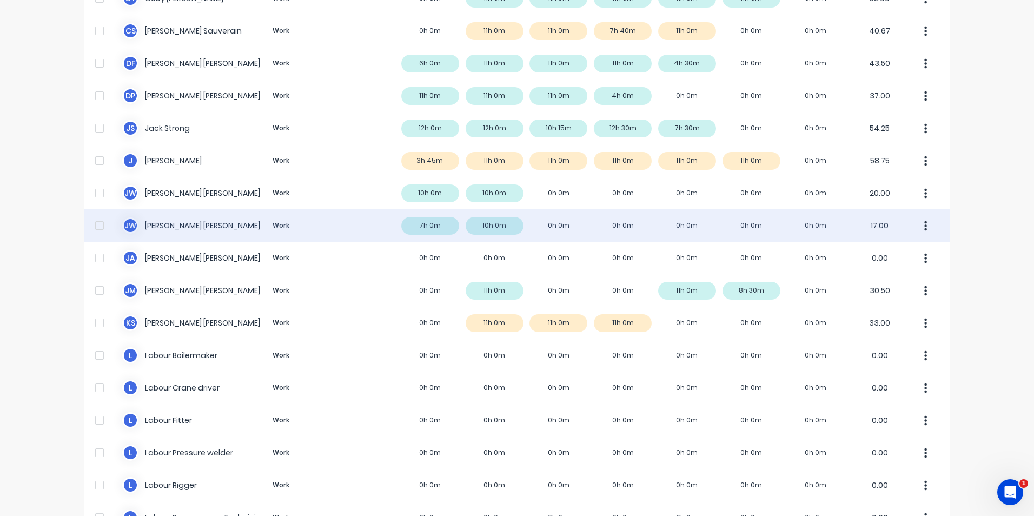
scroll to position [162, 0]
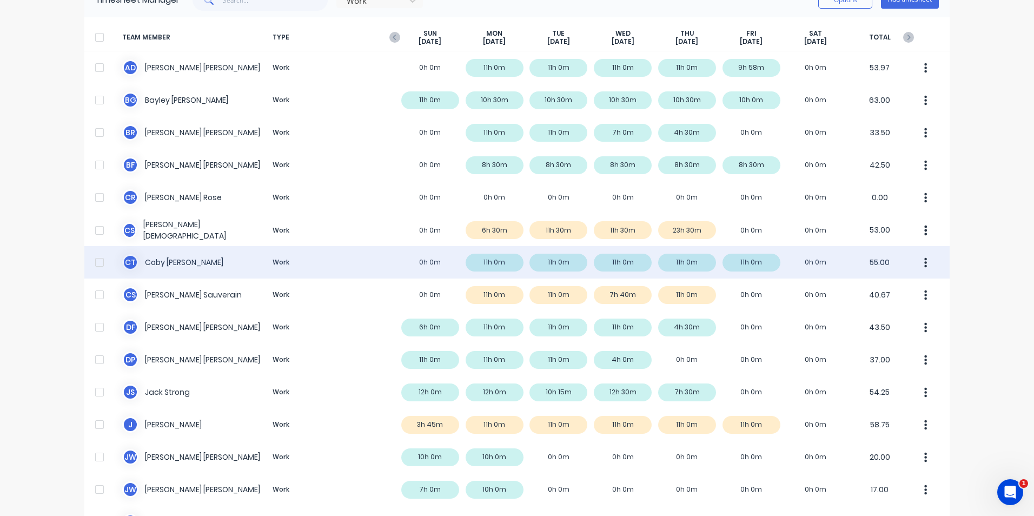
scroll to position [162, 0]
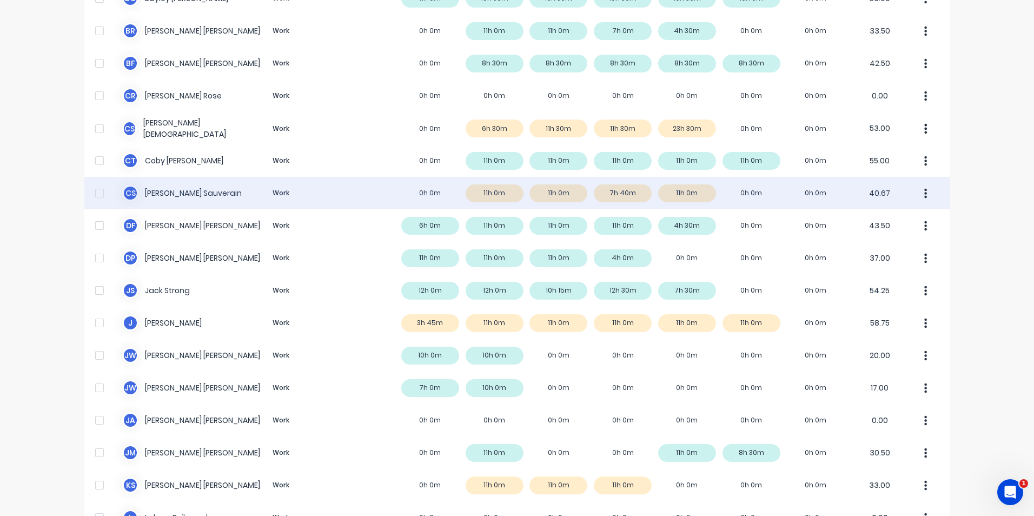
click at [878, 195] on div "C S Cooper Sauverain Work 0h 0m 11h 0m 11h 0m 7h 40m 11h 0m 0h 0m 0h 0m 40.67" at bounding box center [516, 193] width 865 height 32
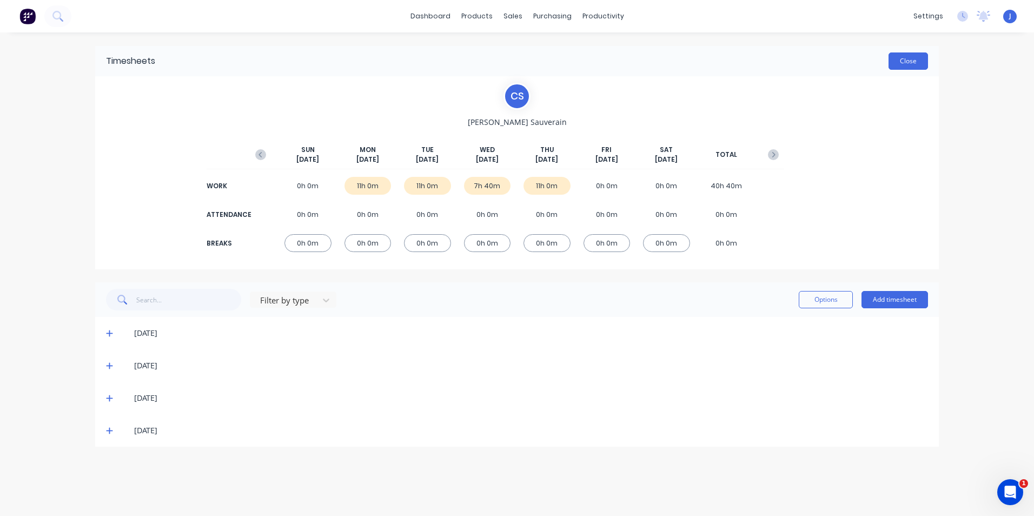
click at [905, 63] on button "Close" at bounding box center [907, 60] width 39 height 17
